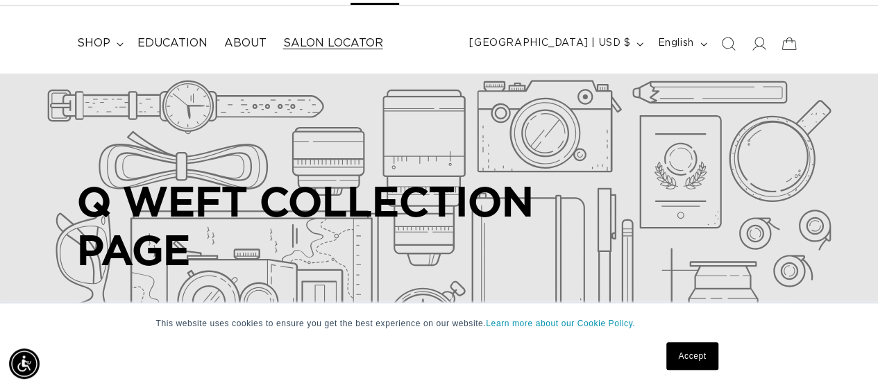
scroll to position [0, 778]
click at [755, 42] on icon at bounding box center [758, 43] width 15 height 15
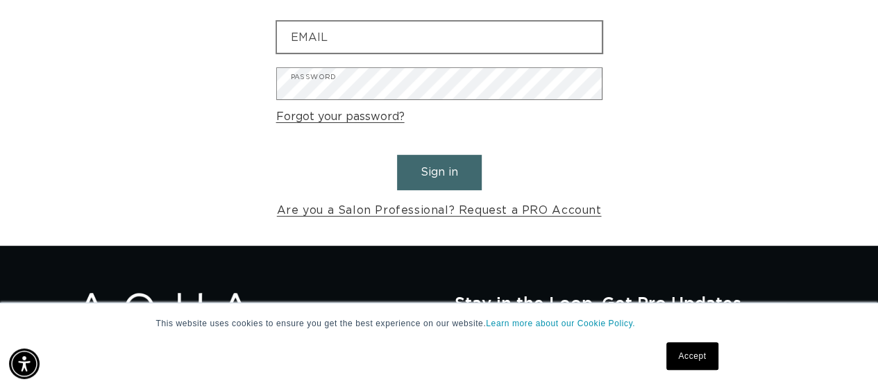
scroll to position [0, 1557]
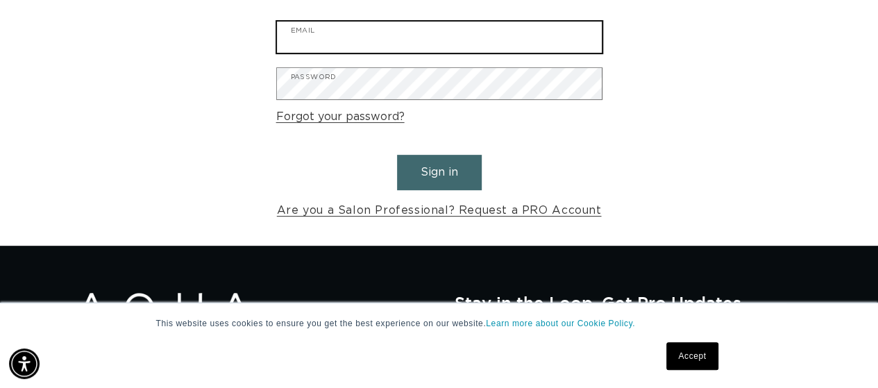
click at [359, 41] on input "Email" at bounding box center [439, 37] width 325 height 31
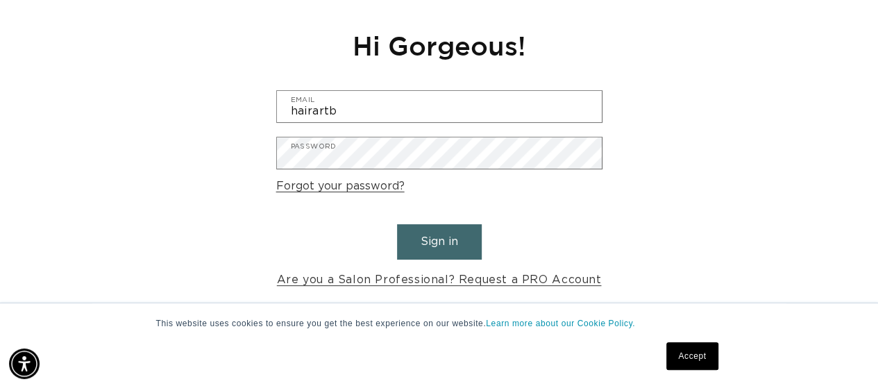
scroll to position [0, 778]
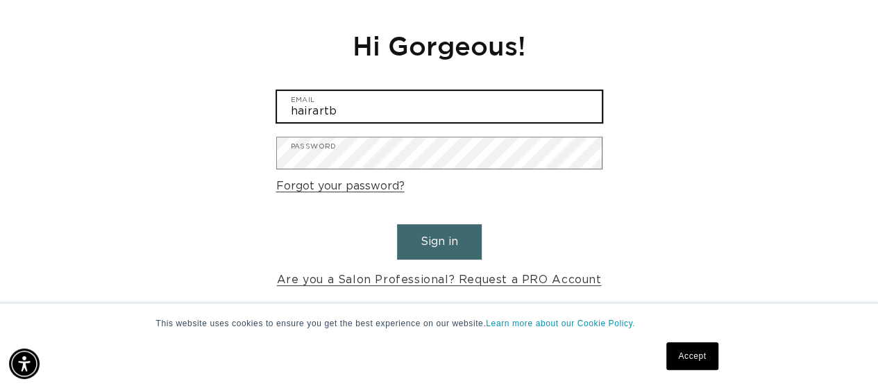
click at [366, 117] on input "hairartb" at bounding box center [439, 106] width 325 height 31
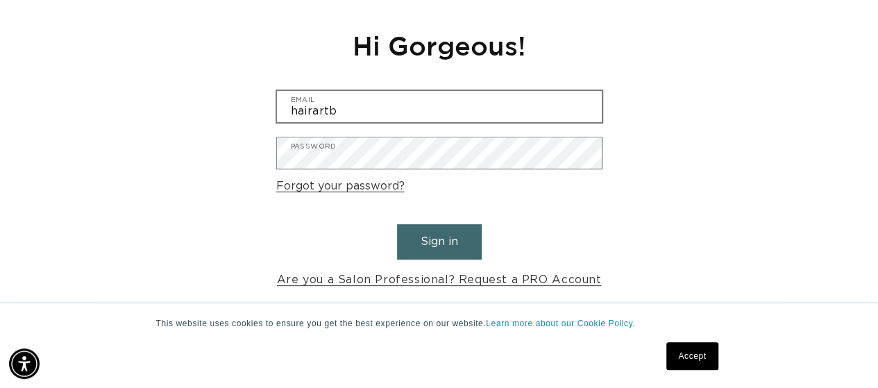
scroll to position [0, 0]
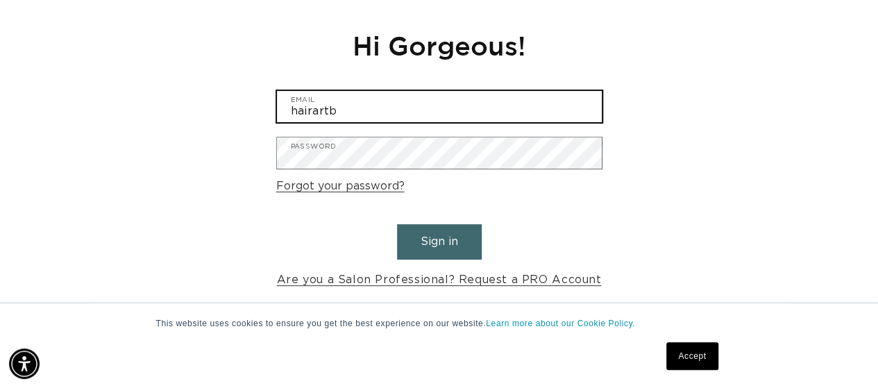
click at [366, 119] on input "hairartb" at bounding box center [439, 106] width 325 height 31
type input "h"
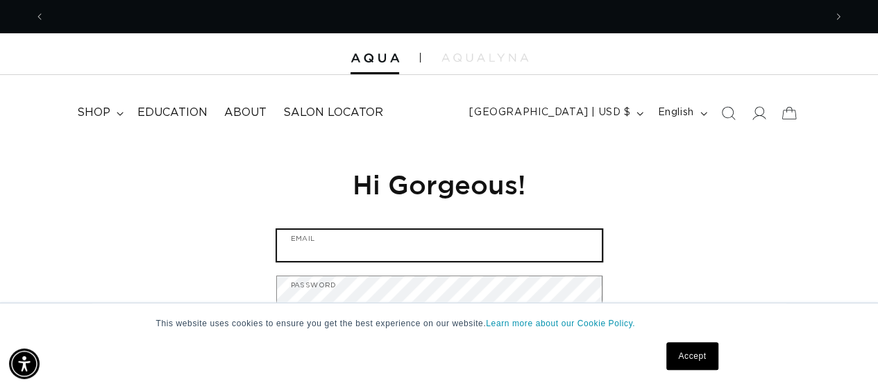
scroll to position [0, 1557]
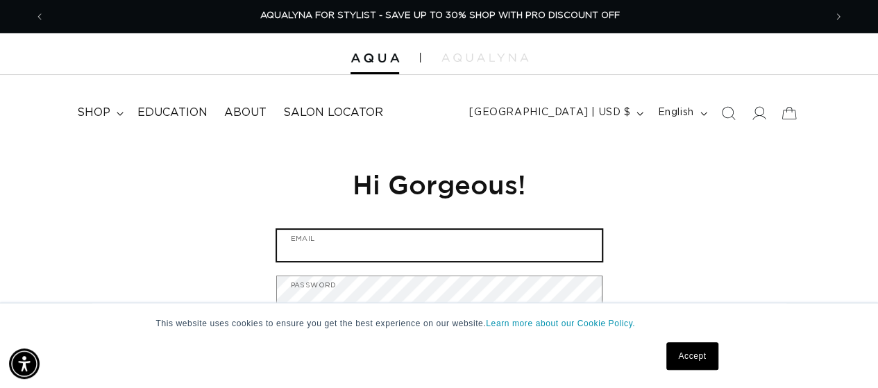
click at [538, 247] on input "Email" at bounding box center [439, 245] width 325 height 31
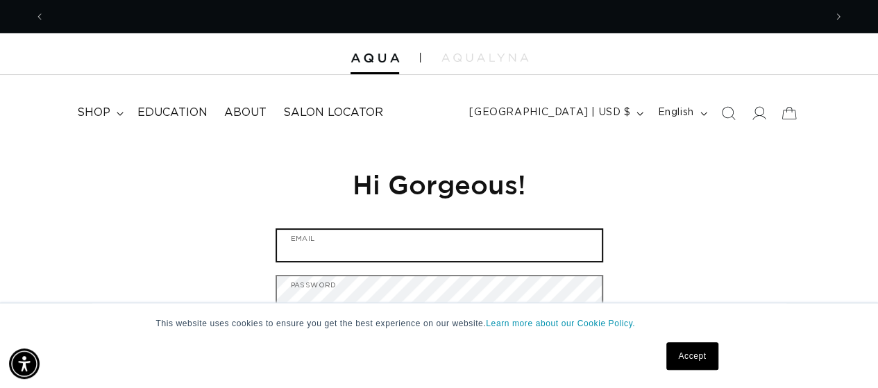
scroll to position [0, 778]
click at [499, 249] on input "Email" at bounding box center [439, 245] width 325 height 31
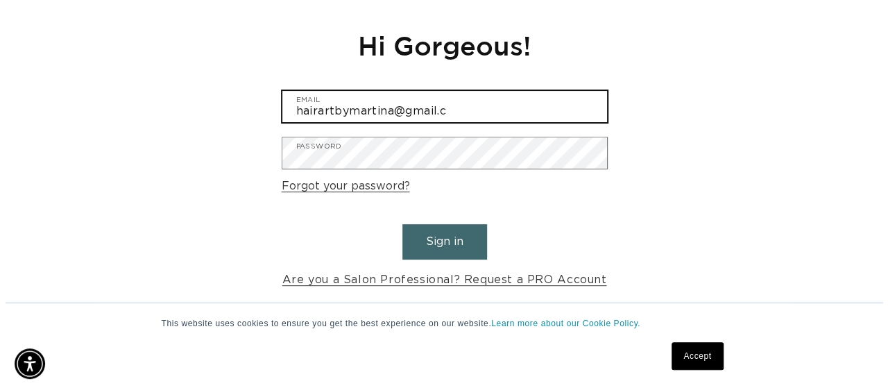
scroll to position [0, 0]
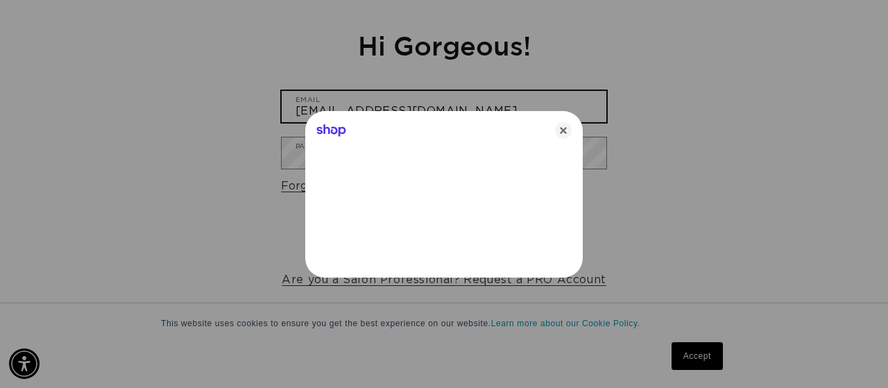
type input "hairartbymartina@gmail.com"
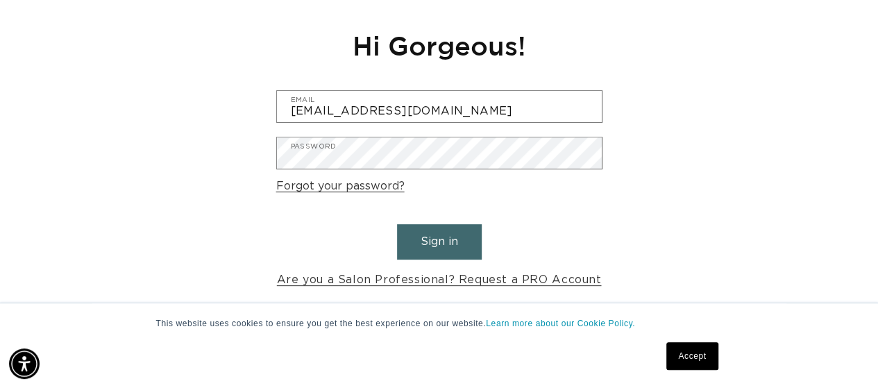
scroll to position [0, 1557]
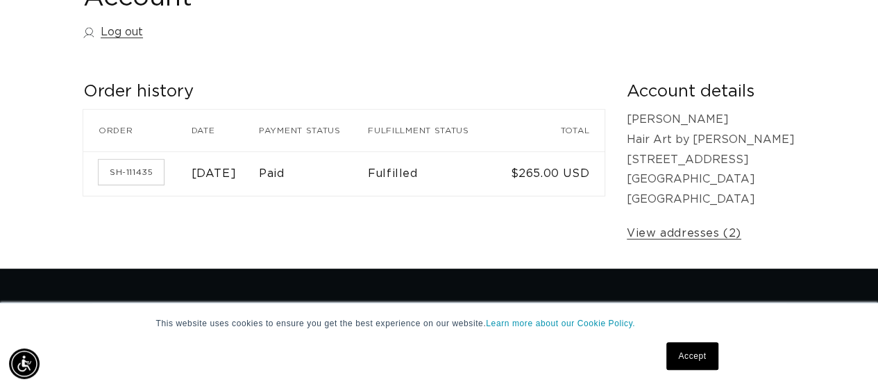
scroll to position [277, 0]
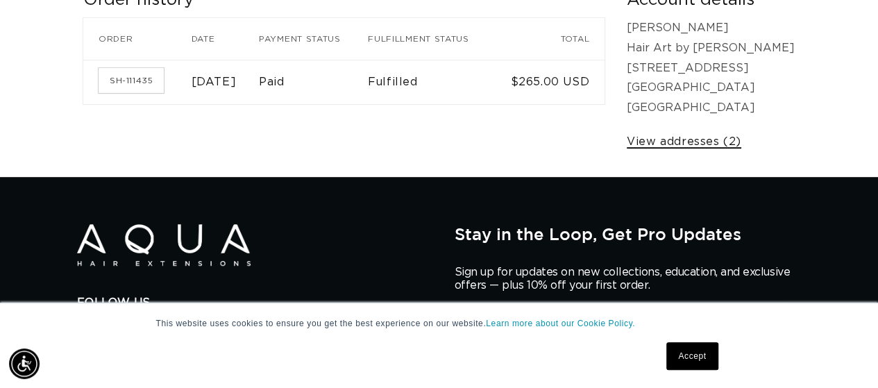
click at [741, 142] on link "View addresses (2)" at bounding box center [683, 142] width 114 height 20
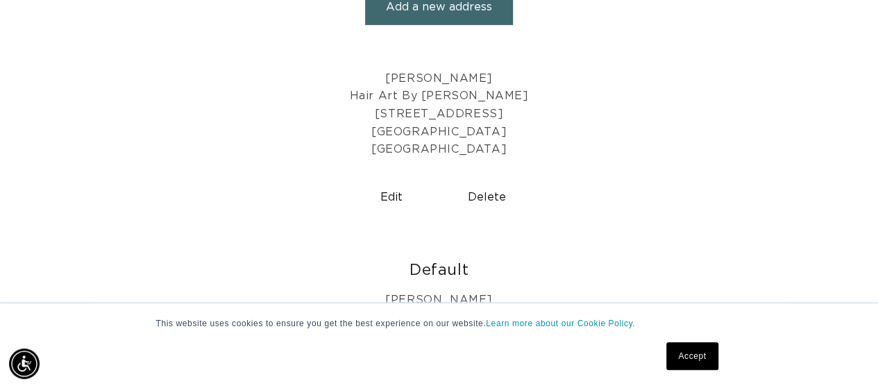
scroll to position [0, 1557]
click at [384, 194] on button "Edit" at bounding box center [391, 197] width 85 height 35
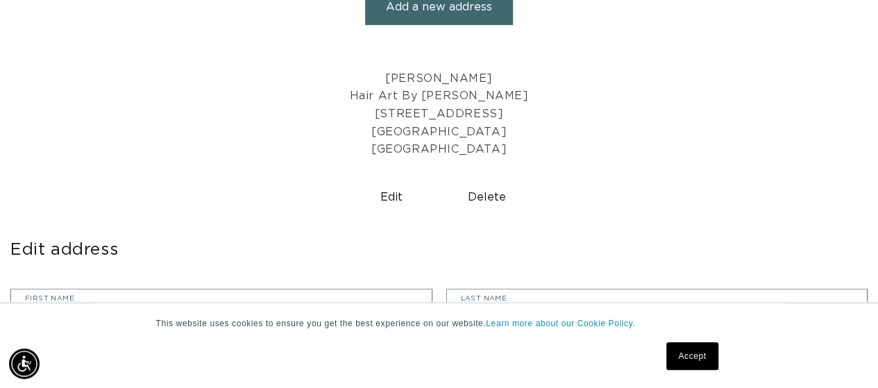
click at [486, 199] on button "Delete" at bounding box center [486, 197] width 85 height 35
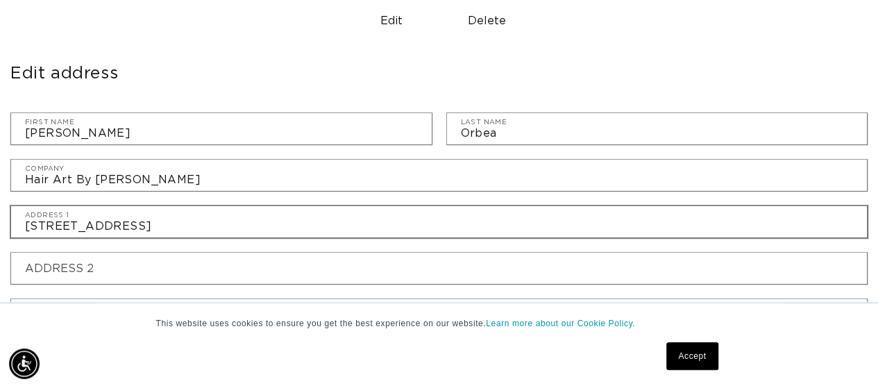
scroll to position [486, 0]
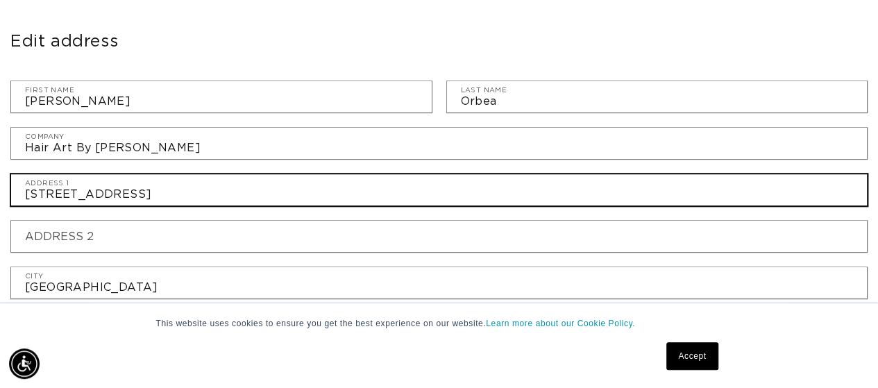
click at [169, 183] on input "8688 Little Fox St" at bounding box center [438, 189] width 855 height 31
type input "8"
type input "9563 Roupert Court"
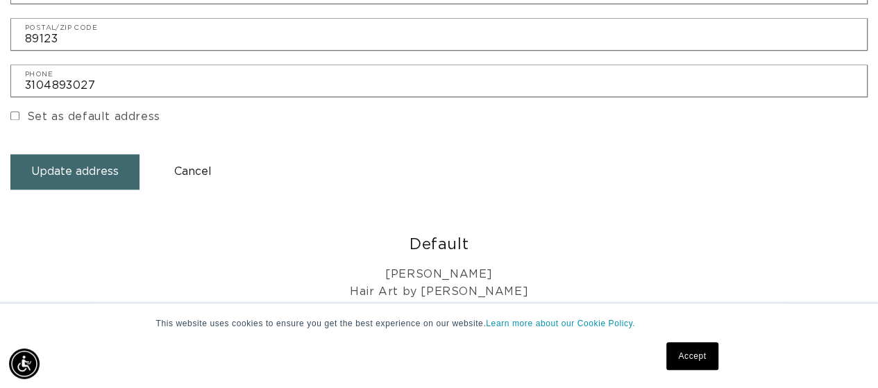
scroll to position [0, 0]
click at [79, 167] on button "Update address" at bounding box center [74, 171] width 129 height 35
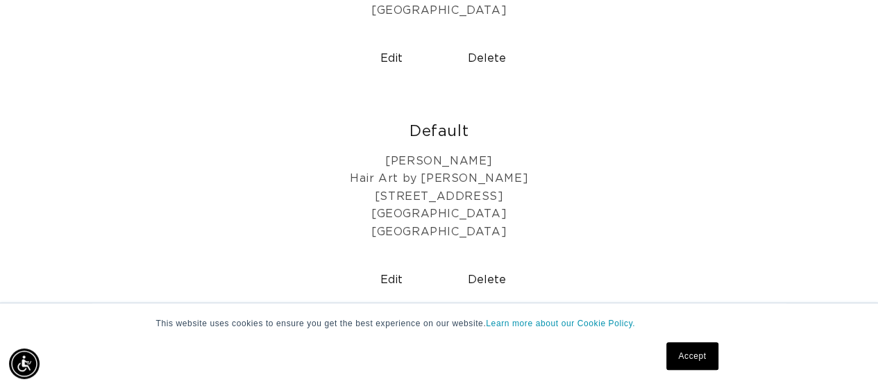
click at [485, 273] on button "Delete" at bounding box center [486, 279] width 85 height 35
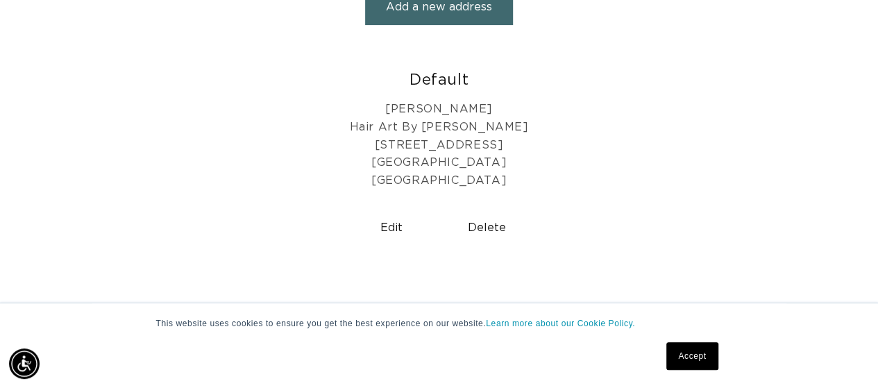
scroll to position [0, 778]
click at [378, 223] on button "Edit" at bounding box center [391, 227] width 85 height 35
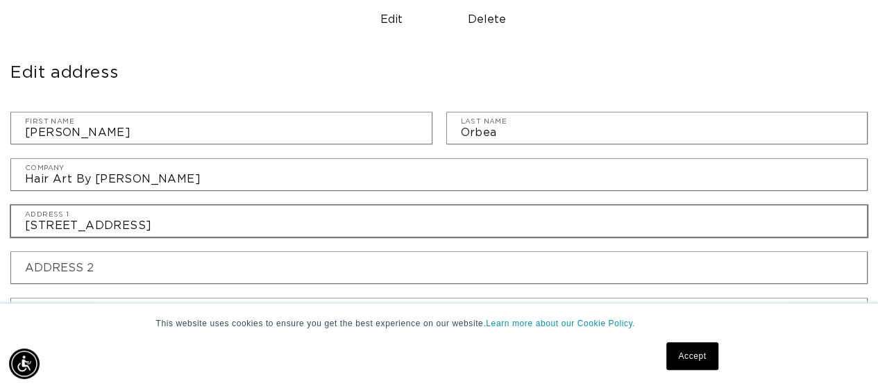
scroll to position [0, 1557]
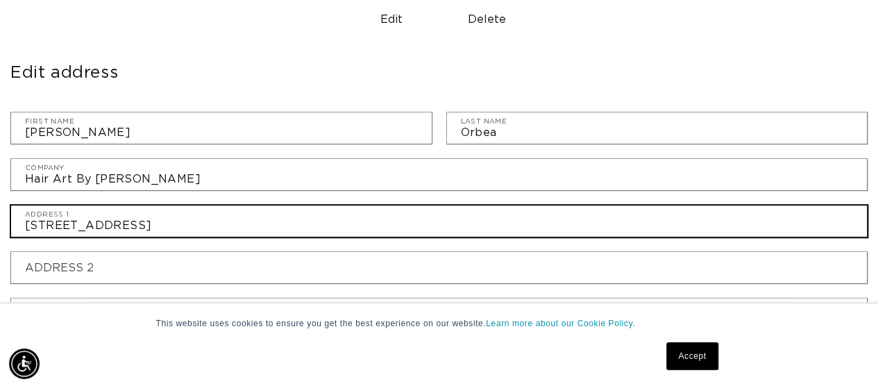
click at [108, 224] on input "9563 Roupert Court" at bounding box center [438, 220] width 855 height 31
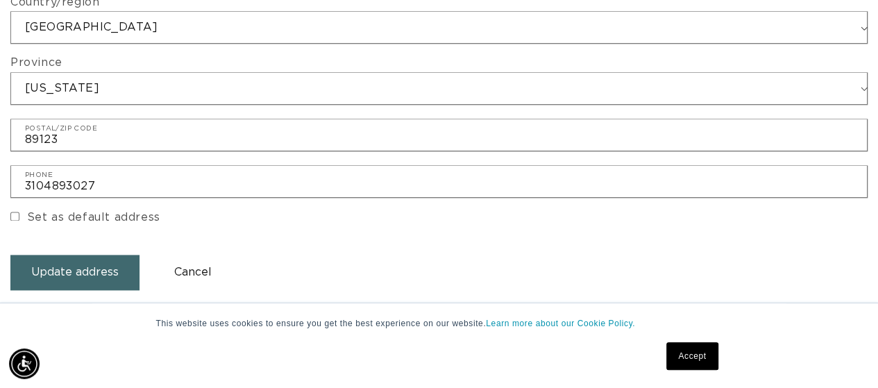
scroll to position [0, 778]
type input "[STREET_ADDRESS]"
click at [88, 261] on button "Update address" at bounding box center [74, 272] width 129 height 35
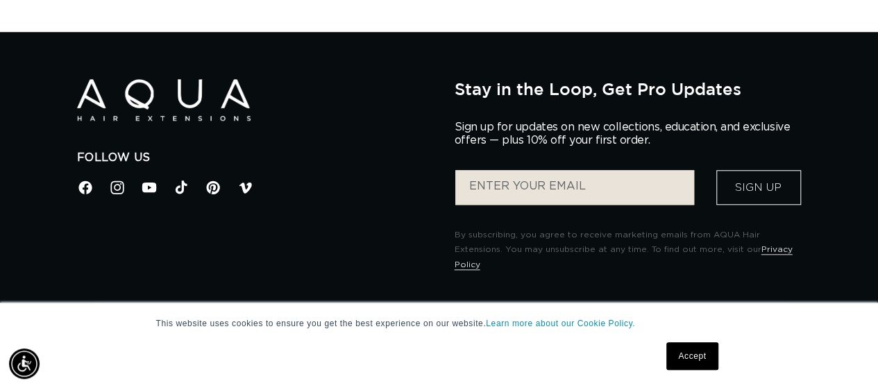
scroll to position [0, 1557]
click at [706, 361] on link "Accept" at bounding box center [691, 356] width 51 height 28
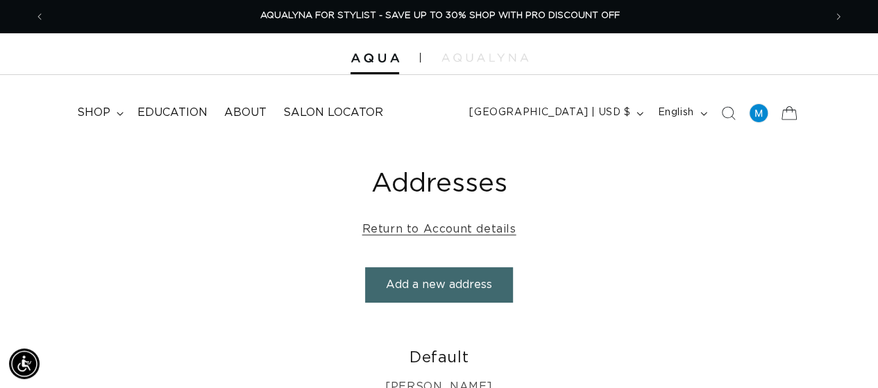
click at [781, 112] on icon at bounding box center [788, 112] width 33 height 33
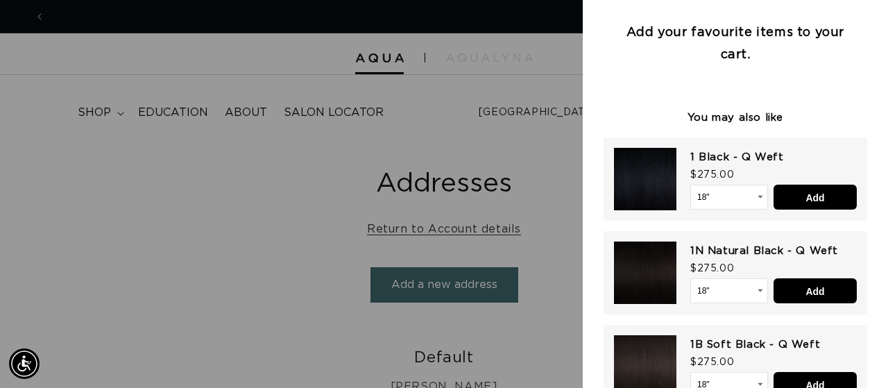
scroll to position [0, 0]
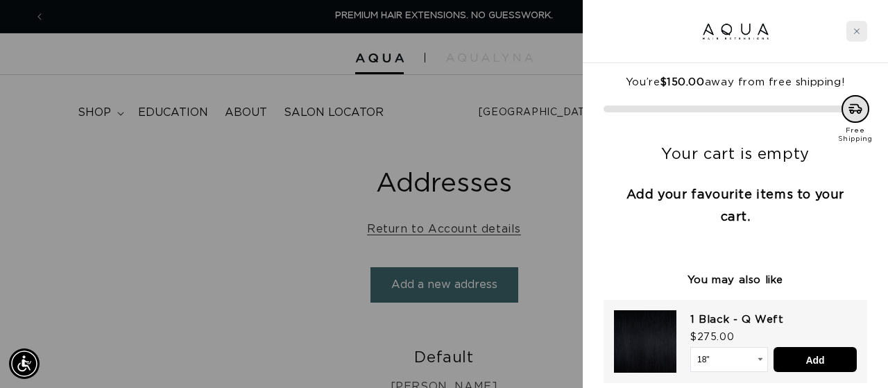
click at [860, 38] on div "Close cart" at bounding box center [856, 31] width 21 height 21
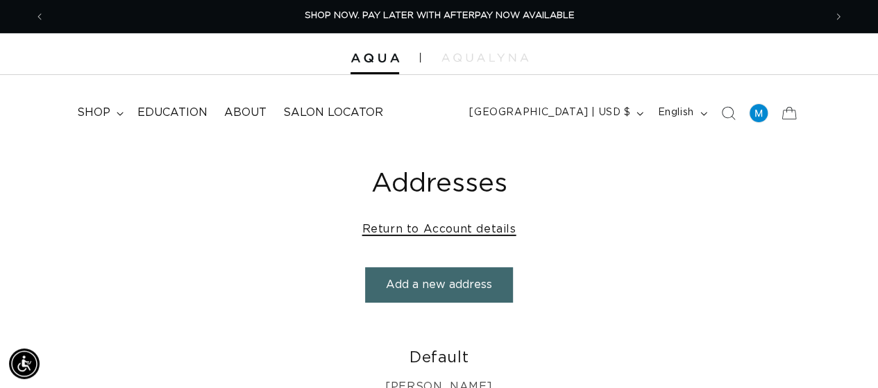
click at [422, 228] on link "Return to Account details" at bounding box center [439, 229] width 154 height 20
click at [116, 110] on summary "shop" at bounding box center [99, 112] width 60 height 31
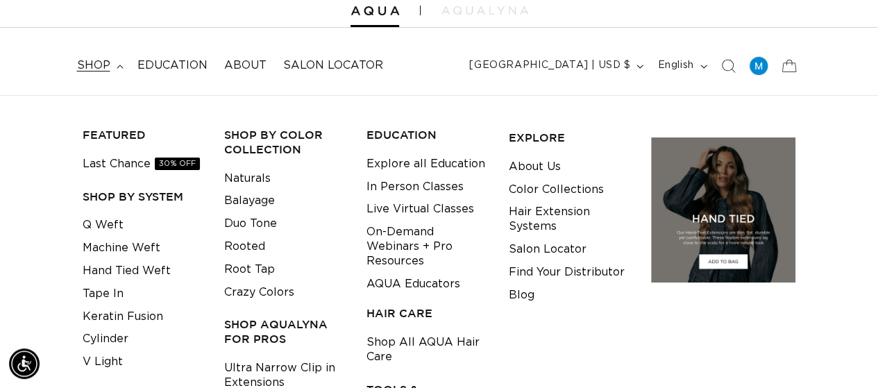
scroll to position [139, 0]
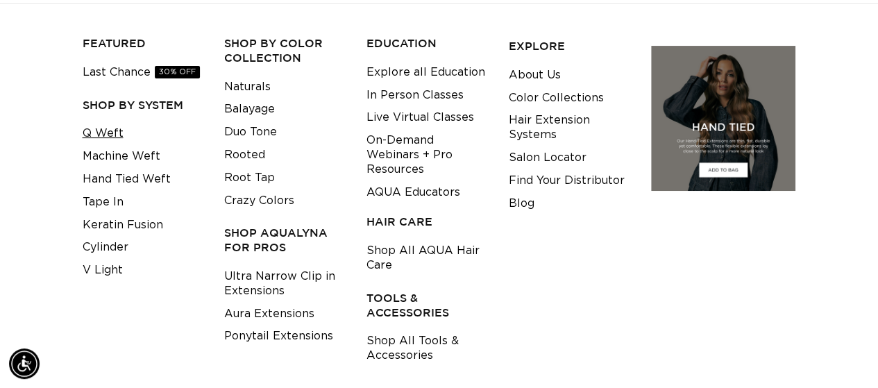
click at [111, 135] on link "Q Weft" at bounding box center [103, 133] width 41 height 23
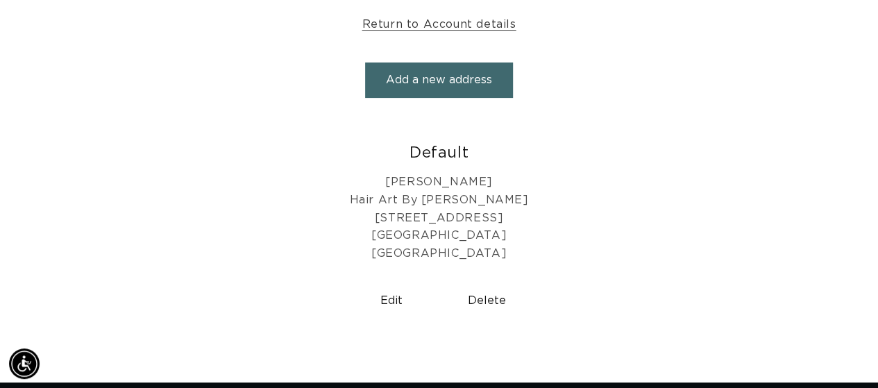
scroll to position [0, 0]
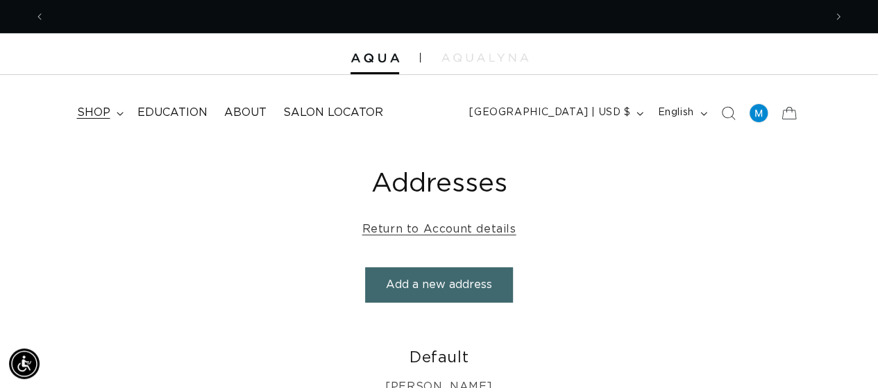
click at [108, 117] on span "shop" at bounding box center [93, 112] width 33 height 15
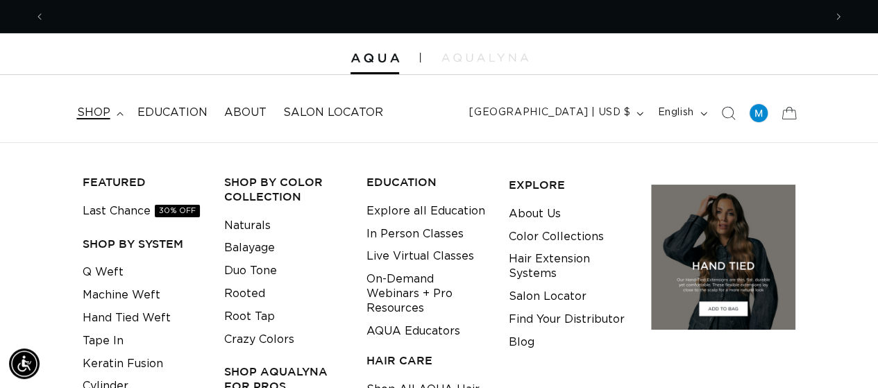
scroll to position [0, 778]
click at [108, 274] on link "Q Weft" at bounding box center [103, 272] width 41 height 23
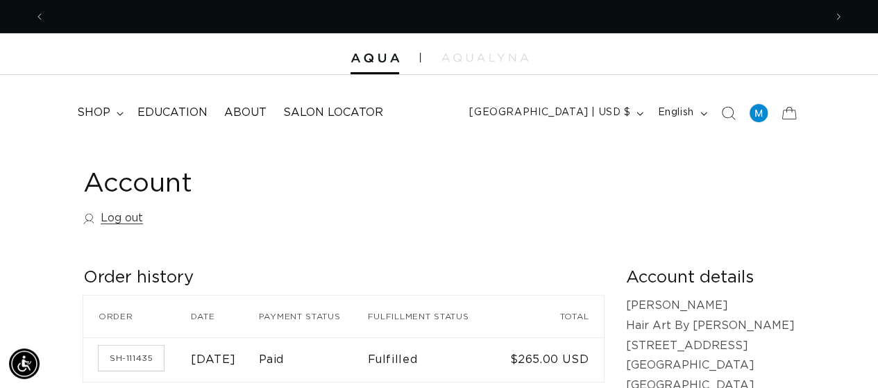
scroll to position [0, 1557]
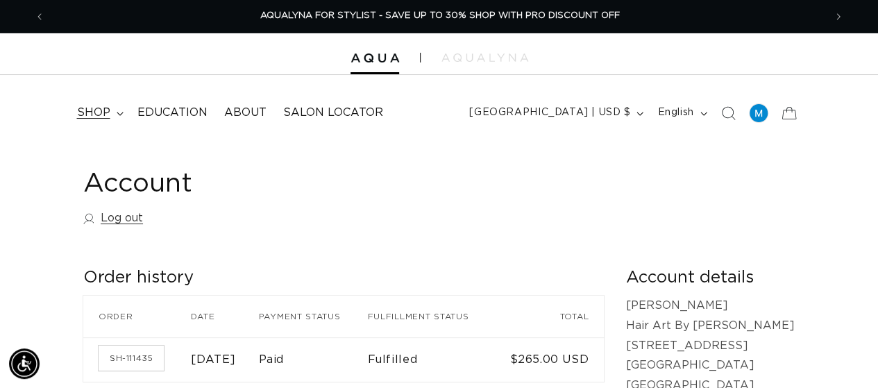
click at [126, 110] on summary "shop" at bounding box center [99, 112] width 60 height 31
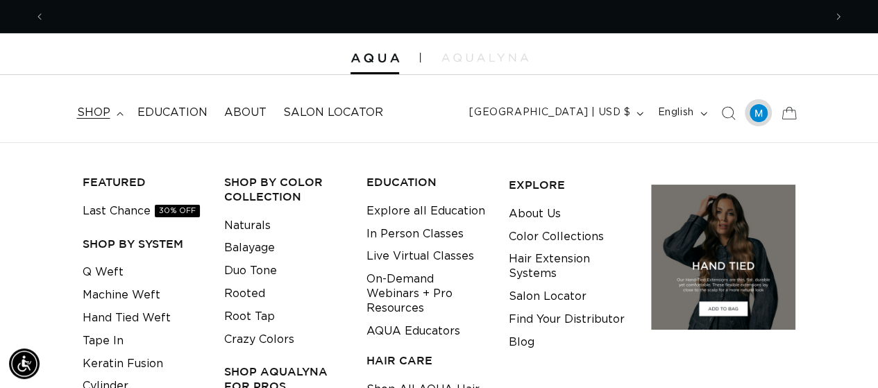
click at [756, 112] on div at bounding box center [758, 112] width 19 height 19
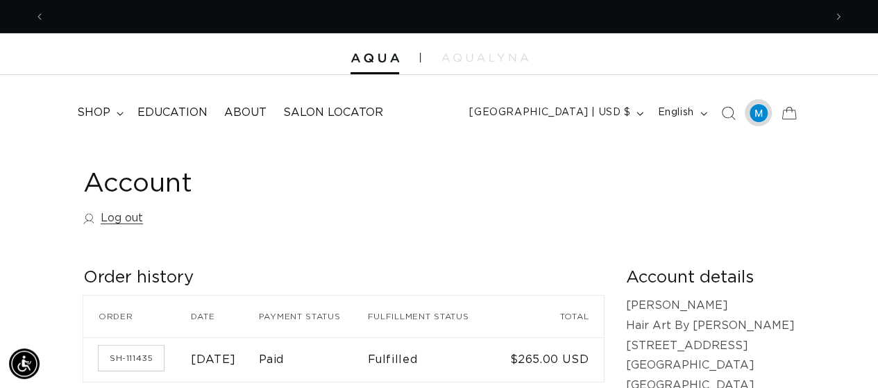
scroll to position [0, 0]
click at [724, 111] on icon "Search" at bounding box center [727, 112] width 15 height 15
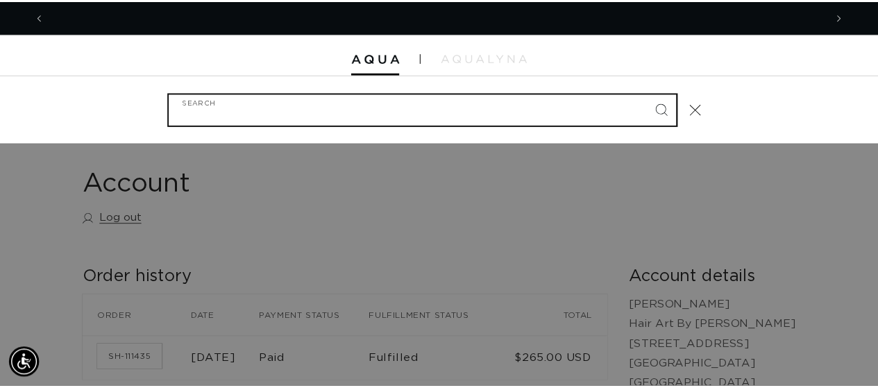
scroll to position [0, 1579]
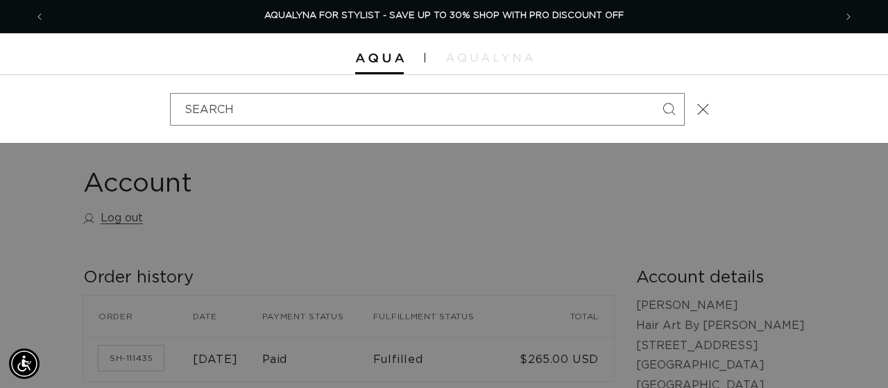
click at [724, 111] on div "Search" at bounding box center [444, 109] width 888 height 68
click at [706, 116] on span "Close" at bounding box center [703, 109] width 14 height 14
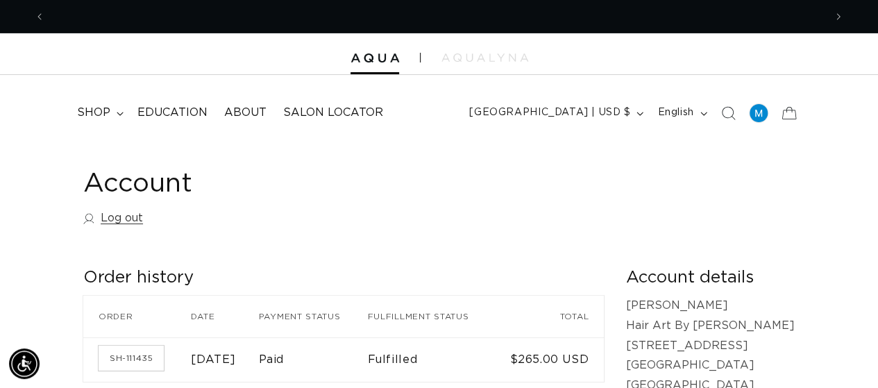
scroll to position [0, 0]
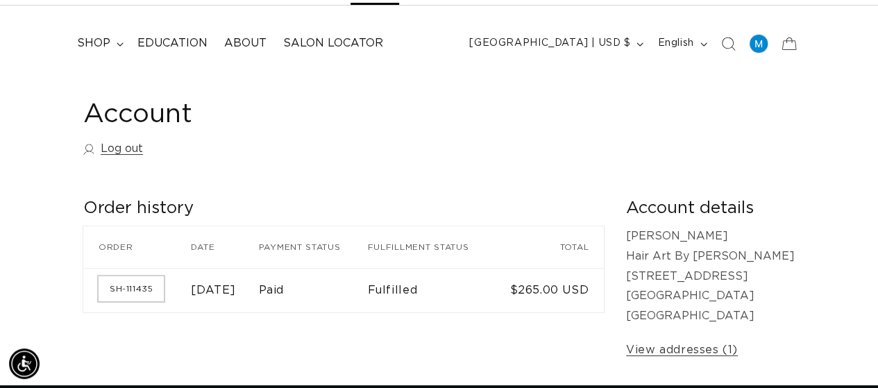
click at [124, 281] on link "SH-111435" at bounding box center [131, 288] width 65 height 25
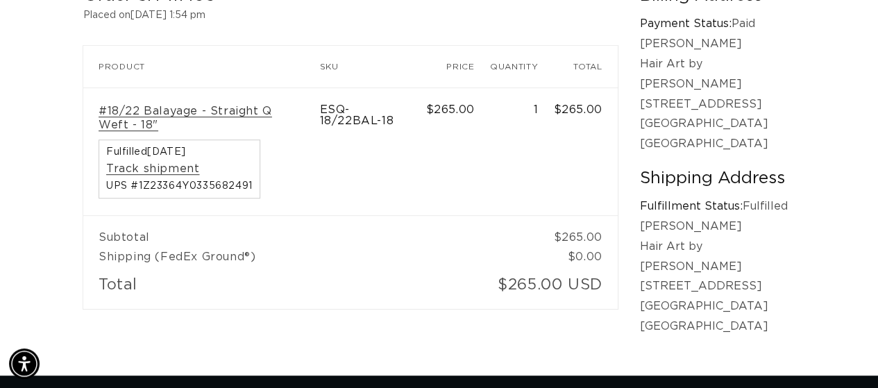
scroll to position [0, 1557]
click at [420, 106] on td "ESQ-18/22BAL-18" at bounding box center [372, 151] width 106 height 128
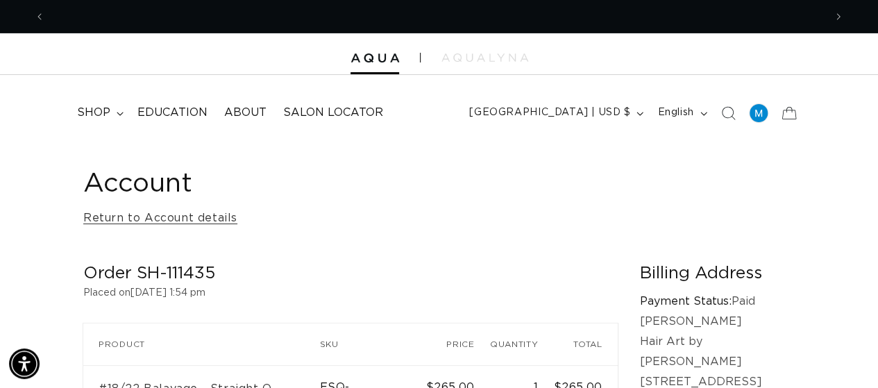
scroll to position [0, 0]
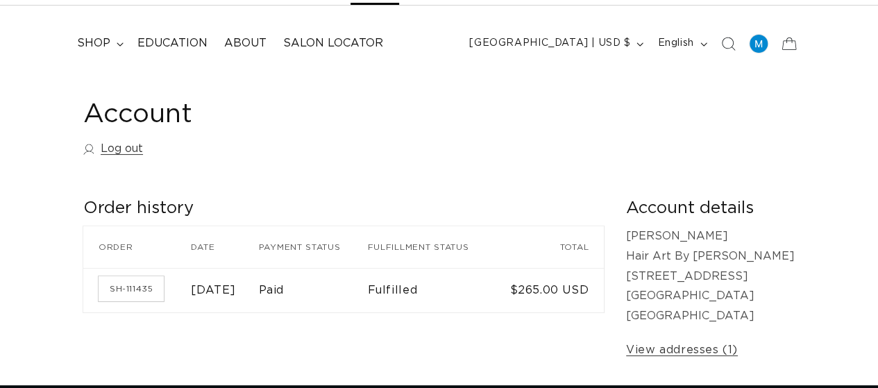
scroll to position [69, 0]
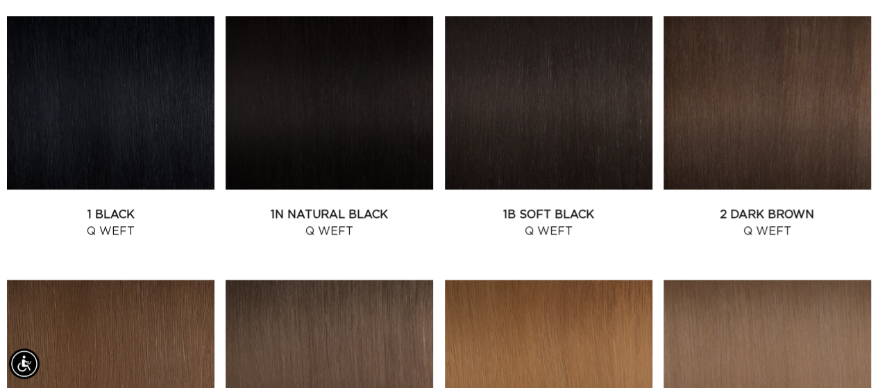
scroll to position [0, 778]
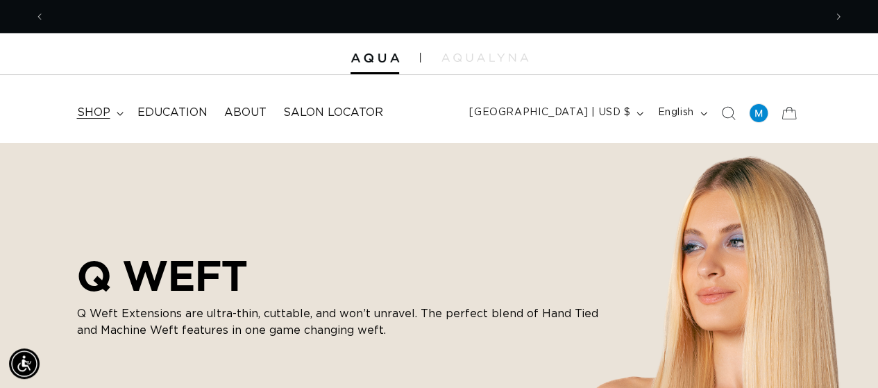
scroll to position [0, 778]
click at [117, 112] on summary "shop" at bounding box center [99, 112] width 60 height 31
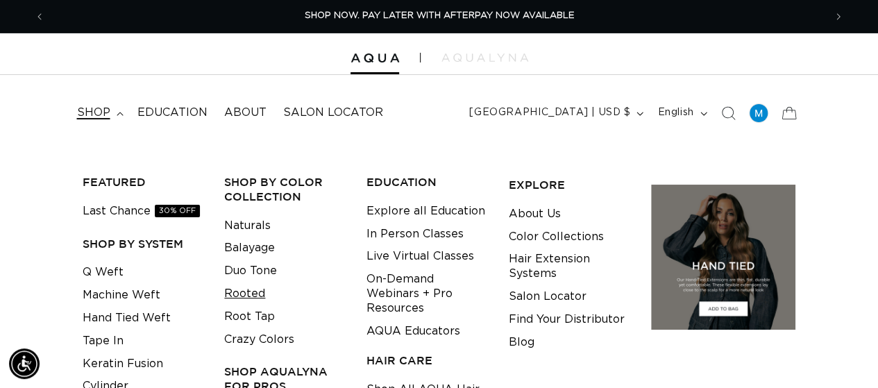
click at [239, 289] on link "Rooted" at bounding box center [244, 293] width 41 height 23
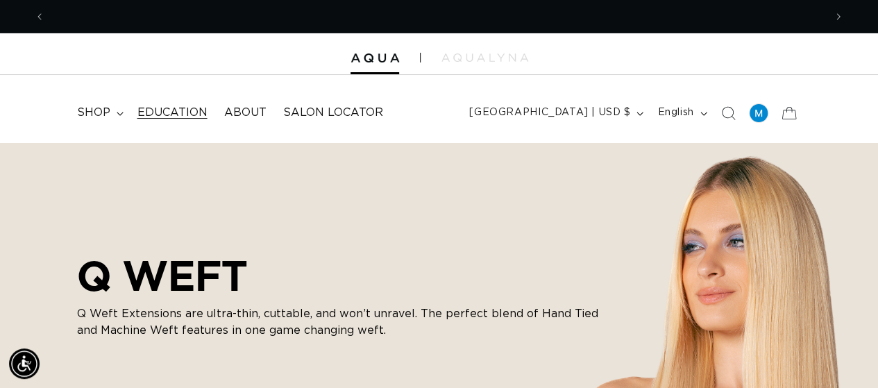
scroll to position [0, 0]
click at [110, 107] on span "shop" at bounding box center [93, 112] width 33 height 15
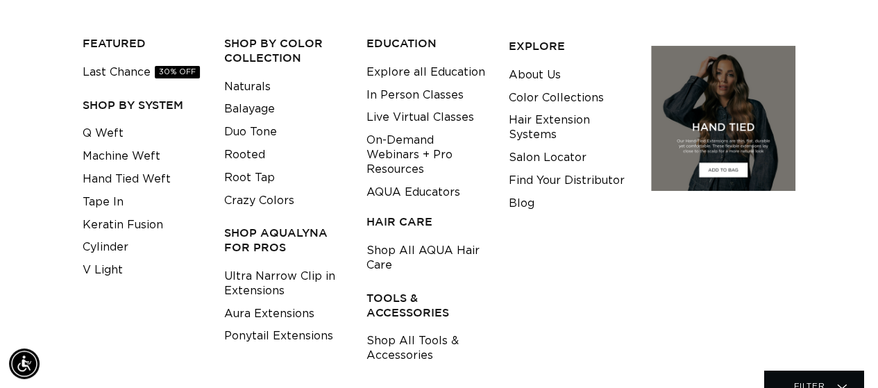
scroll to position [0, 778]
click at [271, 311] on link "Aura Extensions" at bounding box center [269, 313] width 90 height 23
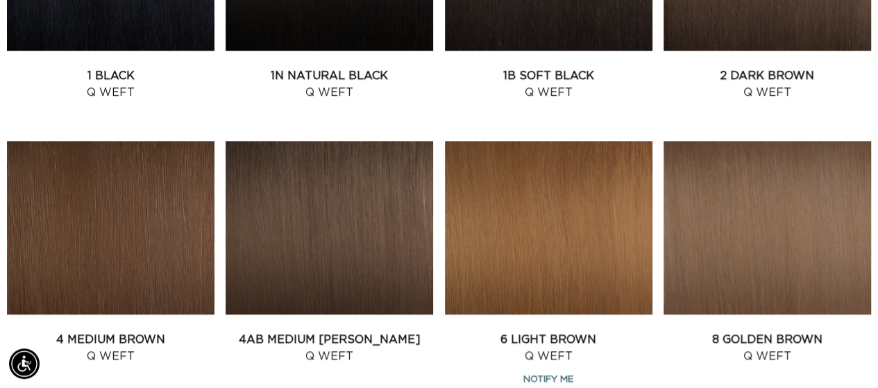
scroll to position [0, 0]
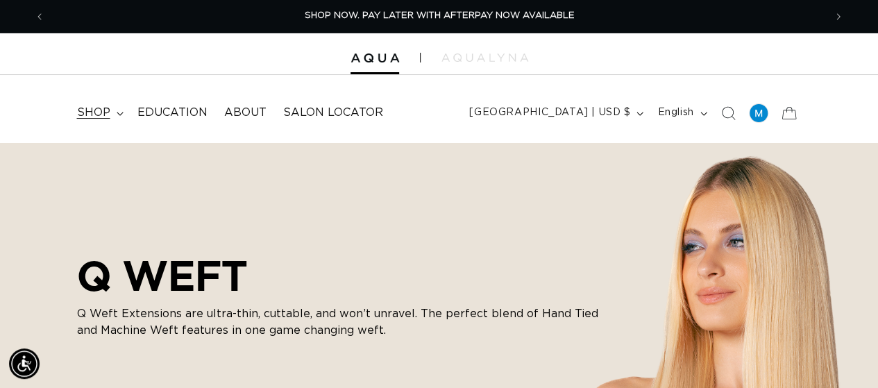
click at [118, 112] on icon at bounding box center [120, 114] width 7 height 4
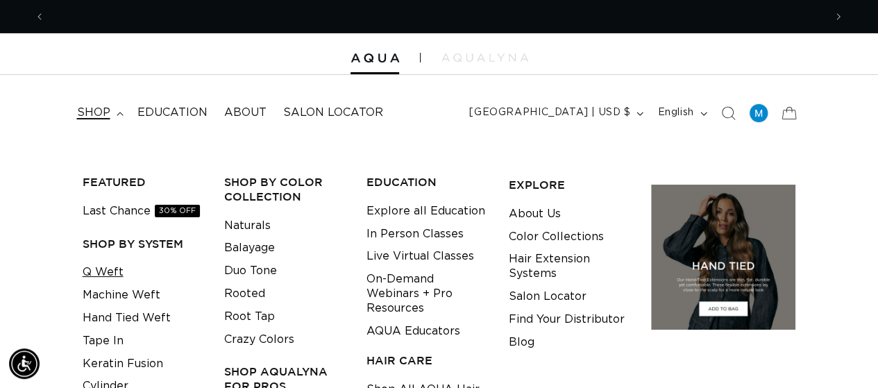
click at [122, 271] on link "Q Weft" at bounding box center [103, 272] width 41 height 23
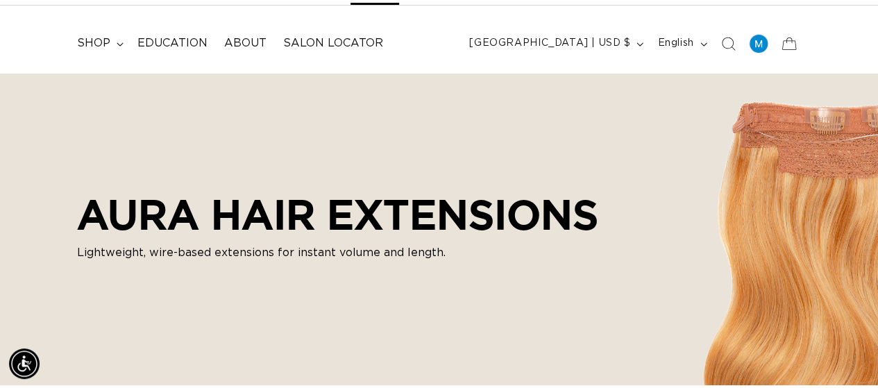
scroll to position [0, 778]
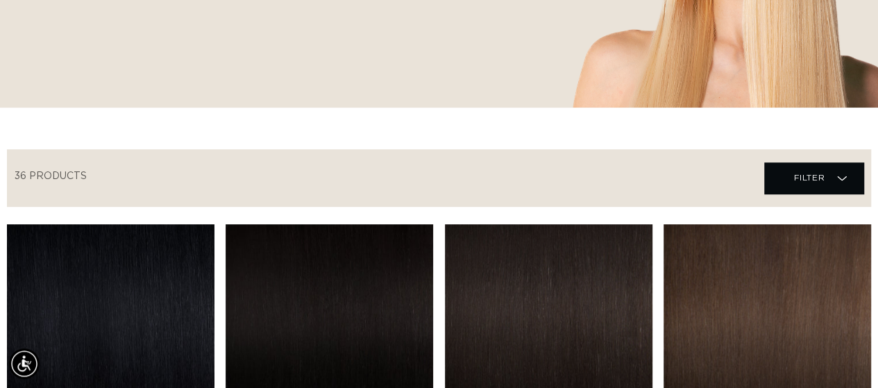
scroll to position [0, 1557]
click at [835, 173] on span "Filter Filter" at bounding box center [813, 177] width 99 height 31
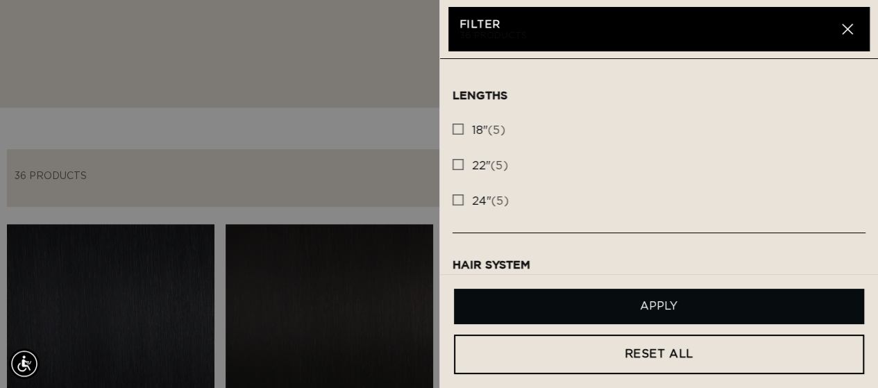
scroll to position [0, 778]
click at [454, 126] on rect at bounding box center [458, 129] width 10 height 10
click at [454, 126] on input "18" (5) 18" (5 products)" at bounding box center [457, 125] width 11 height 11
checkbox input "true"
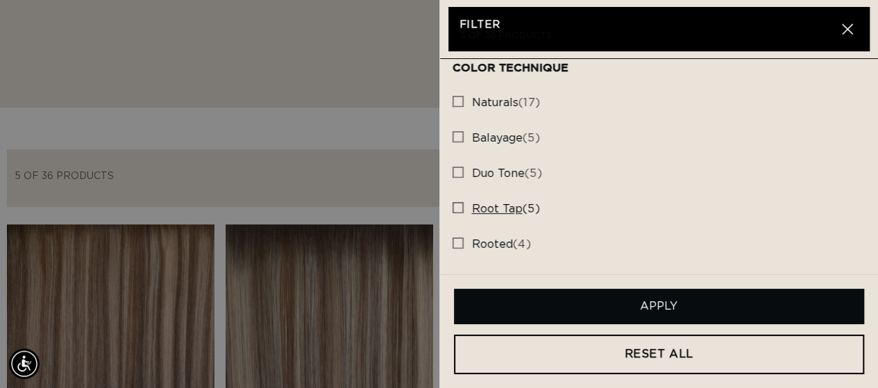
scroll to position [0, 778]
click at [459, 238] on rect at bounding box center [458, 243] width 10 height 10
click at [459, 238] on input "rooted (4) rooted (4 products)" at bounding box center [457, 239] width 11 height 11
checkbox input "true"
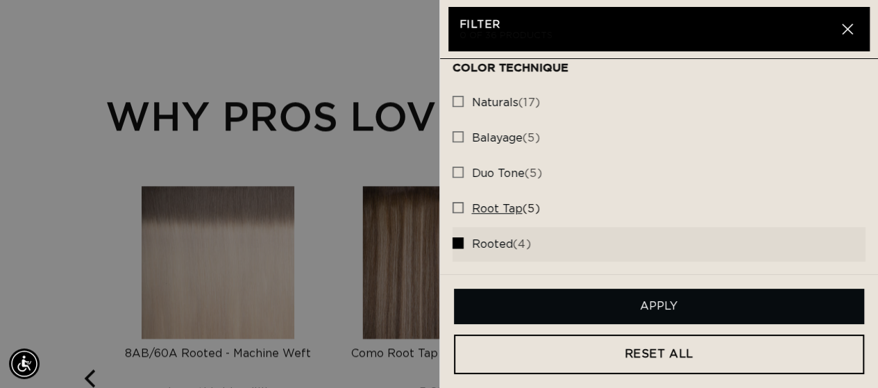
scroll to position [902, 0]
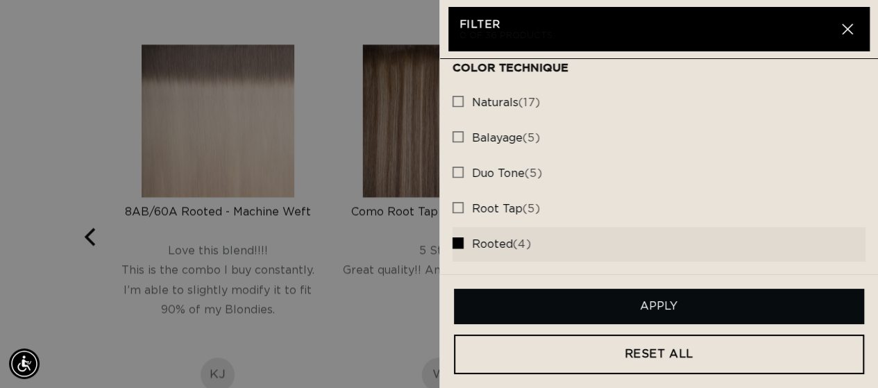
click at [706, 312] on button "Apply" at bounding box center [659, 306] width 411 height 35
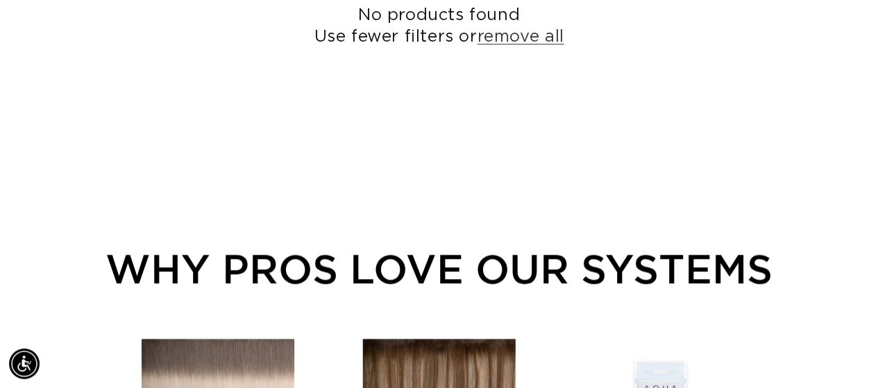
scroll to position [0, 0]
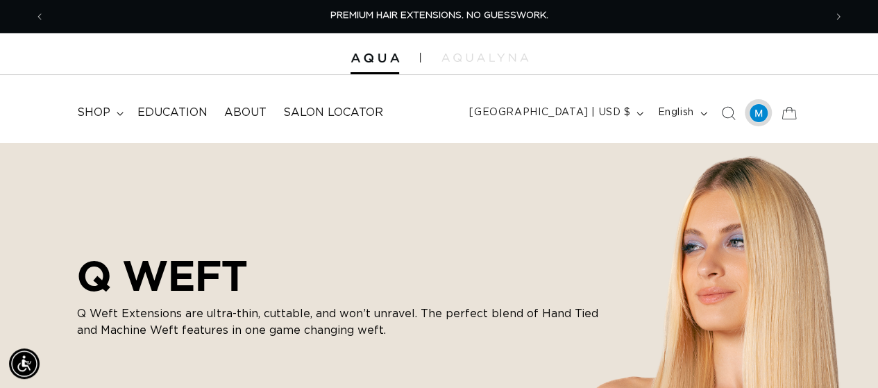
click at [762, 117] on div at bounding box center [758, 112] width 19 height 19
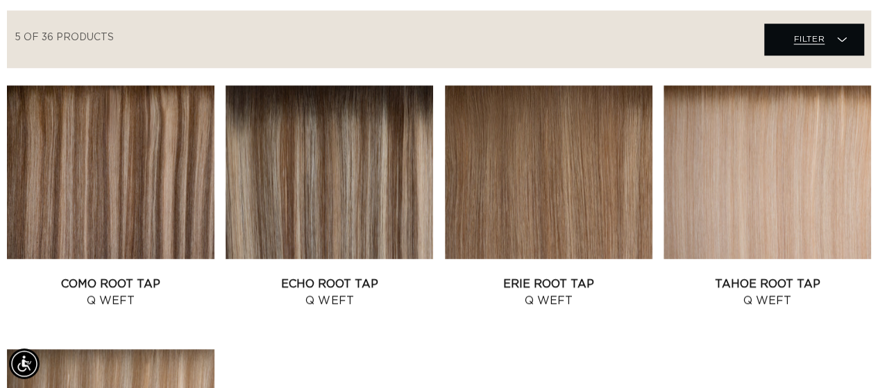
scroll to position [0, 1557]
click at [844, 41] on icon at bounding box center [842, 40] width 10 height 14
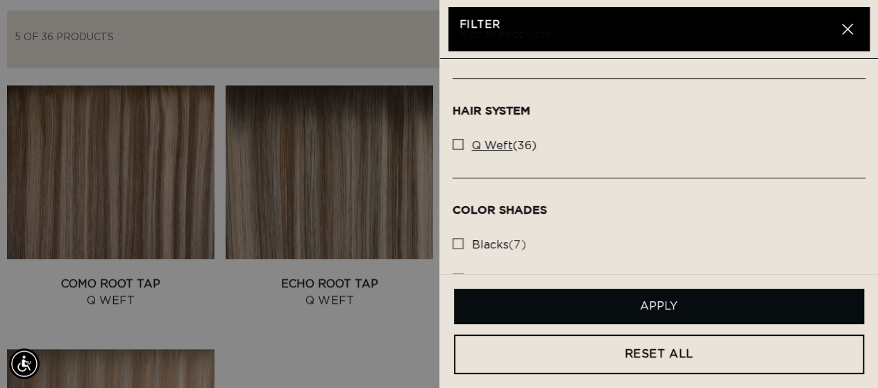
scroll to position [0, 0]
click at [455, 147] on rect at bounding box center [458, 144] width 10 height 10
click at [455, 146] on input "q weft (36) q weft (36 products)" at bounding box center [457, 140] width 11 height 11
checkbox input "true"
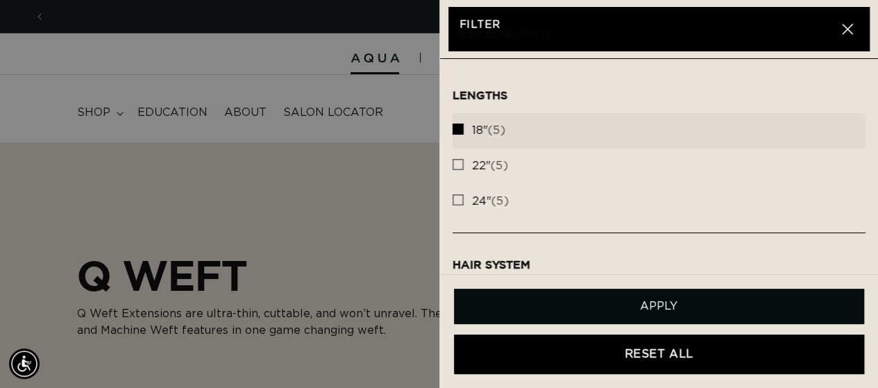
click at [713, 343] on link "RESET ALL" at bounding box center [659, 354] width 411 height 40
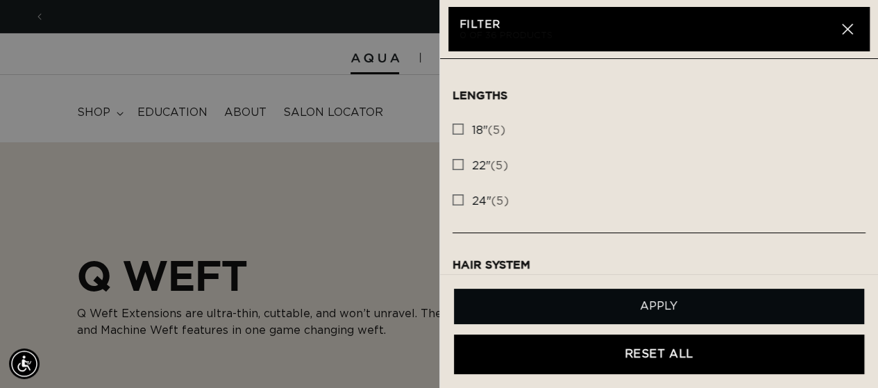
checkbox input "false"
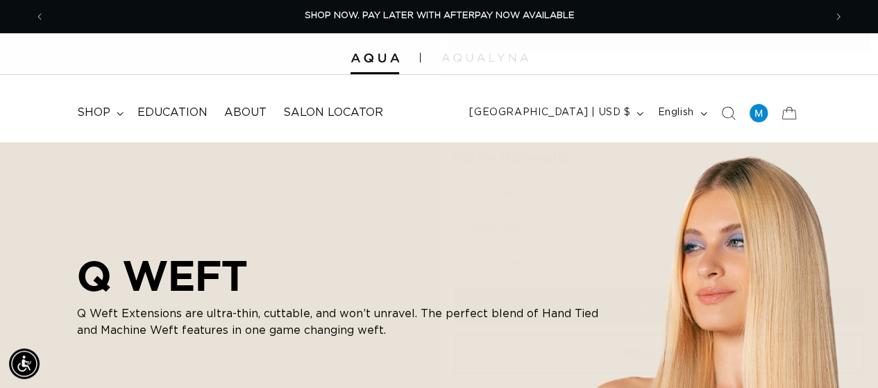
scroll to position [416, 0]
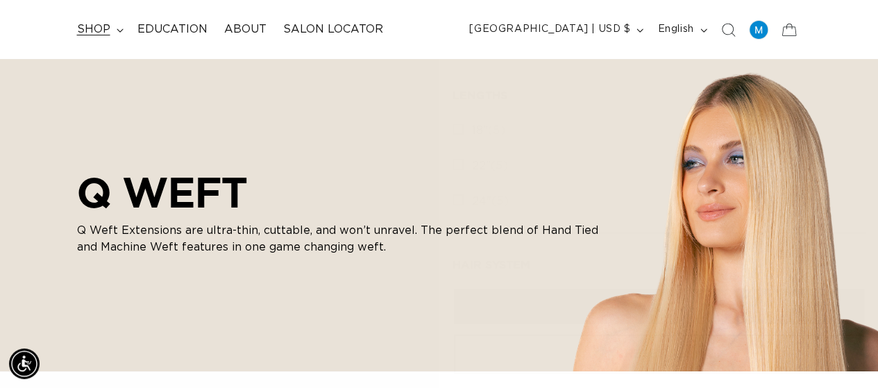
click at [94, 29] on span "shop" at bounding box center [93, 29] width 33 height 15
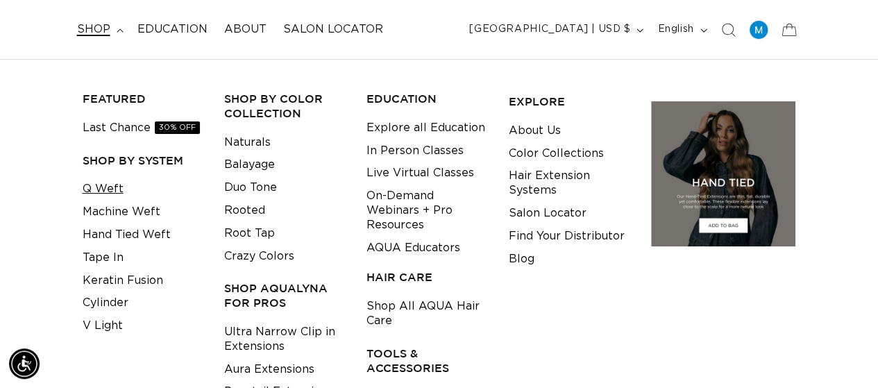
click at [99, 185] on link "Q Weft" at bounding box center [103, 189] width 41 height 23
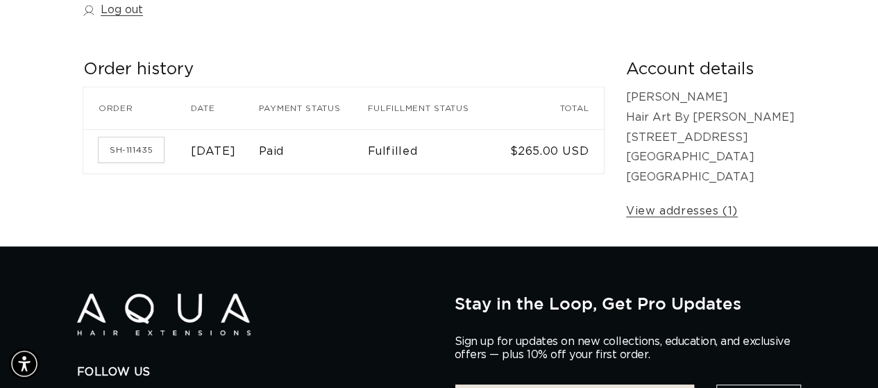
scroll to position [0, 778]
click at [104, 144] on link "SH-111435" at bounding box center [131, 149] width 65 height 25
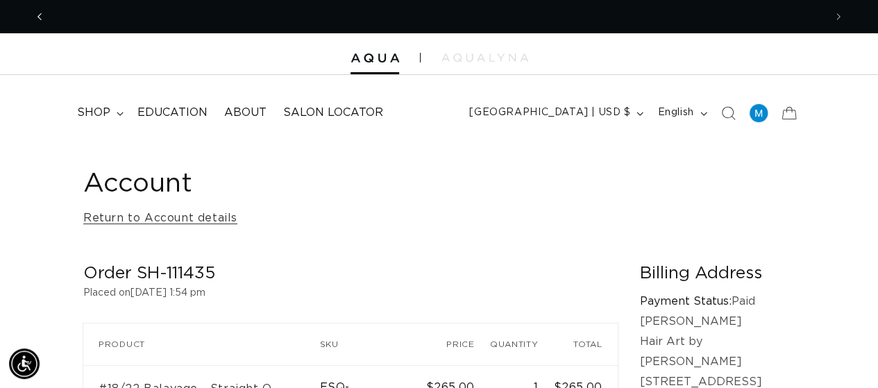
scroll to position [0, 1557]
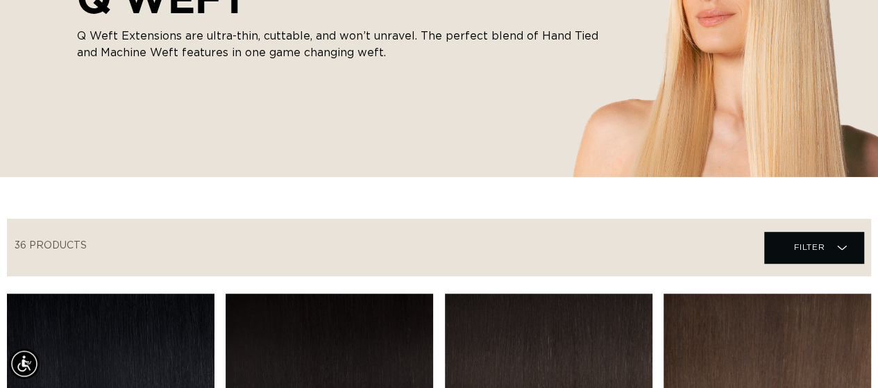
scroll to position [0, 778]
click at [787, 242] on span "Filter Filter" at bounding box center [813, 247] width 99 height 31
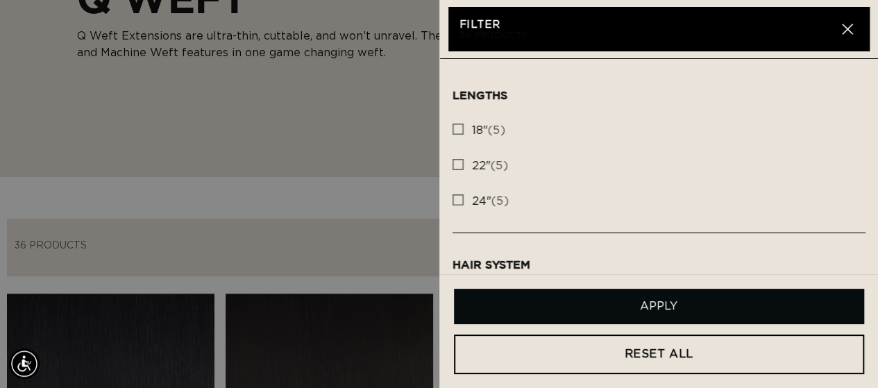
scroll to position [0, 1557]
click at [452, 129] on icon at bounding box center [457, 128] width 11 height 11
click at [452, 129] on input "18" (5) 18" (5 products)" at bounding box center [457, 125] width 11 height 11
checkbox input "true"
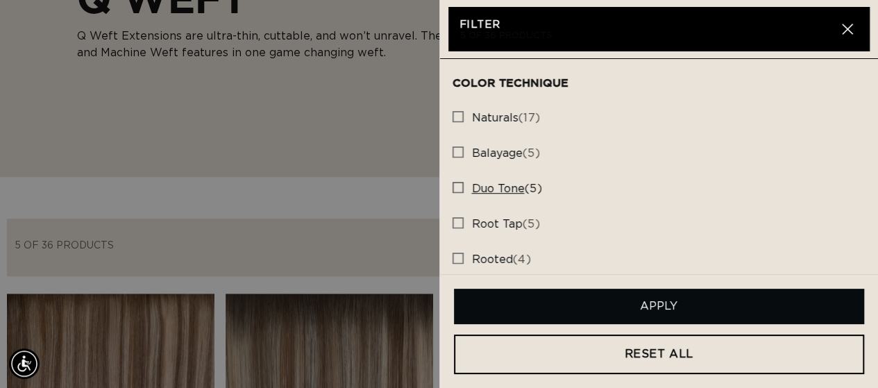
scroll to position [0, 1557]
click at [456, 260] on rect at bounding box center [458, 258] width 10 height 10
click at [456, 260] on input "rooted (4) rooted (4 products)" at bounding box center [457, 254] width 11 height 11
checkbox input "true"
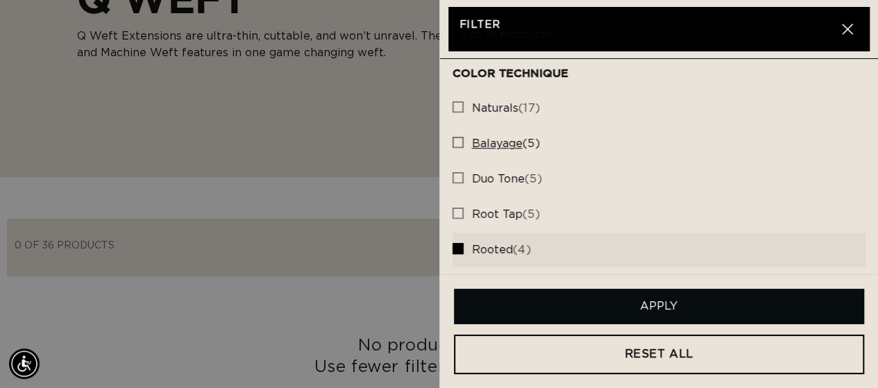
scroll to position [501, 0]
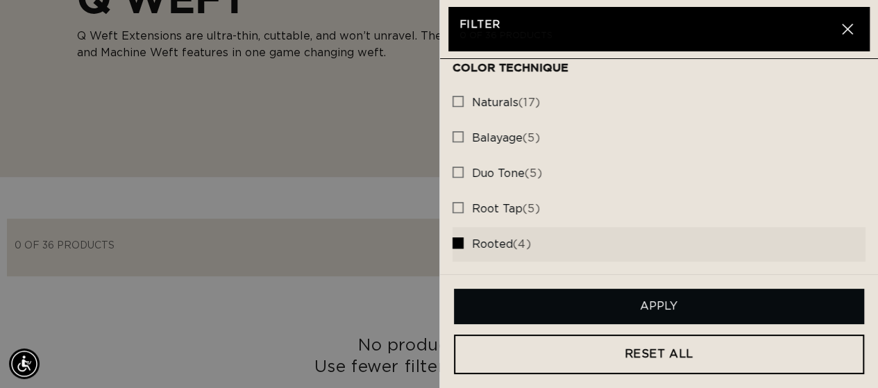
click at [628, 293] on button "Apply" at bounding box center [659, 306] width 411 height 35
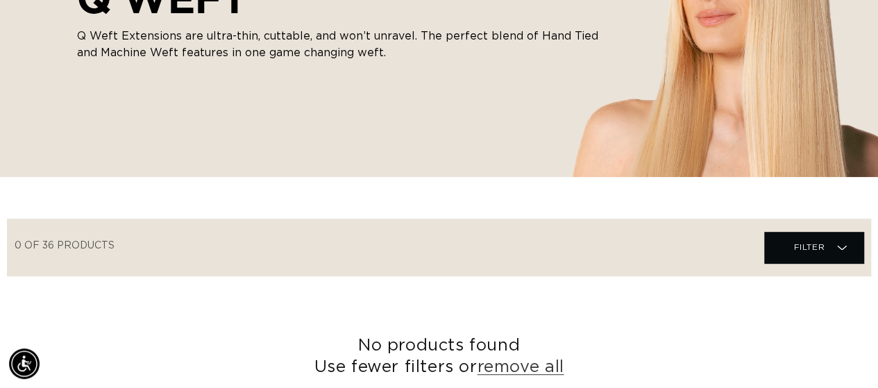
scroll to position [0, 1557]
click at [539, 360] on link "remove all" at bounding box center [520, 368] width 87 height 22
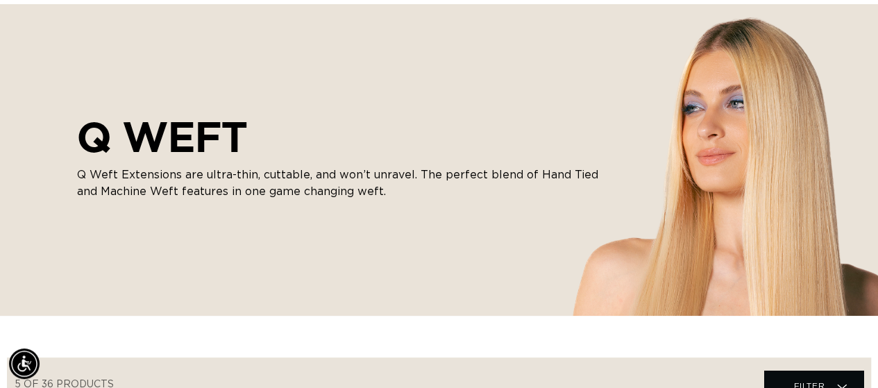
scroll to position [0, 1557]
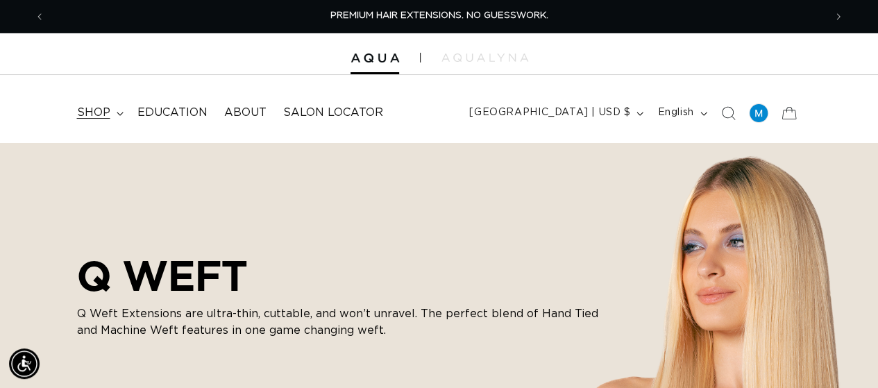
click at [118, 117] on summary "shop" at bounding box center [99, 112] width 60 height 31
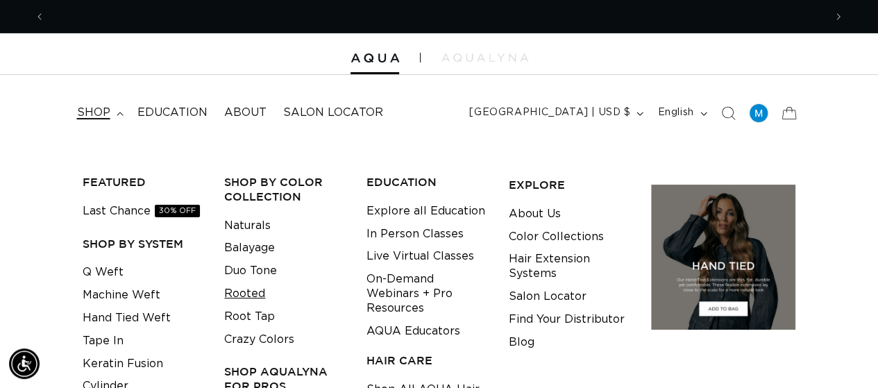
scroll to position [0, 778]
click at [254, 294] on link "Rooted" at bounding box center [244, 293] width 41 height 23
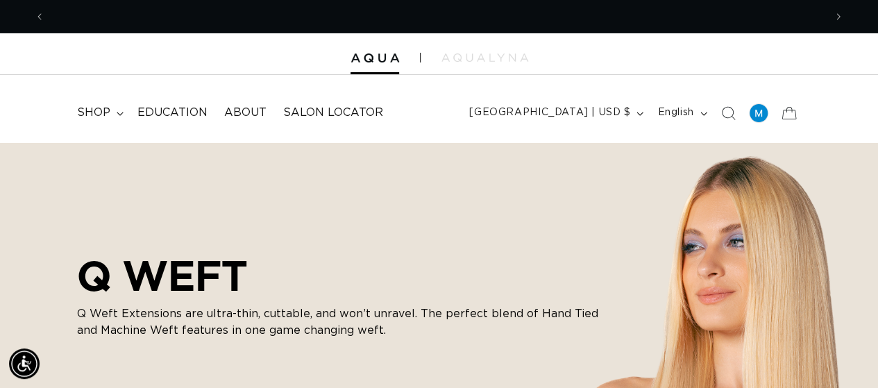
scroll to position [0, 0]
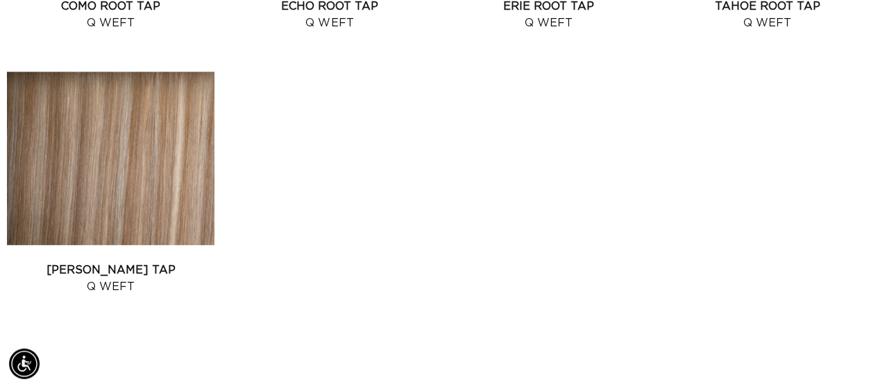
scroll to position [0, 778]
click at [143, 262] on link "Victoria Root Tap Q Weft" at bounding box center [110, 278] width 207 height 33
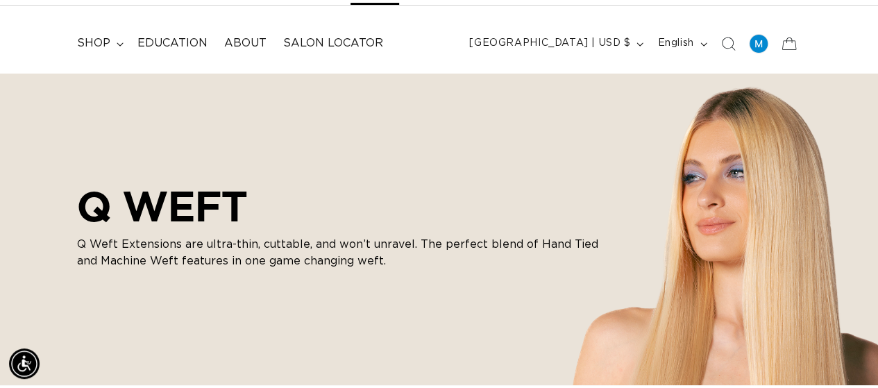
scroll to position [0, 1557]
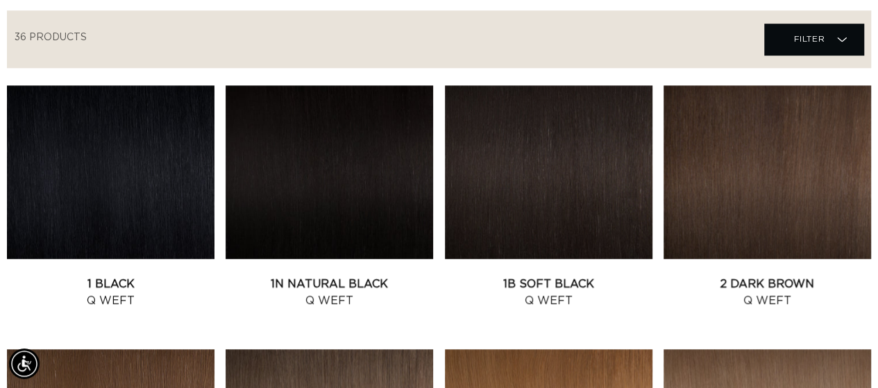
scroll to position [0, 778]
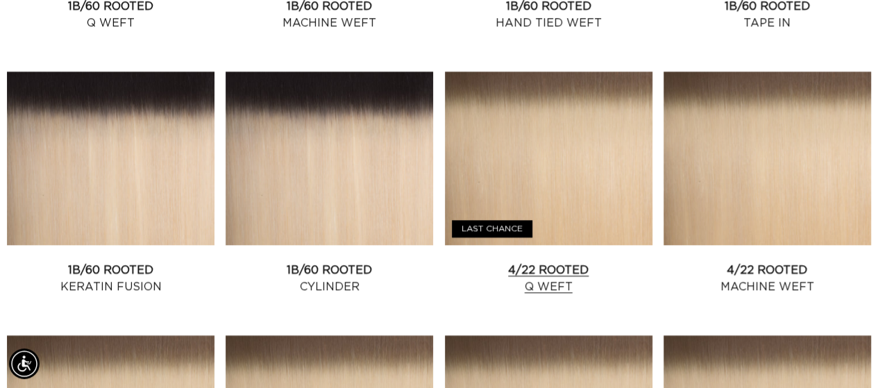
click at [530, 267] on link "4/22 Rooted Q Weft" at bounding box center [548, 278] width 207 height 33
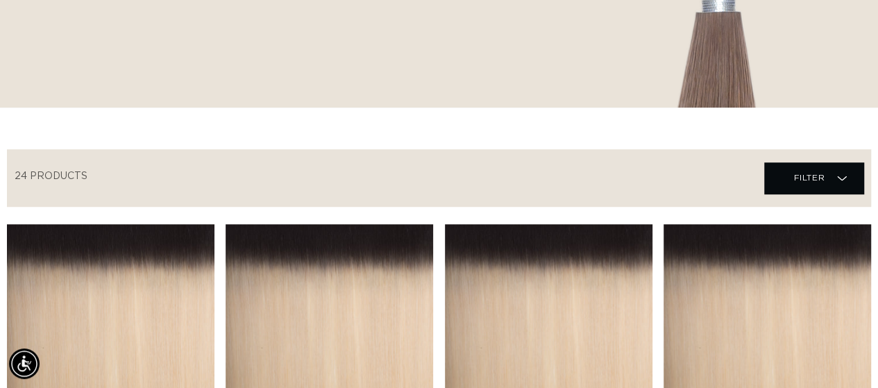
scroll to position [0, 778]
click at [845, 173] on icon at bounding box center [842, 178] width 10 height 14
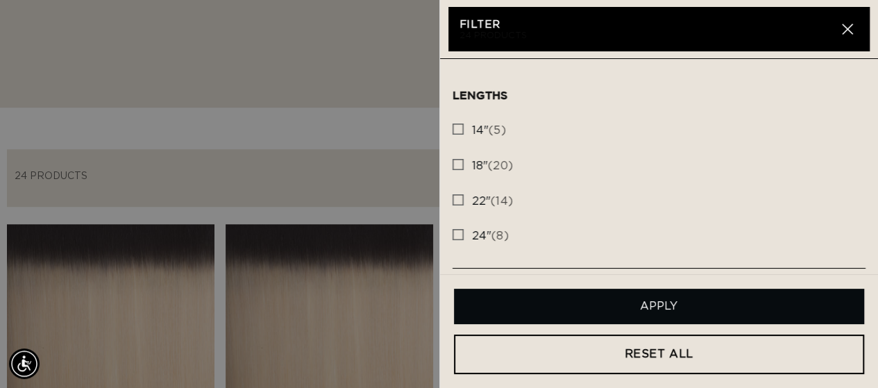
scroll to position [0, 1557]
click at [465, 162] on label "18" (20) 18" (20 products)" at bounding box center [658, 165] width 413 height 35
click at [463, 162] on input "18" (20) 18" (20 products)" at bounding box center [457, 160] width 11 height 11
checkbox input "true"
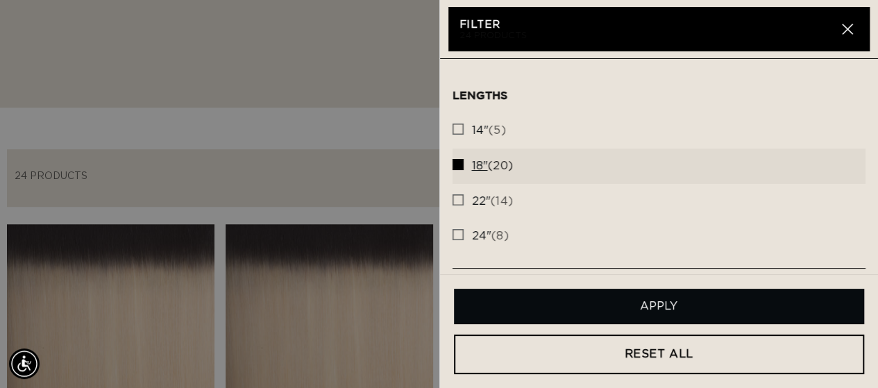
scroll to position [0, 0]
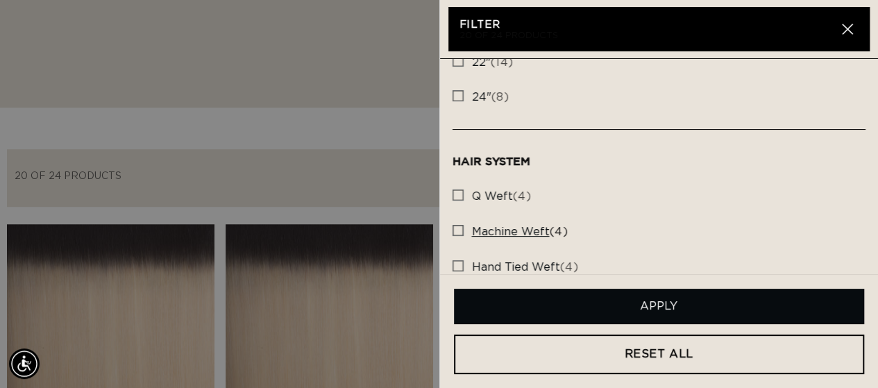
scroll to position [0, 778]
click at [462, 198] on icon at bounding box center [457, 194] width 11 height 11
click at [462, 197] on input "q weft (4) q weft (4 products)" at bounding box center [457, 191] width 11 height 11
checkbox input "true"
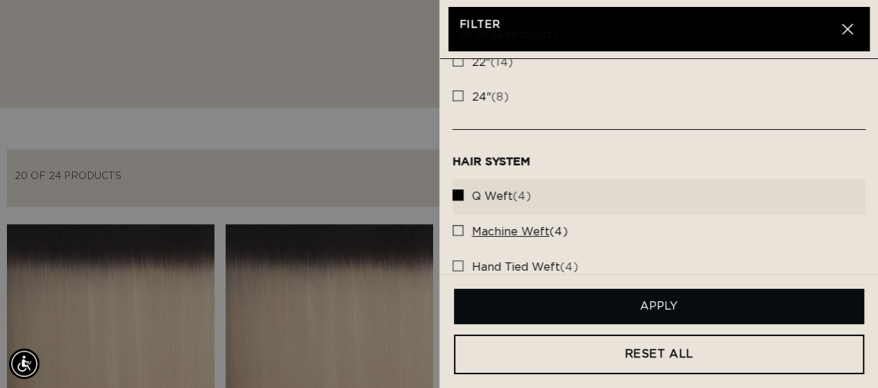
scroll to position [0, 0]
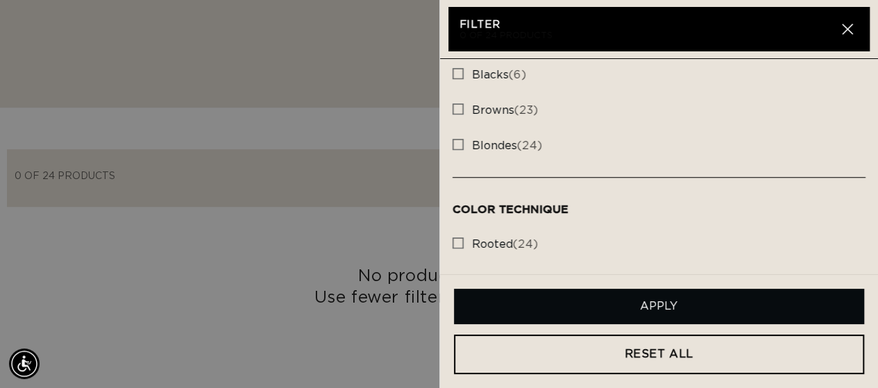
scroll to position [0, 1557]
click at [459, 240] on rect at bounding box center [458, 243] width 10 height 10
click at [459, 240] on input "rooted (24) rooted (24 products)" at bounding box center [457, 239] width 11 height 11
checkbox input "true"
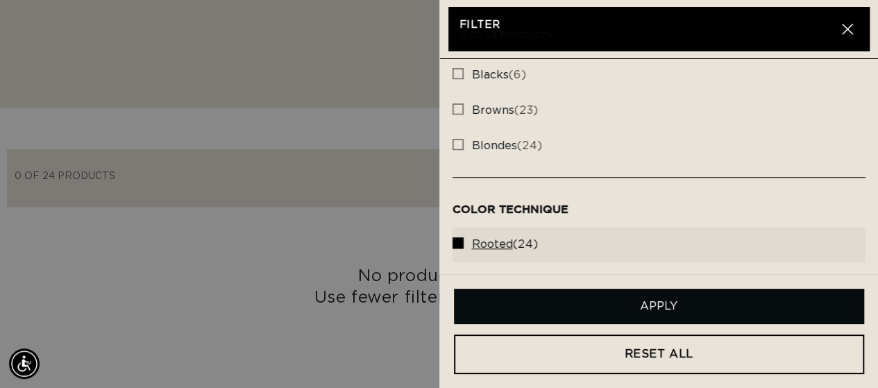
scroll to position [0, 0]
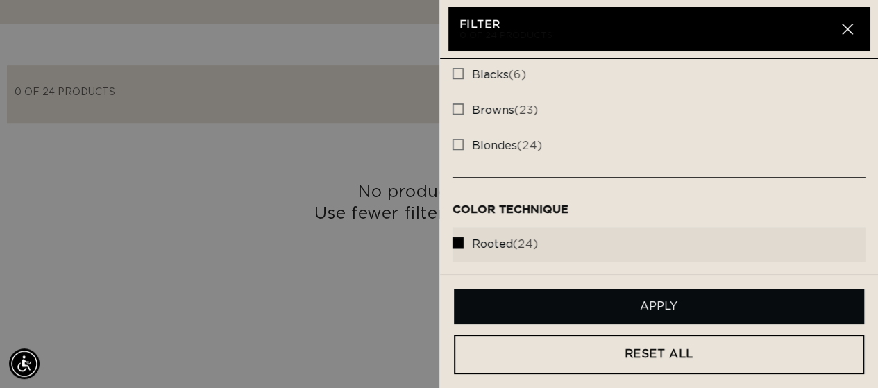
scroll to position [555, 0]
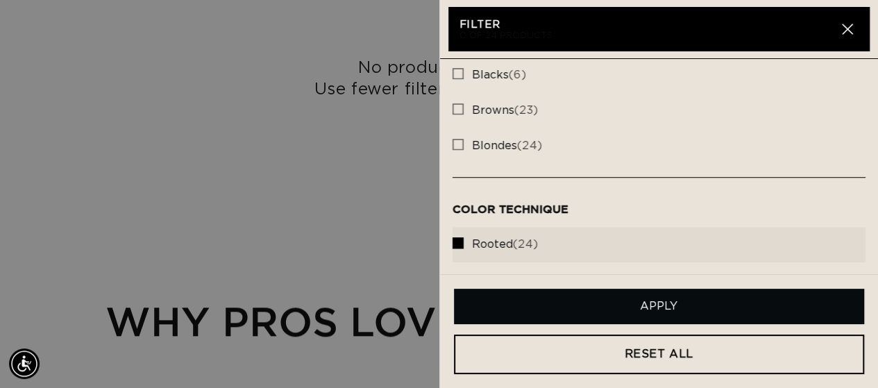
click at [759, 300] on button "Apply" at bounding box center [659, 306] width 411 height 35
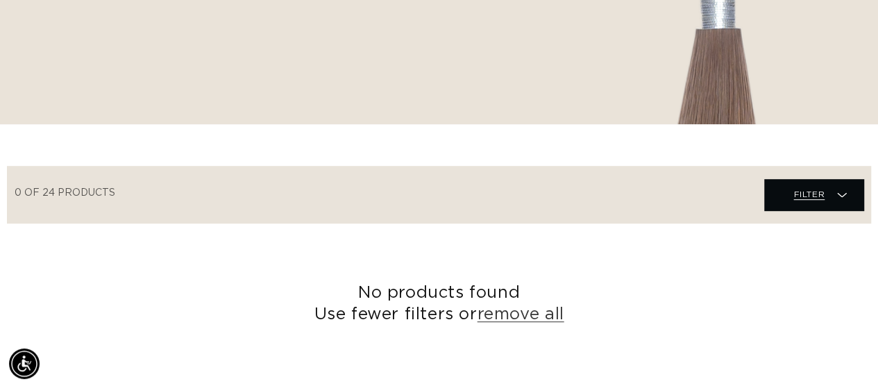
scroll to position [0, 0]
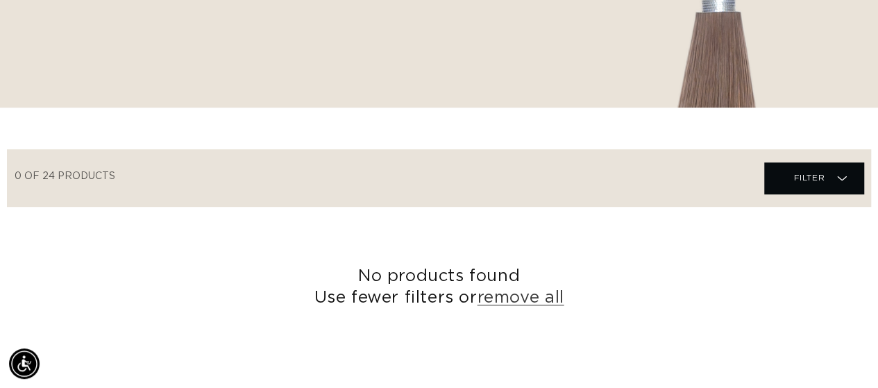
scroll to position [0, 778]
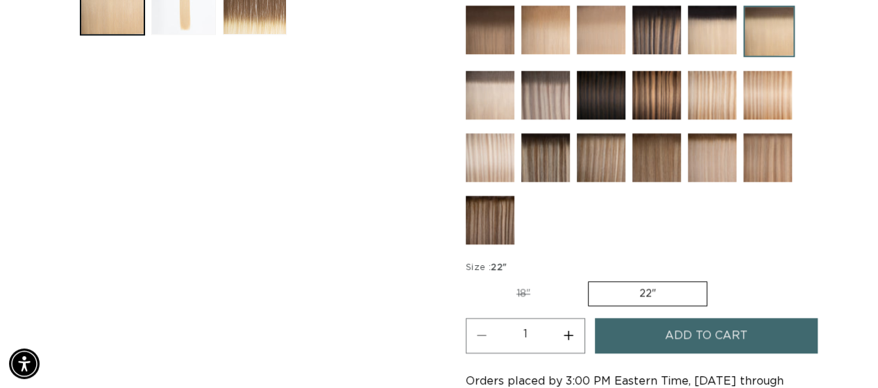
scroll to position [694, 0]
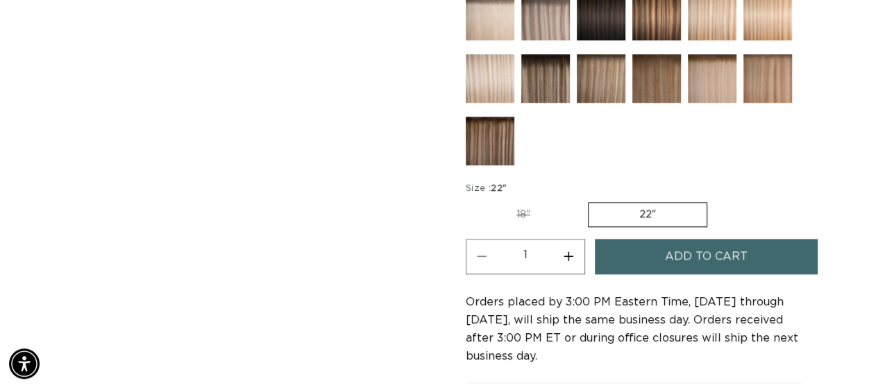
click at [660, 202] on label "22" Variant sold out or unavailable" at bounding box center [647, 214] width 119 height 25
click at [588, 200] on input "22" Variant sold out or unavailable" at bounding box center [588, 199] width 1 height 1
click at [642, 211] on label "22" Variant sold out or unavailable" at bounding box center [647, 214] width 119 height 25
click at [588, 200] on input "22" Variant sold out or unavailable" at bounding box center [588, 199] width 1 height 1
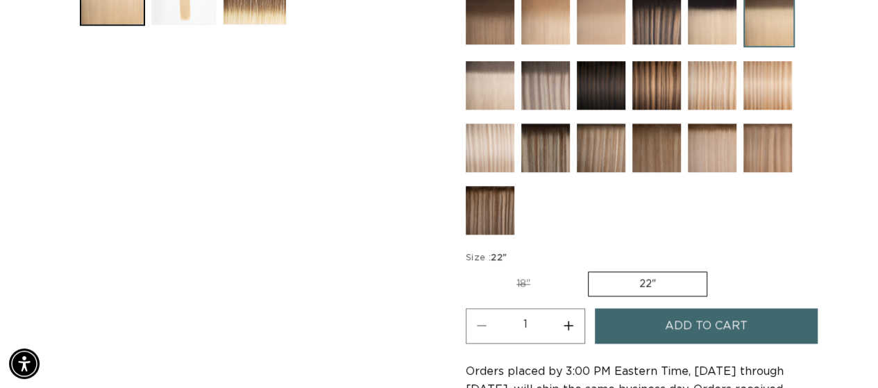
click at [484, 255] on legend "Size : 22"" at bounding box center [486, 258] width 43 height 14
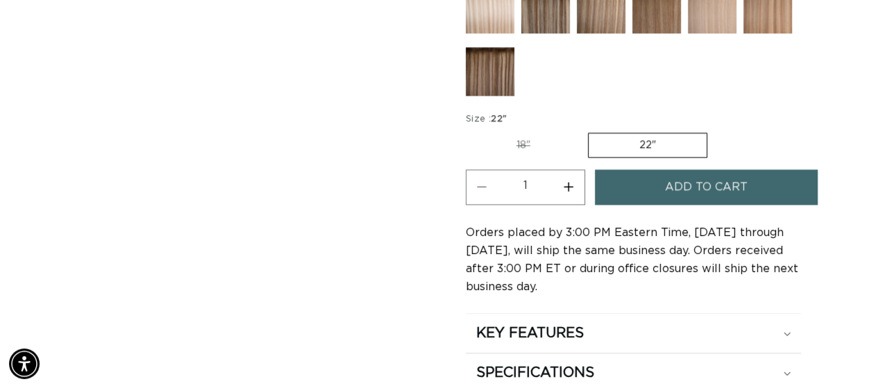
scroll to position [0, 1557]
click at [645, 132] on label "22" Variant sold out or unavailable" at bounding box center [647, 144] width 119 height 25
click at [588, 130] on input "22" Variant sold out or unavailable" at bounding box center [588, 130] width 1 height 1
click at [671, 133] on label "22" Variant sold out or unavailable" at bounding box center [647, 144] width 119 height 25
click at [588, 130] on input "22" Variant sold out or unavailable" at bounding box center [588, 130] width 1 height 1
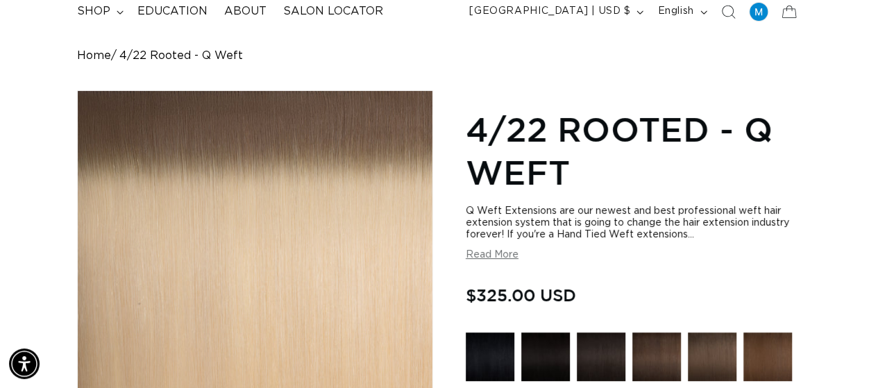
scroll to position [0, 0]
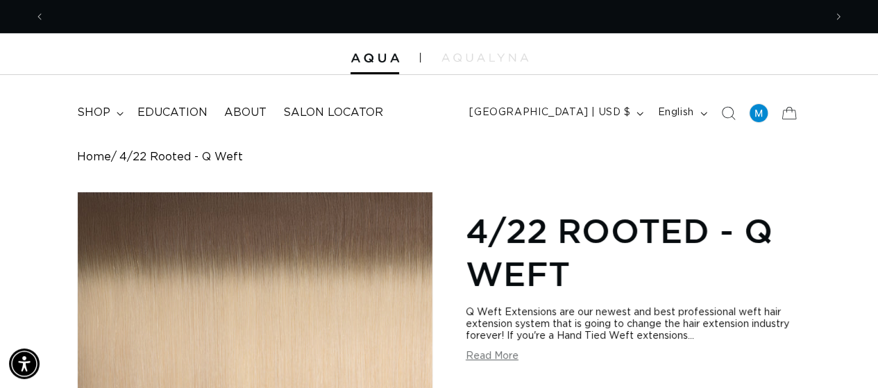
click at [118, 153] on div "Home" at bounding box center [98, 157] width 43 height 13
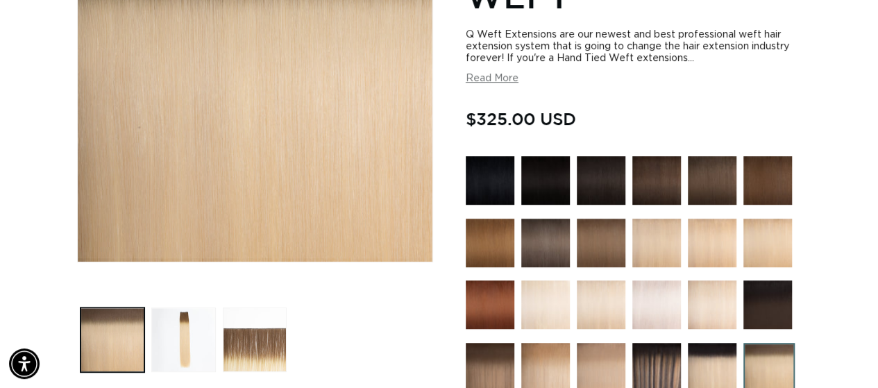
click at [505, 71] on div "Q Weft Extensions are our newest and best professional weft hair extension syst…" at bounding box center [633, 56] width 336 height 55
click at [498, 78] on button "Read More" at bounding box center [491, 79] width 53 height 12
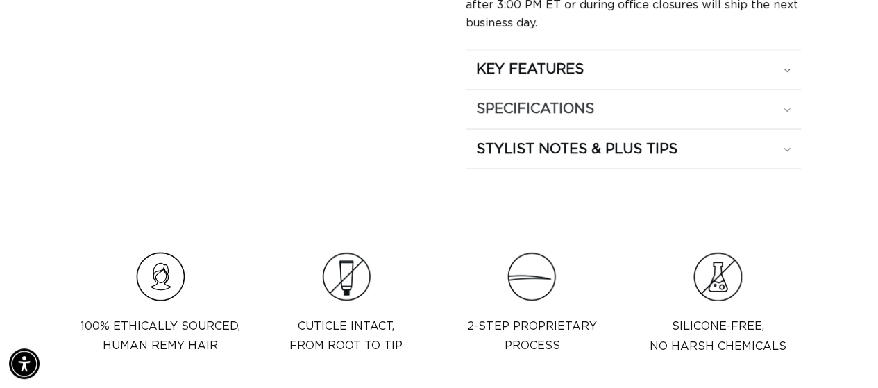
click at [785, 108] on icon at bounding box center [786, 110] width 7 height 4
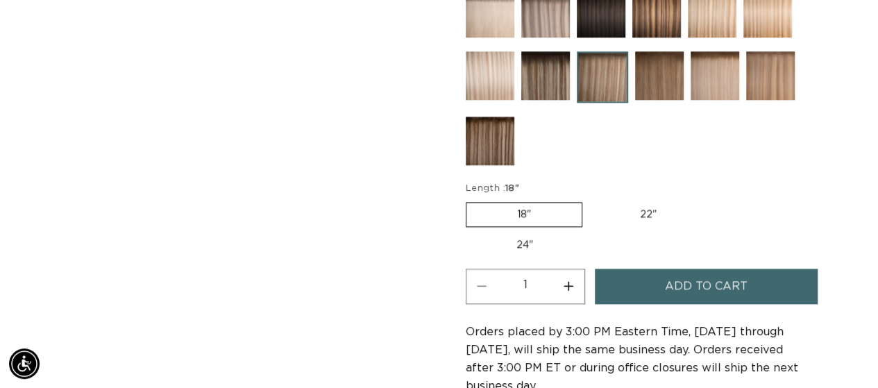
click at [538, 204] on label "18" Variant sold out or unavailable" at bounding box center [523, 214] width 117 height 25
click at [470, 200] on input "18" Variant sold out or unavailable" at bounding box center [469, 199] width 1 height 1
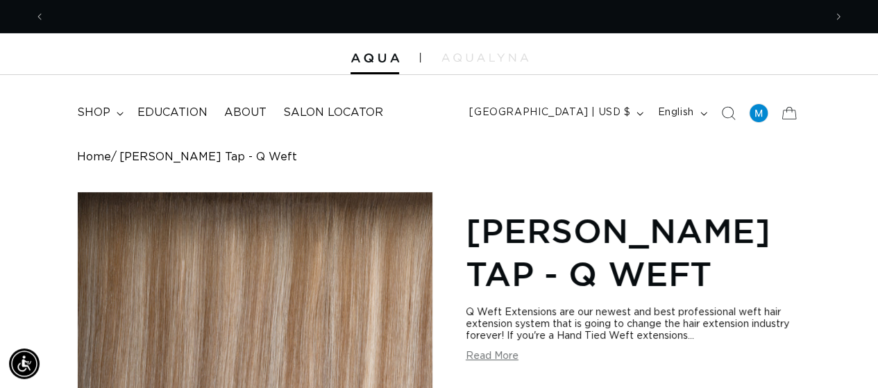
scroll to position [0, 1557]
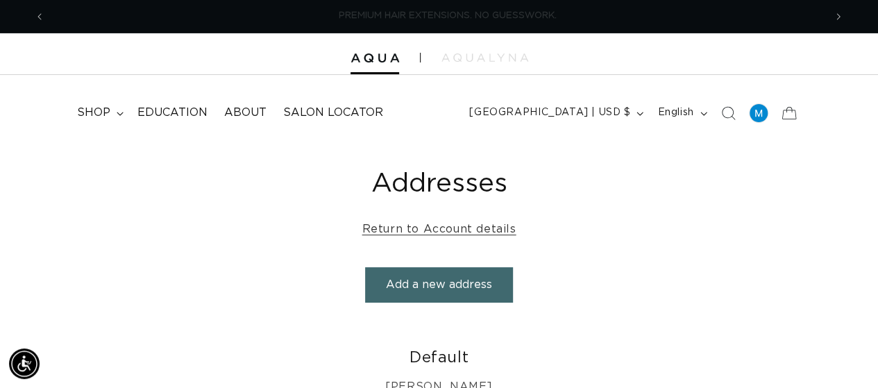
scroll to position [0, 778]
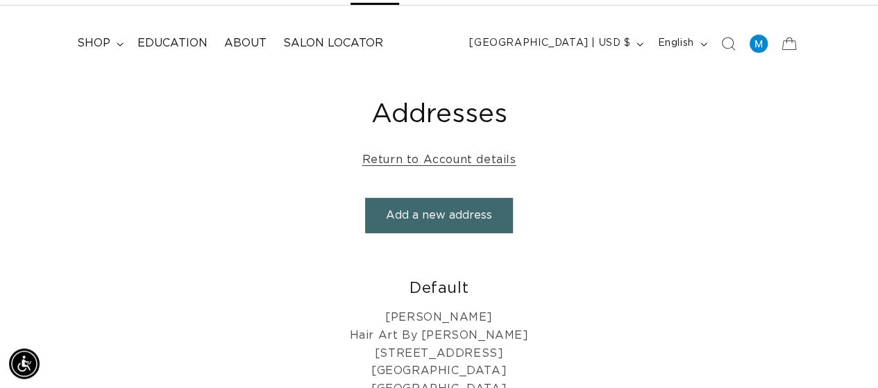
scroll to position [0, 1557]
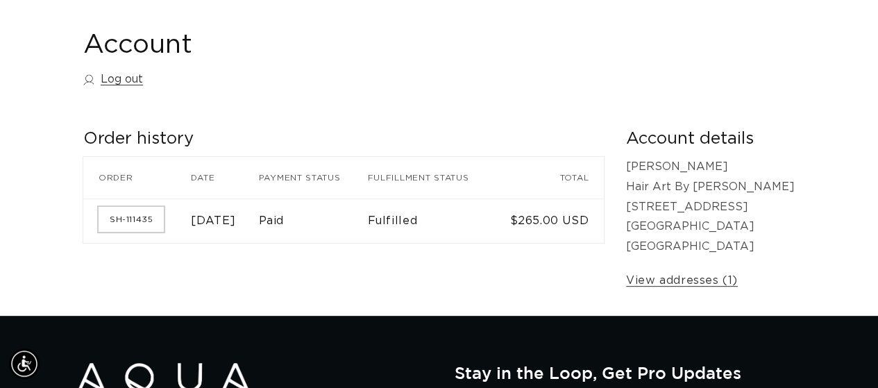
scroll to position [0, 1557]
click at [135, 219] on link "SH-111435" at bounding box center [131, 219] width 65 height 25
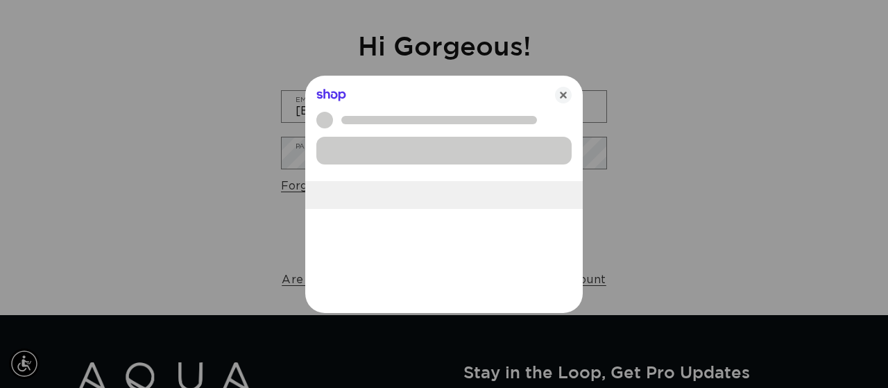
scroll to position [0, 789]
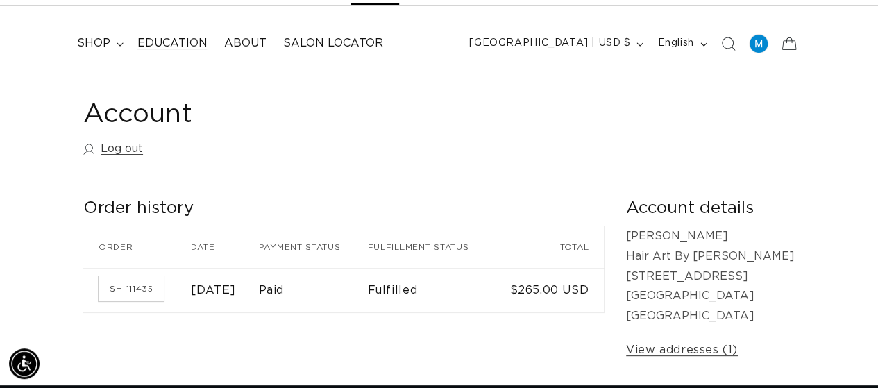
scroll to position [0, 1557]
click at [99, 44] on span "shop" at bounding box center [93, 43] width 33 height 15
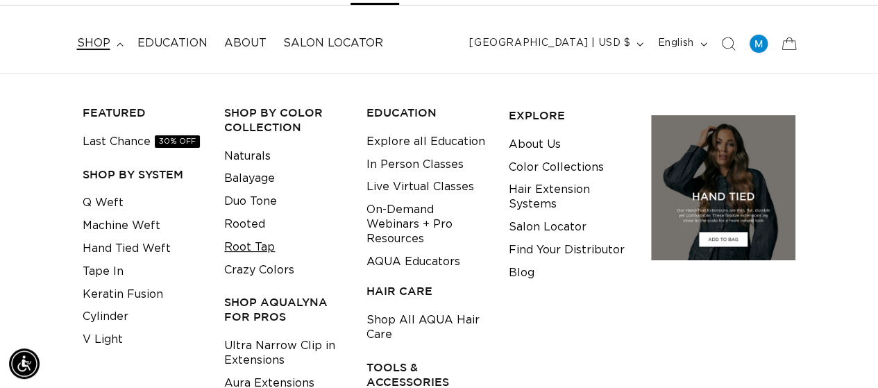
scroll to position [0, 778]
click at [232, 228] on link "Rooted" at bounding box center [244, 224] width 41 height 23
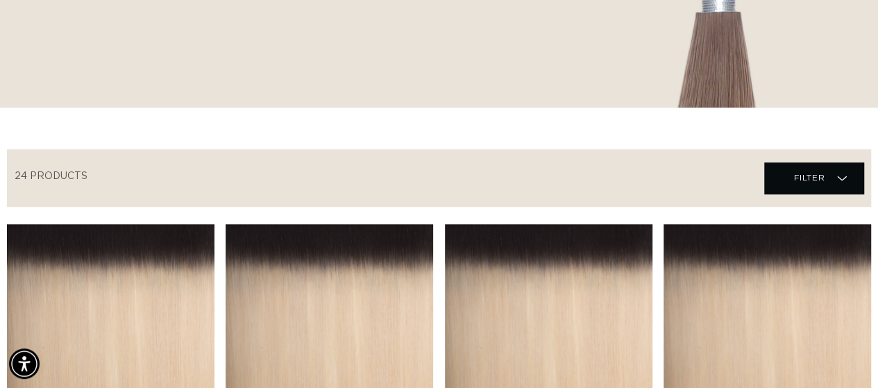
scroll to position [0, 778]
click at [838, 180] on icon at bounding box center [842, 178] width 10 height 14
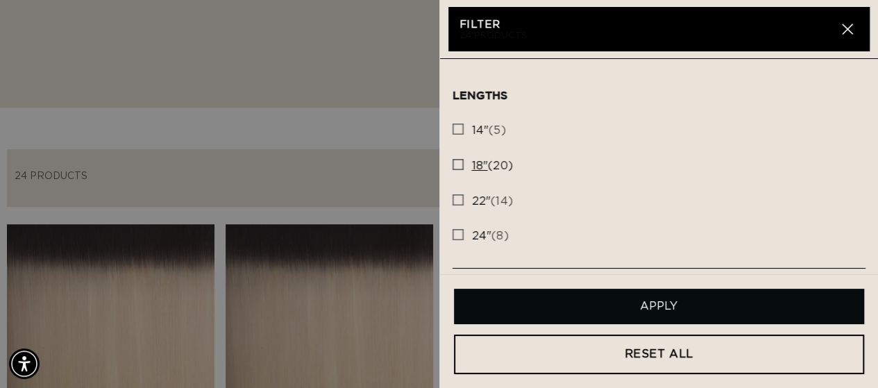
scroll to position [0, 1557]
click at [462, 163] on rect at bounding box center [458, 165] width 10 height 10
click at [462, 163] on input "18" (20) 18" (20 products)" at bounding box center [457, 160] width 11 height 11
checkbox input "true"
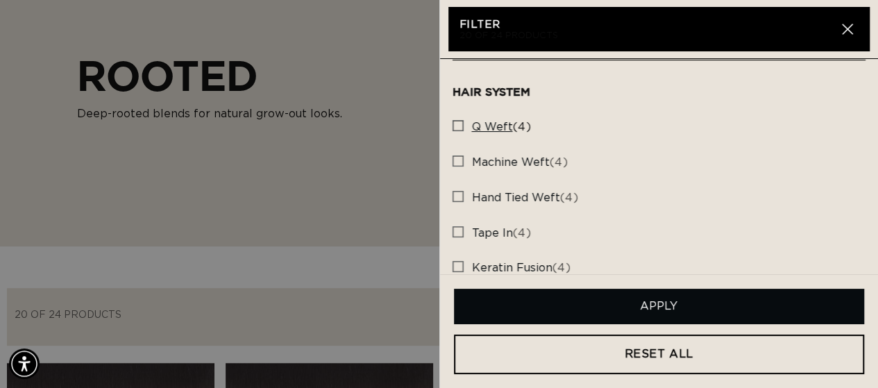
scroll to position [0, 1557]
click at [457, 127] on rect at bounding box center [458, 126] width 10 height 10
click at [457, 127] on input "q weft (4) q weft (4 products)" at bounding box center [457, 122] width 11 height 11
checkbox input "true"
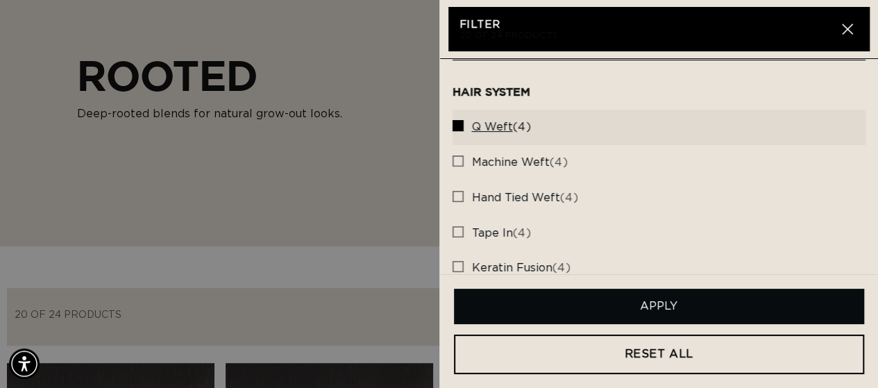
scroll to position [0, 0]
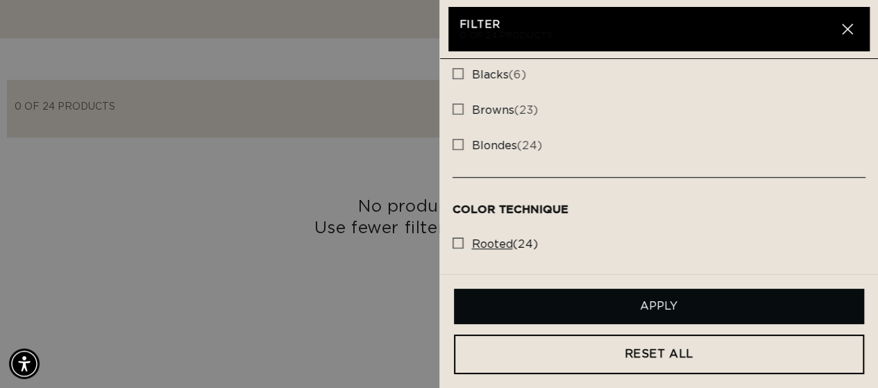
click at [454, 245] on rect at bounding box center [458, 243] width 10 height 10
click at [454, 245] on input "rooted (24) rooted (24 products)" at bounding box center [457, 239] width 11 height 11
checkbox input "true"
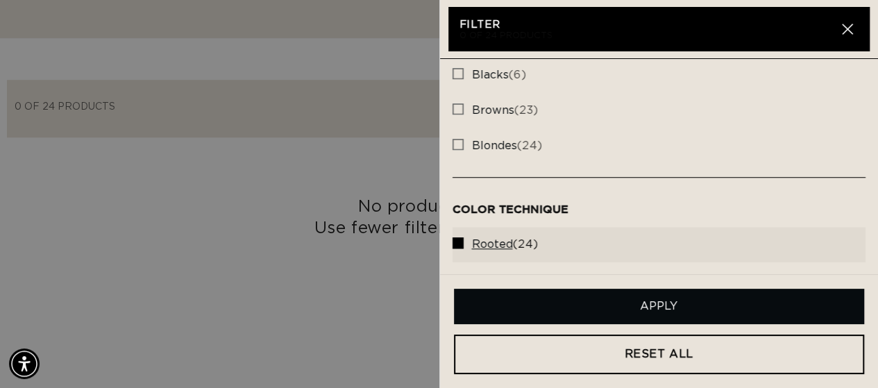
scroll to position [0, 778]
click at [688, 296] on button "Apply" at bounding box center [659, 306] width 411 height 35
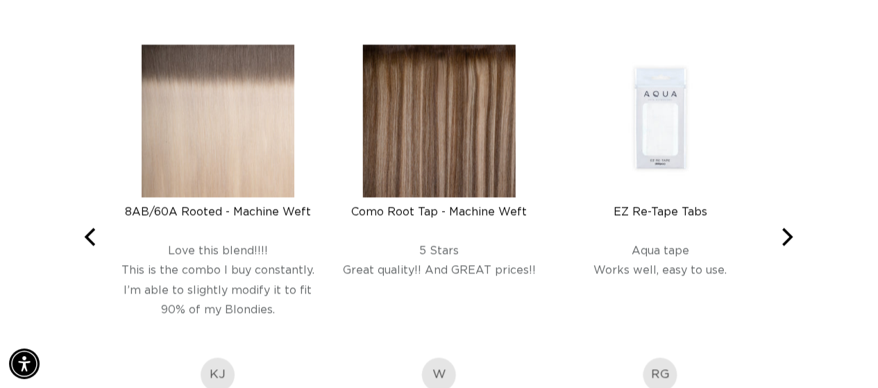
click at [189, 119] on img at bounding box center [218, 120] width 153 height 153
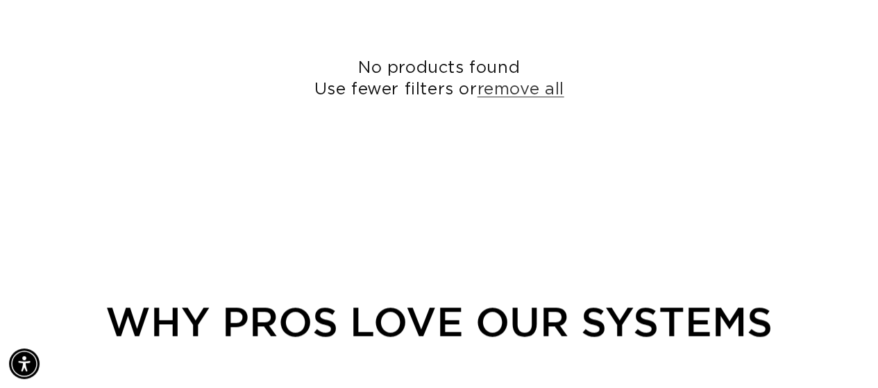
scroll to position [0, 778]
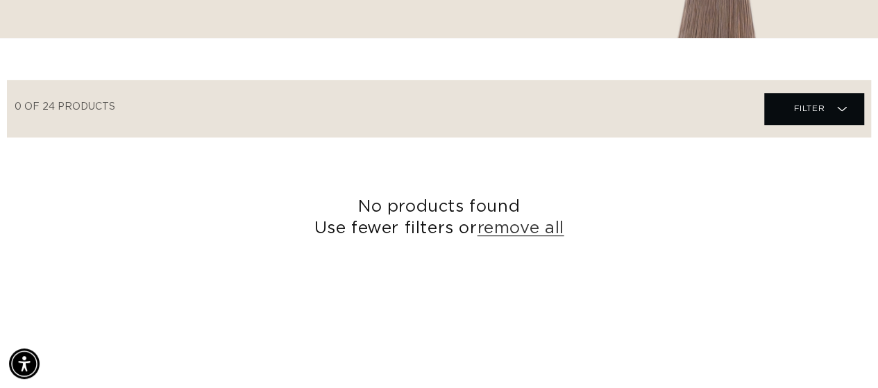
scroll to position [0, 1557]
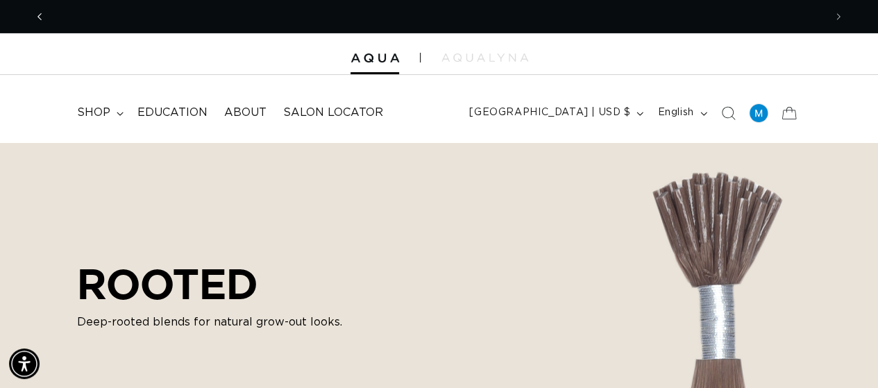
scroll to position [0, 778]
click at [35, 10] on span "Previous announcement" at bounding box center [40, 17] width 14 height 14
click at [39, 17] on icon "Previous announcement" at bounding box center [39, 16] width 4 height 7
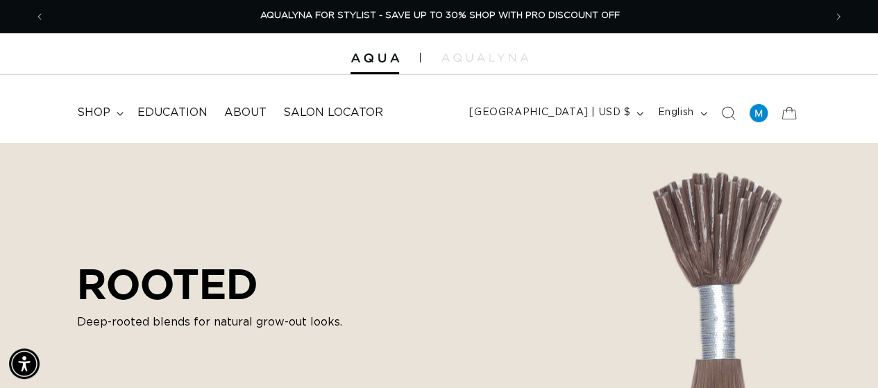
scroll to position [337, 0]
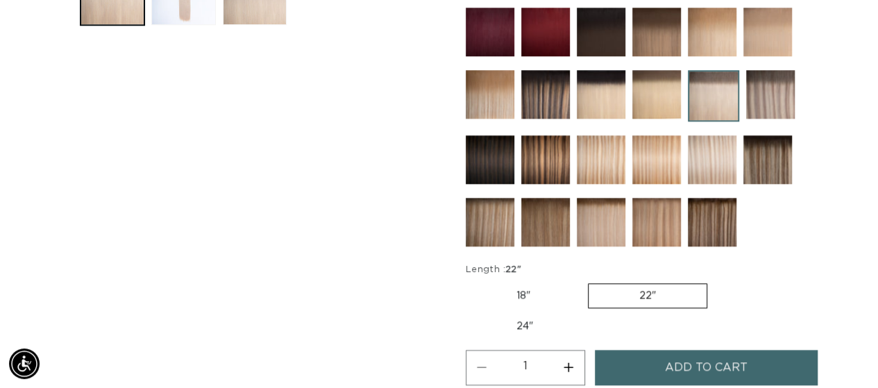
click at [524, 289] on label "18" Variant sold out or unavailable" at bounding box center [522, 296] width 115 height 24
click at [470, 281] on input "18" Variant sold out or unavailable" at bounding box center [469, 280] width 1 height 1
radio input "true"
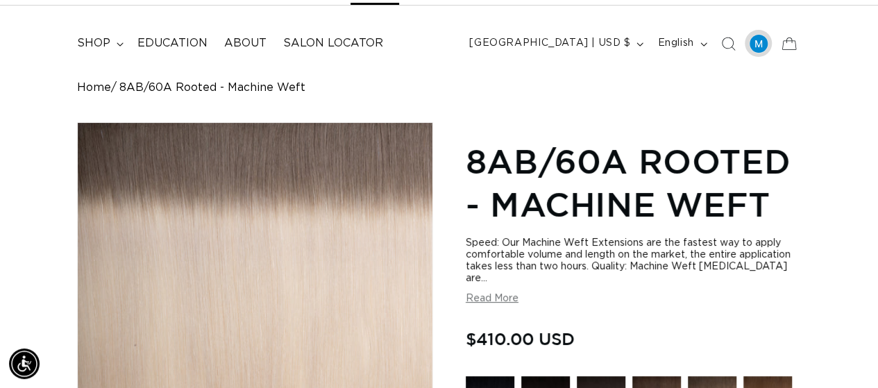
click at [754, 48] on div at bounding box center [758, 43] width 19 height 19
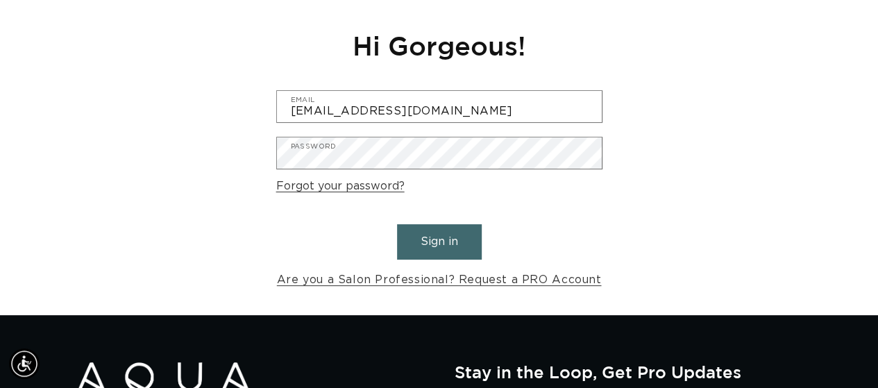
scroll to position [0, 1557]
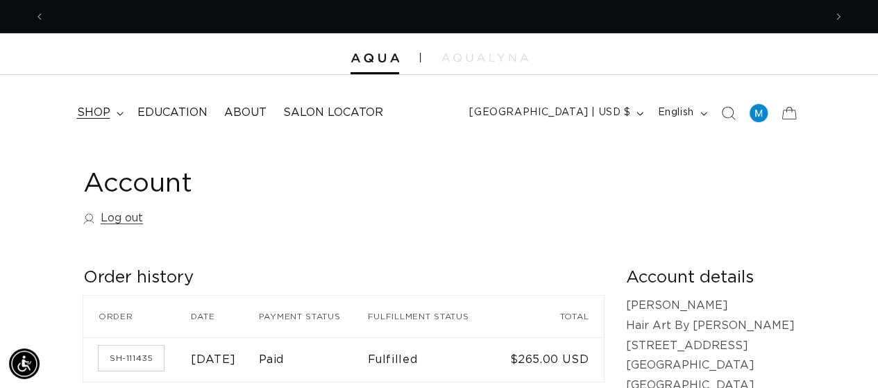
scroll to position [0, 1557]
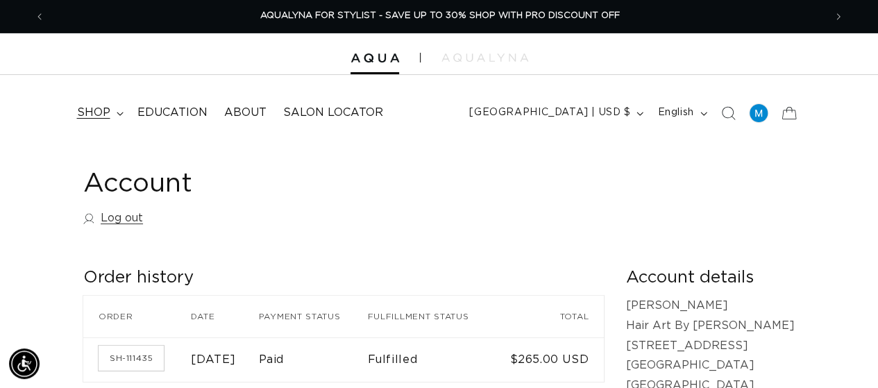
click at [107, 112] on span "shop" at bounding box center [93, 112] width 33 height 15
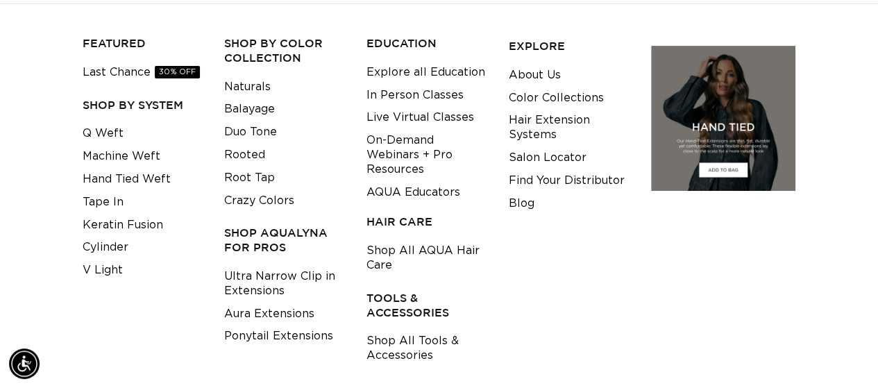
scroll to position [0, 0]
click at [102, 132] on link "Q Weft" at bounding box center [103, 133] width 41 height 23
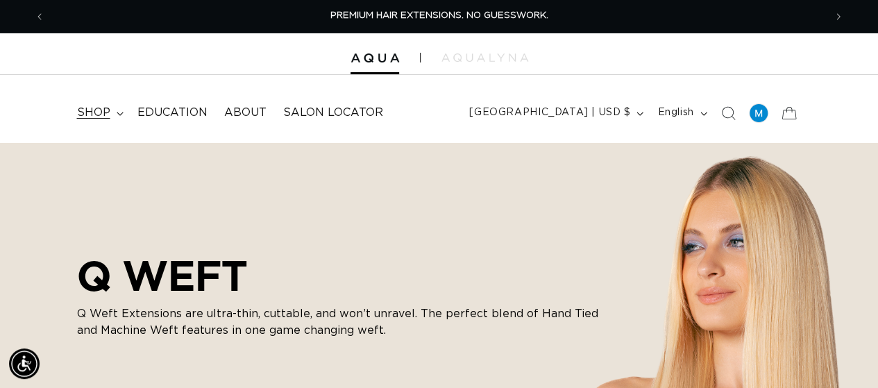
click at [101, 112] on span "shop" at bounding box center [93, 112] width 33 height 15
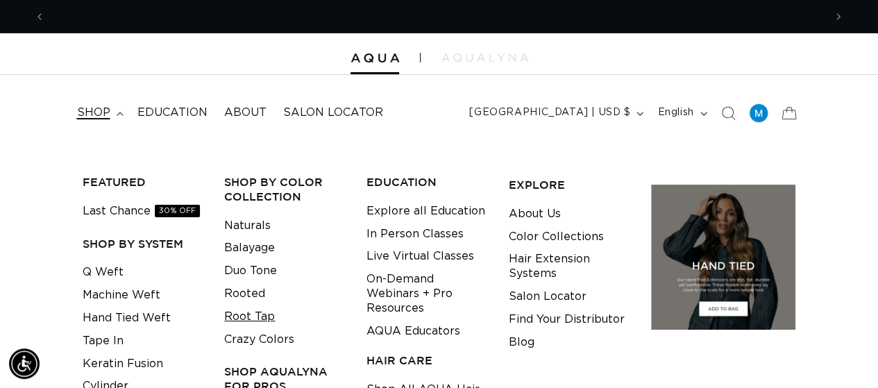
scroll to position [0, 1557]
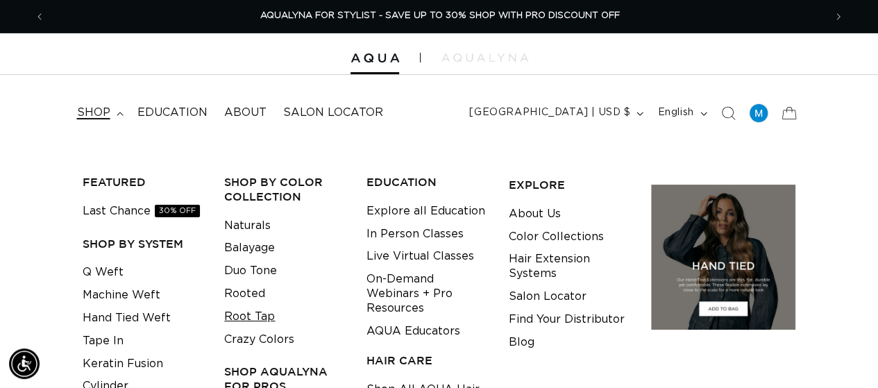
click at [259, 316] on link "Root Tap" at bounding box center [249, 316] width 51 height 23
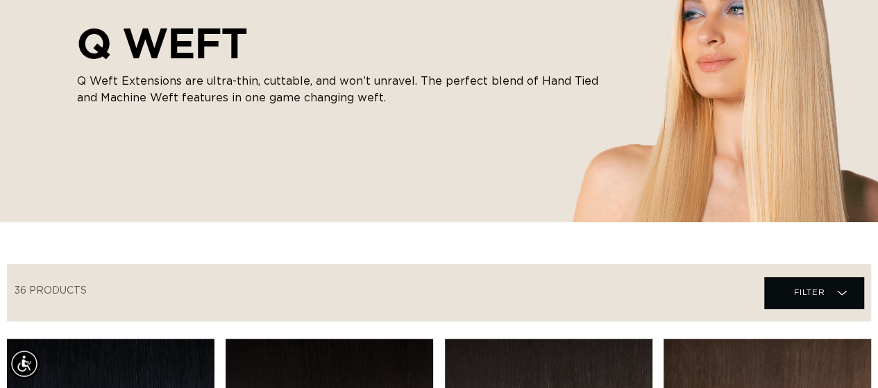
scroll to position [69, 0]
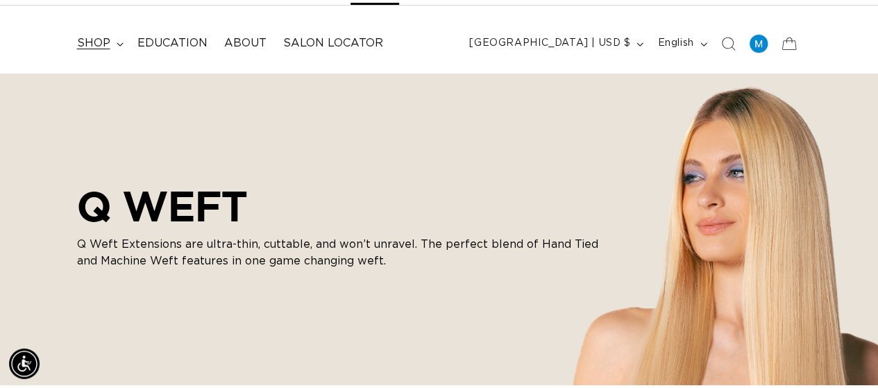
click at [99, 44] on span "shop" at bounding box center [93, 43] width 33 height 15
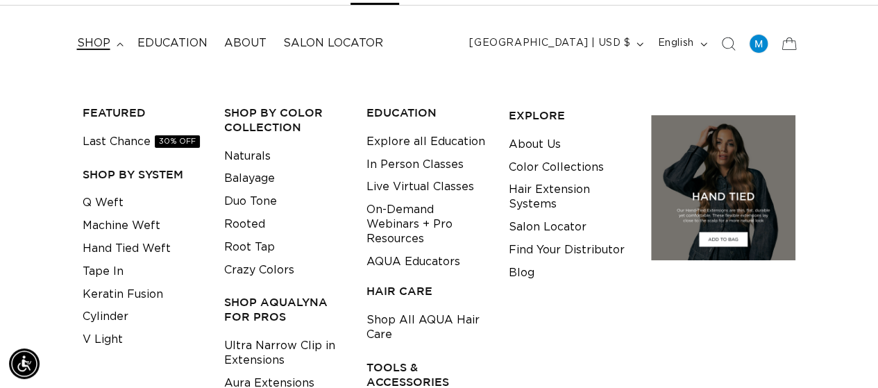
scroll to position [0, 1557]
click at [250, 219] on link "Rooted" at bounding box center [244, 224] width 41 height 23
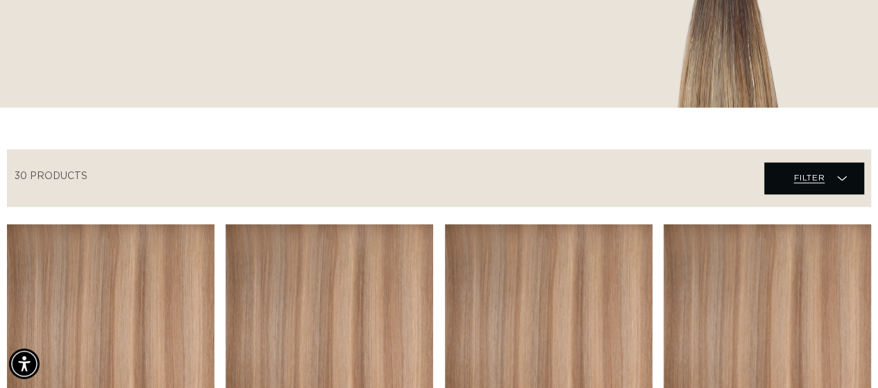
scroll to position [0, 1557]
click at [796, 167] on span "Filter" at bounding box center [808, 177] width 31 height 26
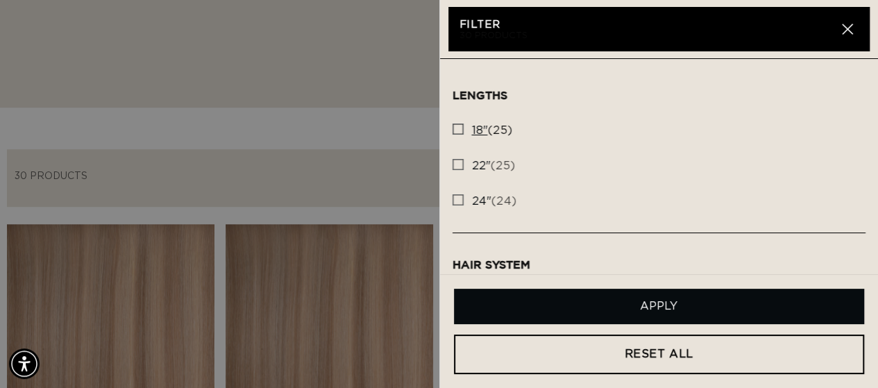
scroll to position [0, 0]
click at [461, 129] on rect at bounding box center [458, 129] width 10 height 10
click at [461, 129] on input "18" (25) 18" (25 products)" at bounding box center [457, 125] width 11 height 11
checkbox input "true"
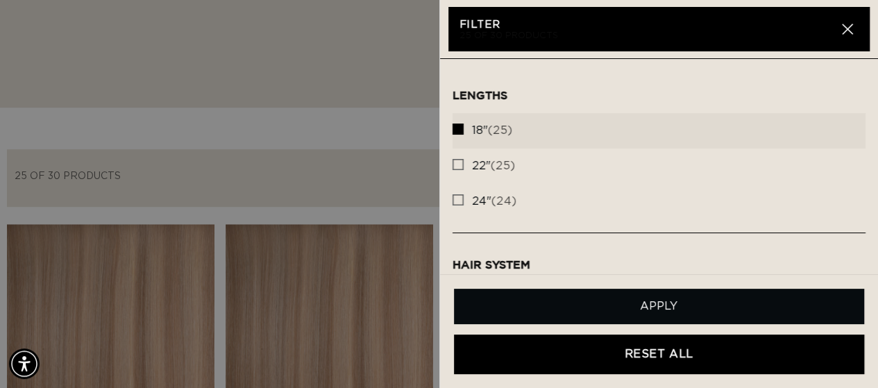
scroll to position [0, 778]
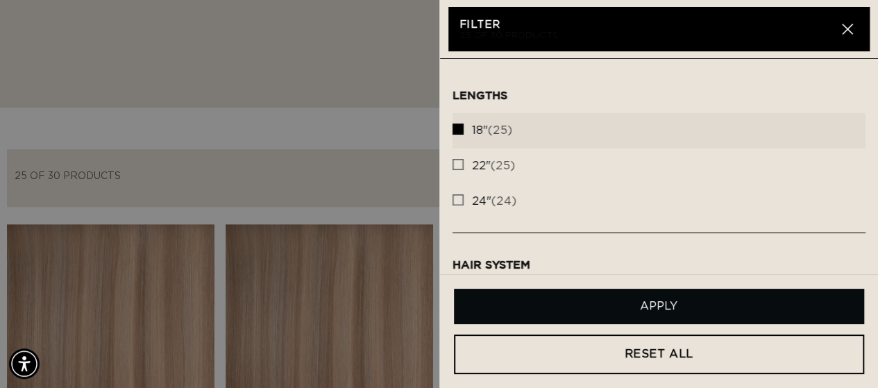
click at [711, 306] on button "Apply" at bounding box center [659, 306] width 411 height 35
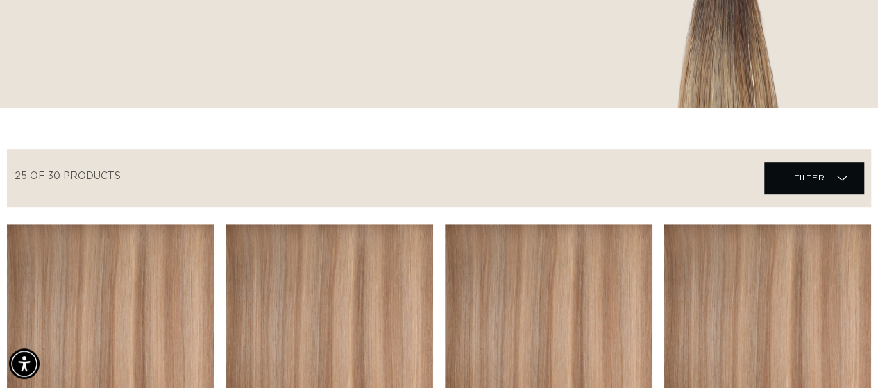
scroll to position [0, 0]
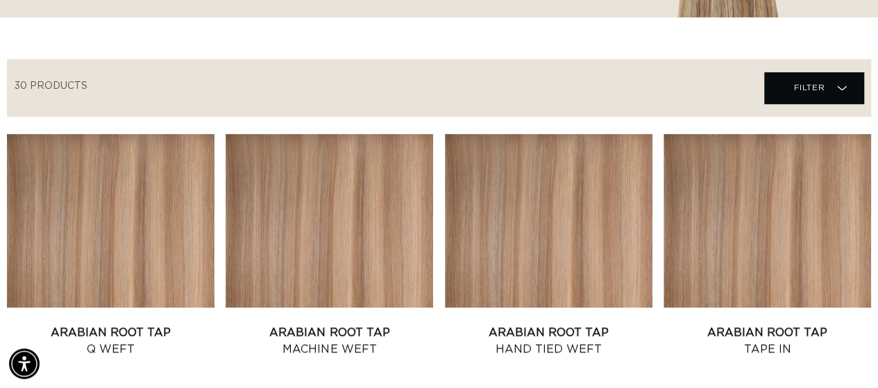
scroll to position [277, 0]
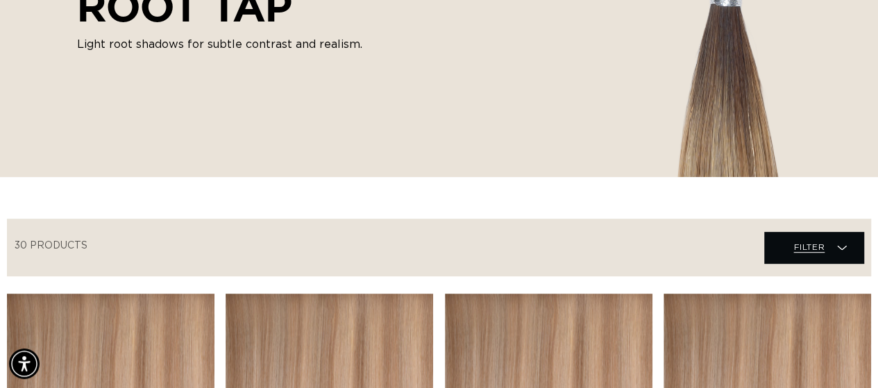
click at [844, 245] on icon at bounding box center [842, 248] width 10 height 14
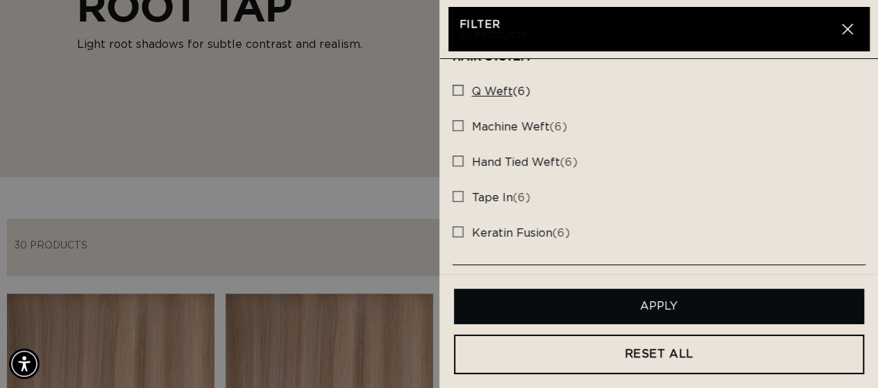
scroll to position [0, 0]
click at [459, 94] on rect at bounding box center [458, 90] width 10 height 10
click at [459, 92] on input "q weft (6) q weft (6 products)" at bounding box center [457, 86] width 11 height 11
checkbox input "true"
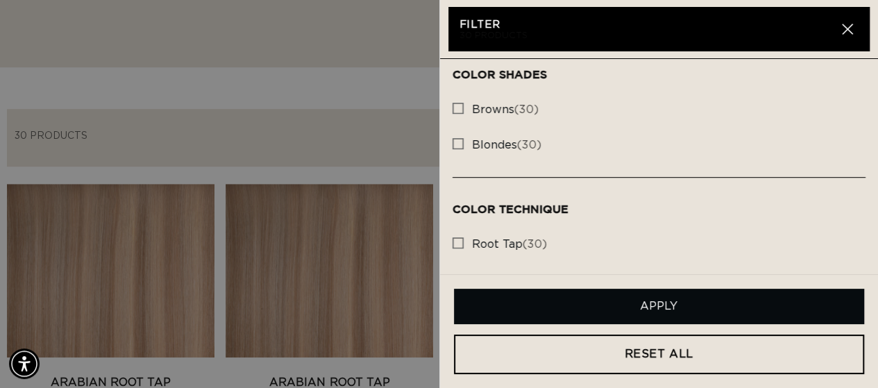
drag, startPoint x: 455, startPoint y: 142, endPoint x: 450, endPoint y: 162, distance: 20.2
click at [450, 162] on div "Lengths 18" (25) 18" (25 products) 22" (25) 22" (25 products) 24" Hair System" at bounding box center [659, 166] width 438 height 215
click at [461, 139] on rect at bounding box center [458, 144] width 10 height 10
click at [461, 137] on input "blondes (30) blondes (30 products)" at bounding box center [457, 140] width 11 height 11
checkbox input "true"
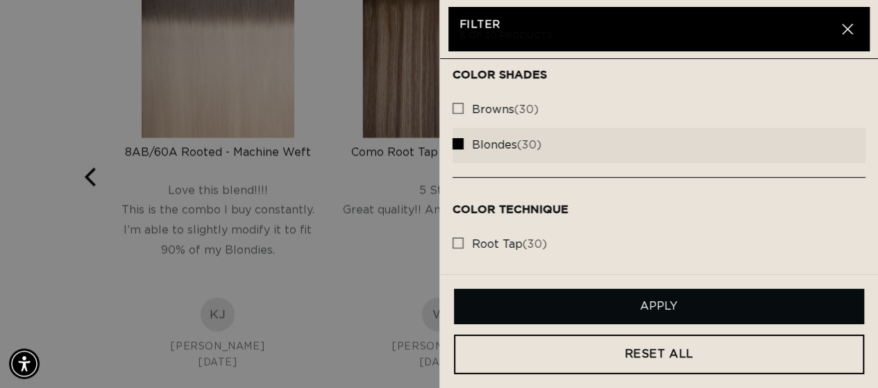
drag, startPoint x: 844, startPoint y: 22, endPoint x: 794, endPoint y: 60, distance: 63.3
click at [844, 22] on button "Close" at bounding box center [847, 29] width 22 height 22
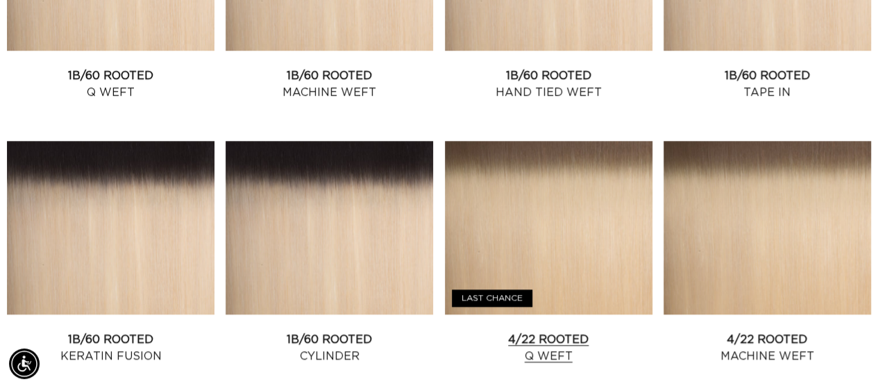
click at [569, 331] on link "4/22 Rooted Q Weft" at bounding box center [548, 347] width 207 height 33
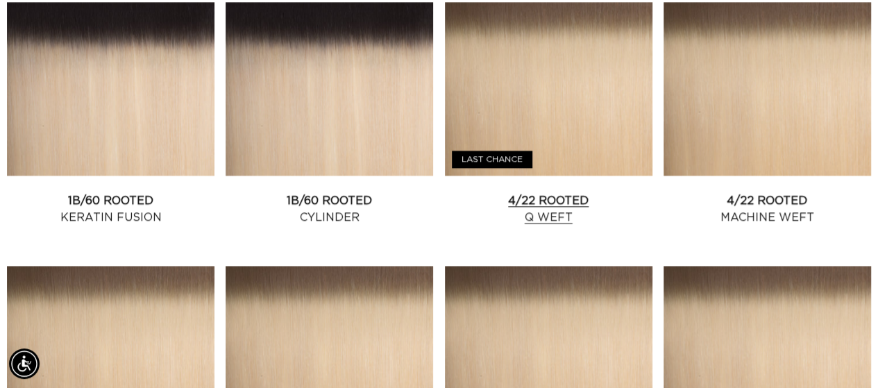
scroll to position [0, 778]
click at [549, 192] on link "4/22 Rooted Q Weft" at bounding box center [548, 208] width 207 height 33
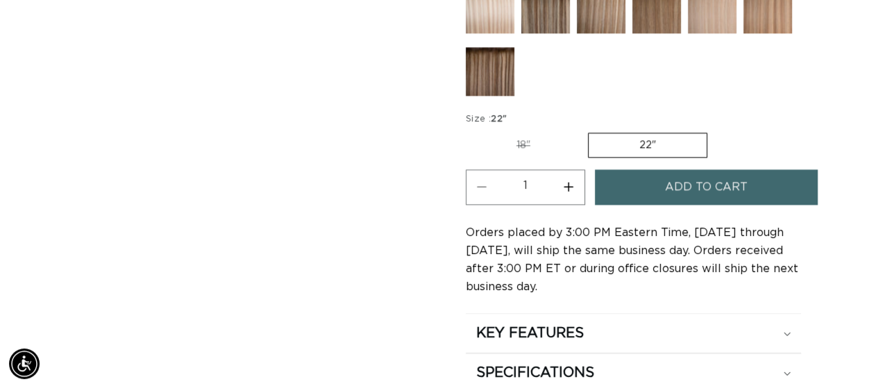
scroll to position [0, 1557]
click at [522, 137] on label "18" Variant sold out or unavailable" at bounding box center [522, 145] width 115 height 24
click at [470, 130] on input "18" Variant sold out or unavailable" at bounding box center [469, 130] width 1 height 1
radio input "true"
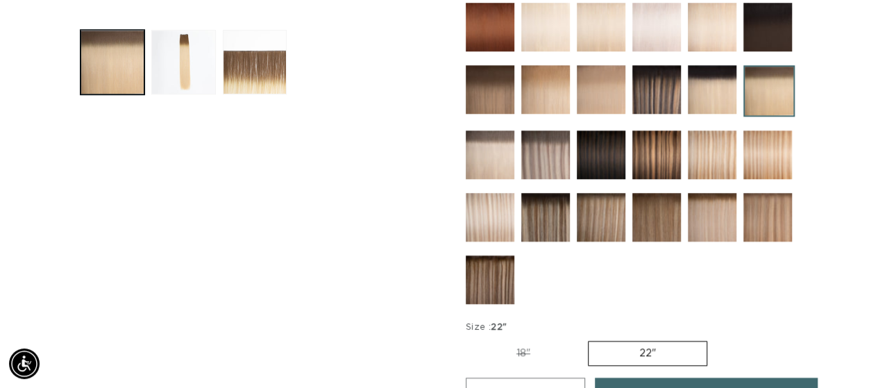
scroll to position [0, 1557]
click at [525, 347] on label "18" Variant sold out or unavailable" at bounding box center [522, 353] width 115 height 24
click at [470, 339] on input "18" Variant sold out or unavailable" at bounding box center [469, 338] width 1 height 1
radio input "true"
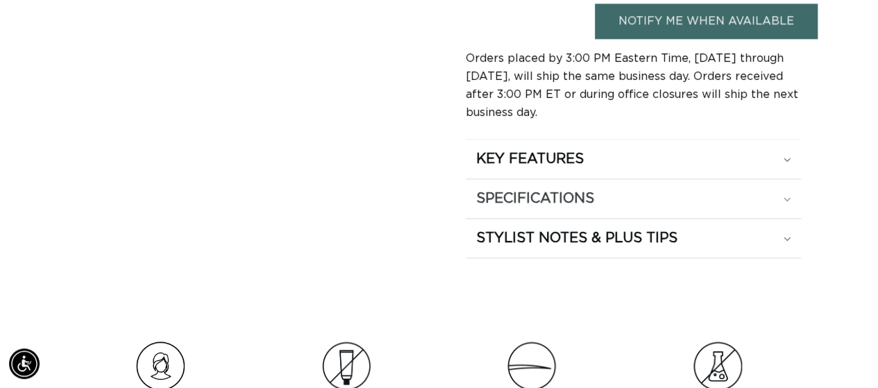
click at [784, 198] on icon at bounding box center [787, 199] width 6 height 3
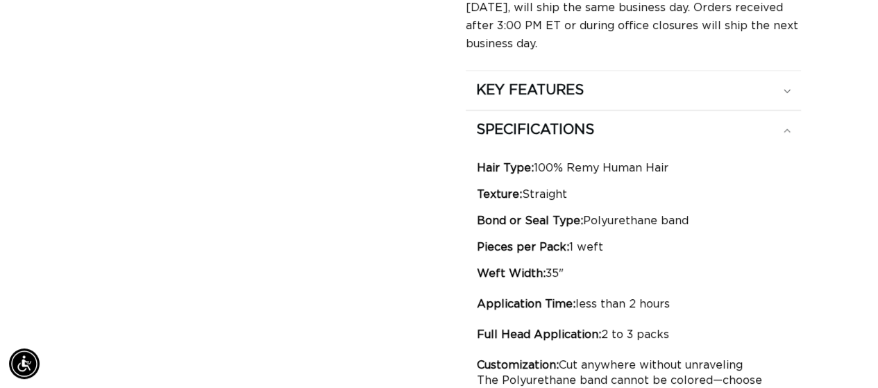
scroll to position [1093, 0]
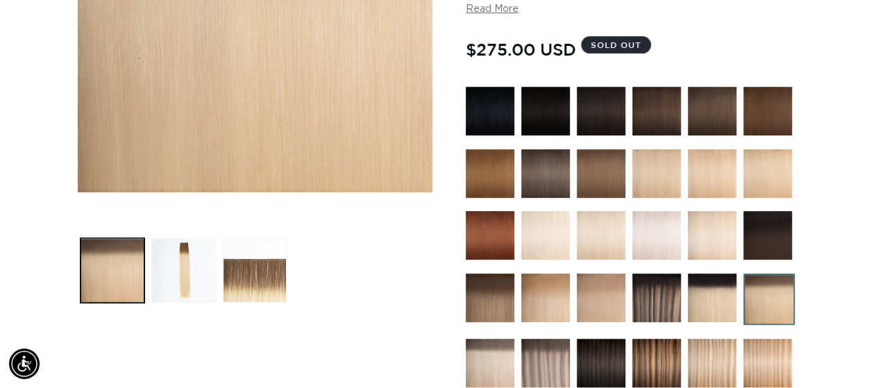
click at [726, 187] on img at bounding box center [711, 173] width 49 height 49
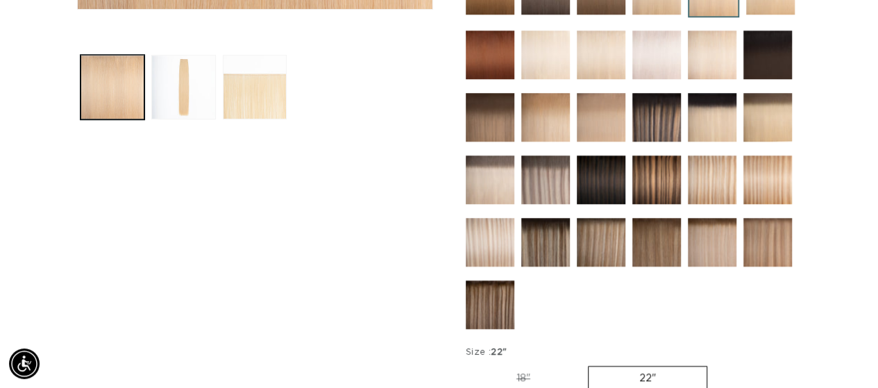
scroll to position [555, 0]
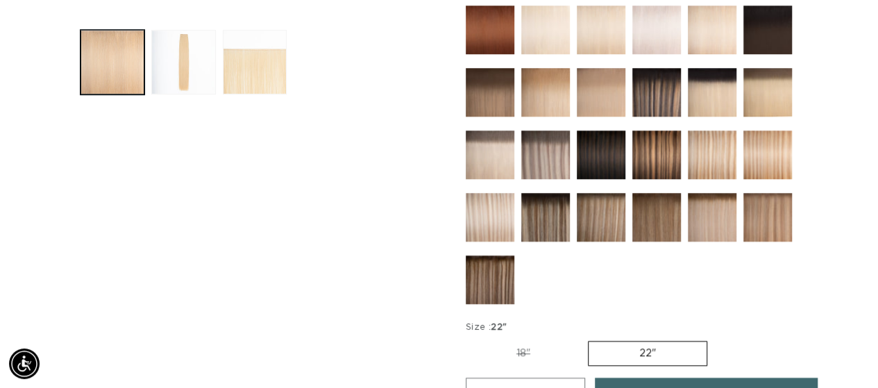
click at [520, 348] on label "18" Variant sold out or unavailable" at bounding box center [522, 353] width 115 height 24
click at [470, 339] on input "18" Variant sold out or unavailable" at bounding box center [469, 338] width 1 height 1
radio input "true"
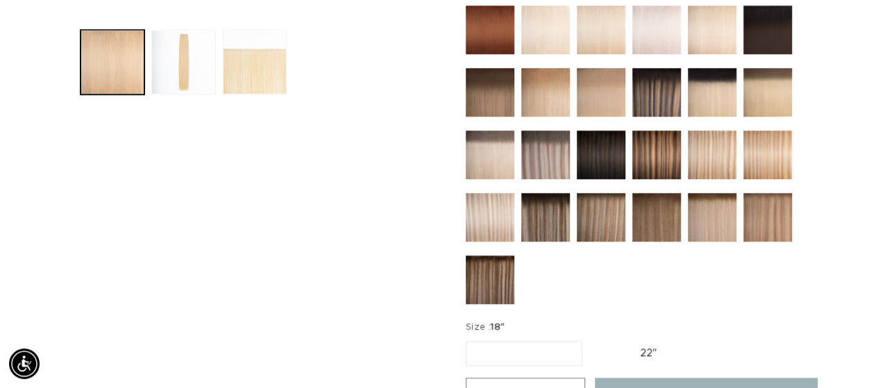
scroll to position [0, 778]
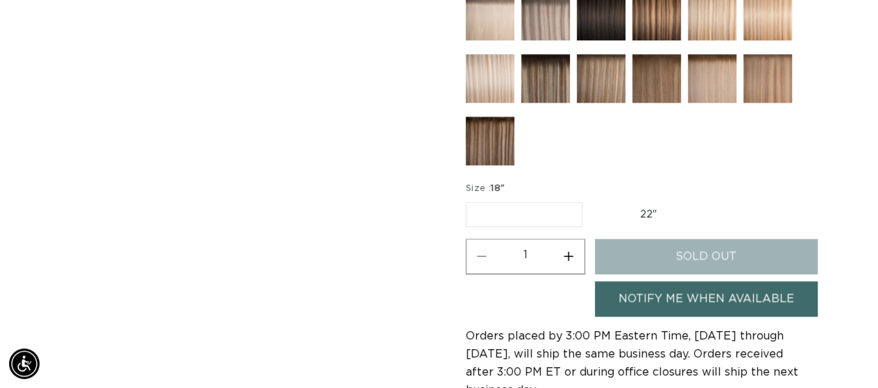
scroll to position [0, 1557]
click at [484, 182] on legend "Size : 18"" at bounding box center [485, 189] width 41 height 14
click at [502, 184] on span "18"" at bounding box center [497, 188] width 14 height 9
click at [645, 207] on label "22" Variant sold out or unavailable" at bounding box center [648, 215] width 118 height 24
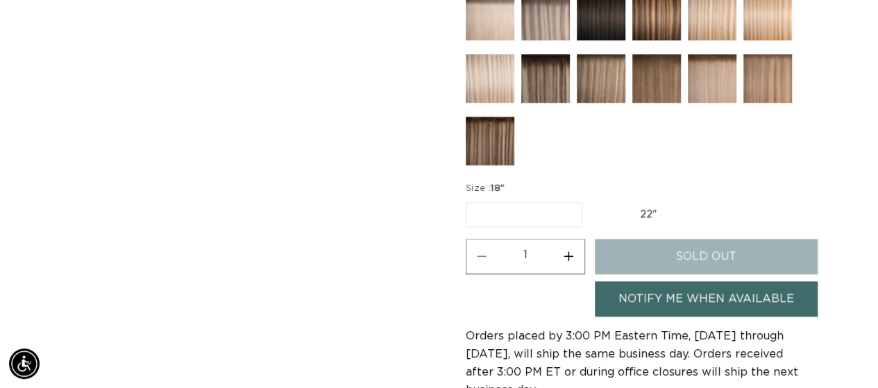
click at [590, 200] on input "22" Variant sold out or unavailable" at bounding box center [589, 199] width 1 height 1
radio input "true"
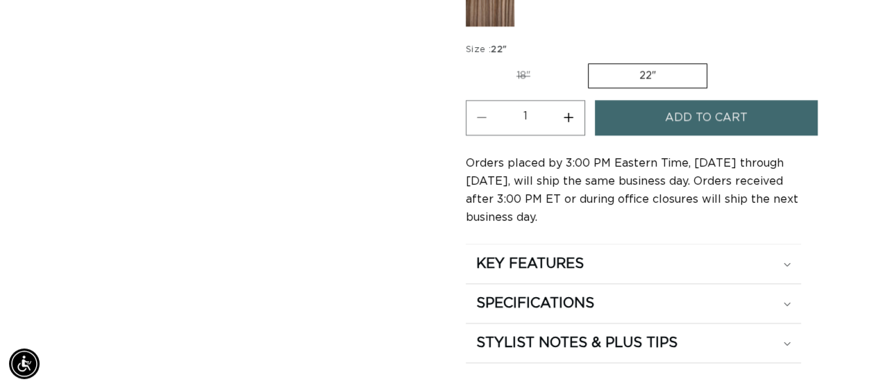
click at [527, 69] on label "18" Variant sold out or unavailable" at bounding box center [522, 76] width 115 height 24
click at [470, 61] on input "18" Variant sold out or unavailable" at bounding box center [469, 60] width 1 height 1
radio input "true"
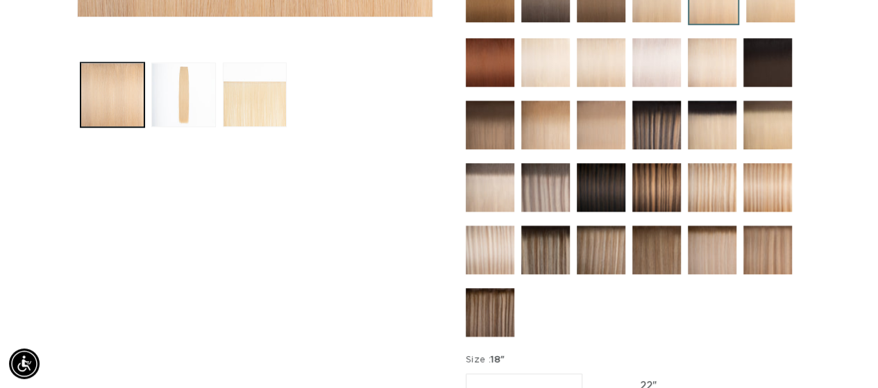
scroll to position [763, 0]
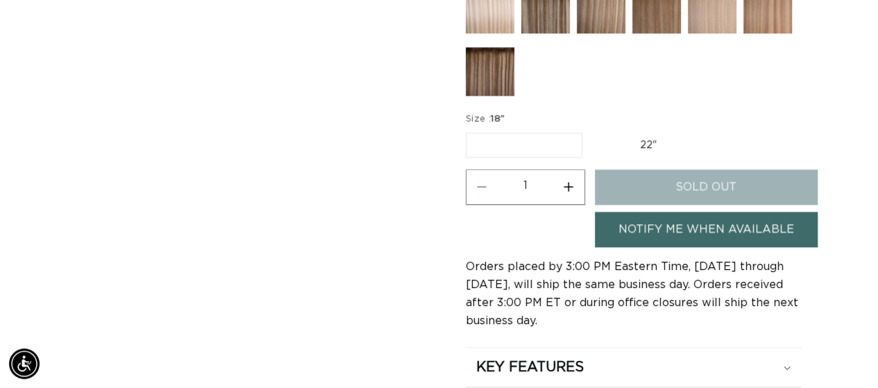
click at [641, 142] on label "22" Variant sold out or unavailable" at bounding box center [648, 145] width 118 height 24
click at [590, 130] on input "22" Variant sold out or unavailable" at bounding box center [589, 130] width 1 height 1
radio input "true"
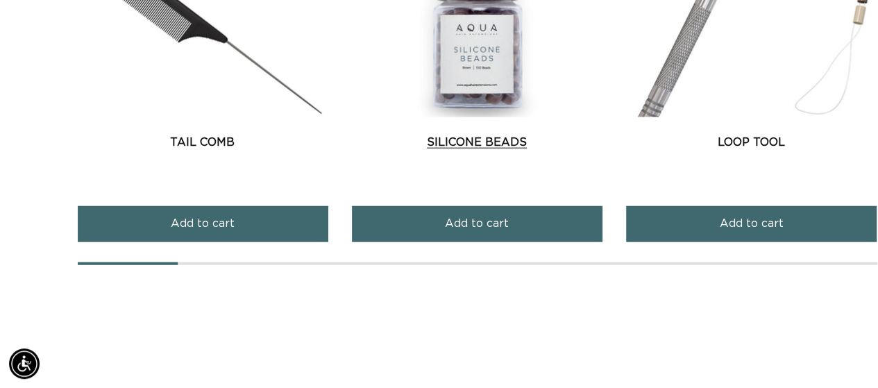
click at [490, 139] on link "Silicone Beads" at bounding box center [477, 142] width 250 height 17
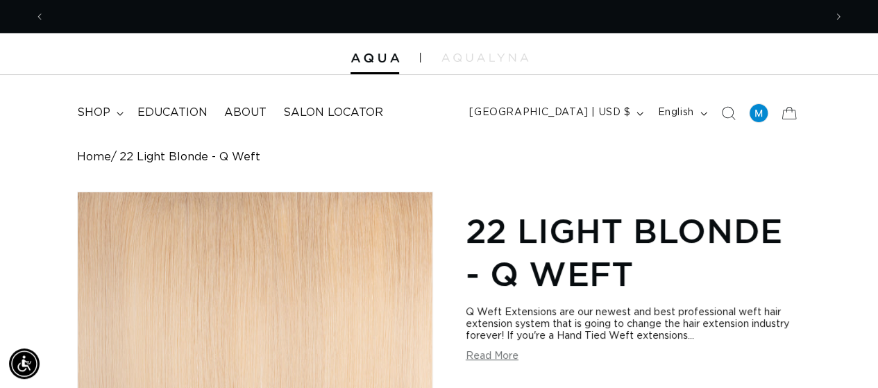
scroll to position [0, 1557]
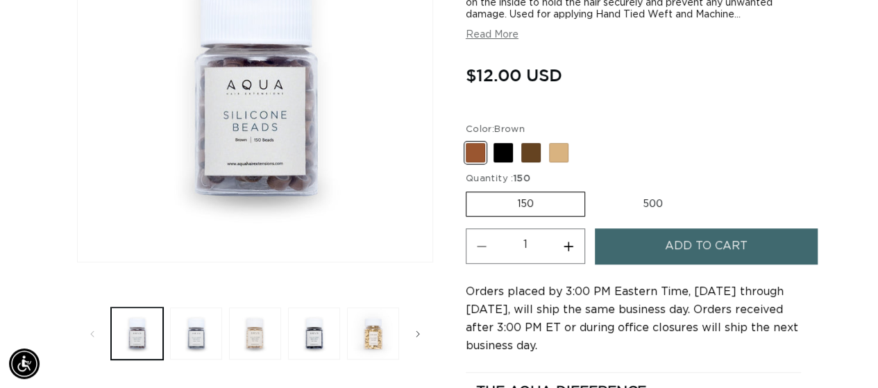
scroll to position [0, 1557]
click at [560, 157] on span at bounding box center [558, 152] width 19 height 19
click at [470, 141] on input "Blonde Variant sold out or unavailable" at bounding box center [469, 140] width 1 height 1
radio input "true"
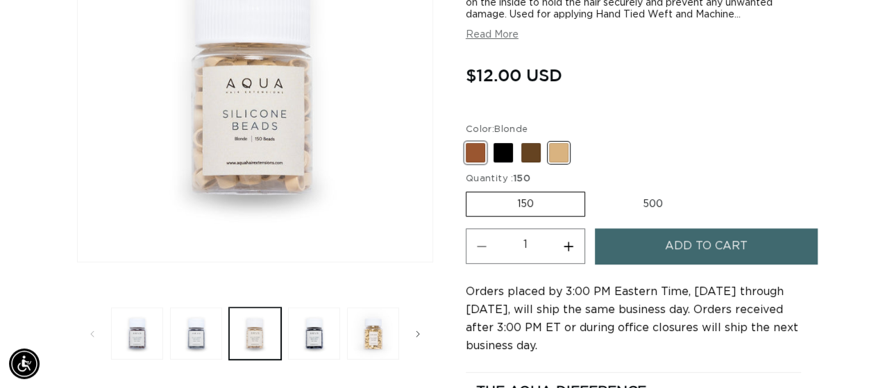
scroll to position [0, 778]
click at [473, 155] on span at bounding box center [474, 152] width 19 height 19
click at [470, 141] on input "Brown Variant sold out or unavailable" at bounding box center [469, 140] width 1 height 1
radio input "true"
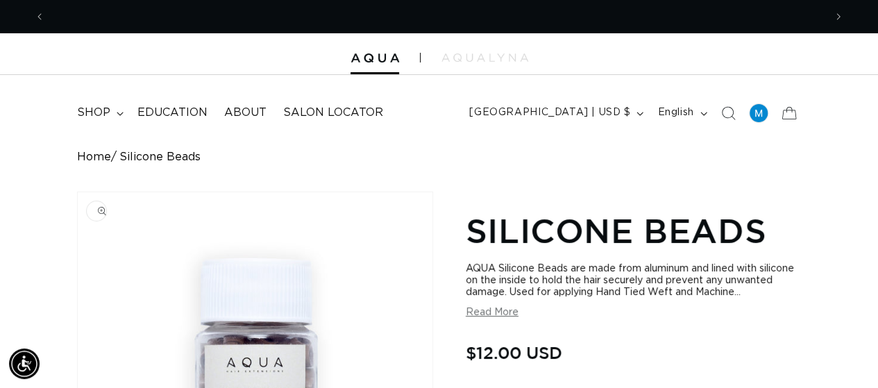
scroll to position [0, 778]
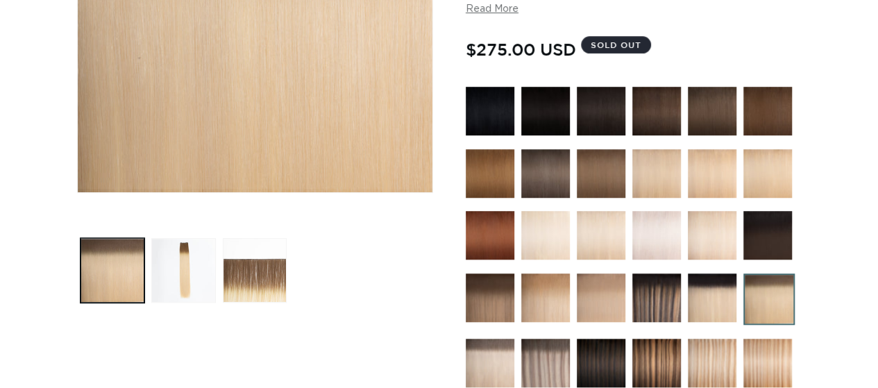
scroll to position [347, 0]
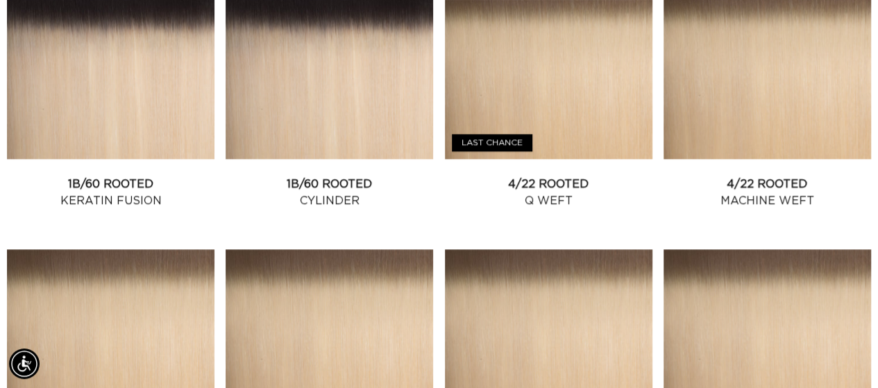
scroll to position [0, 778]
click at [765, 176] on link "4/22 Rooted Machine Weft" at bounding box center [766, 192] width 207 height 33
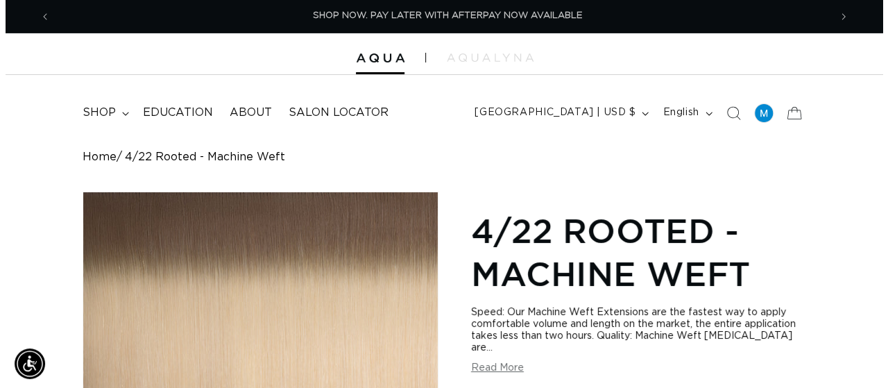
scroll to position [0, 1557]
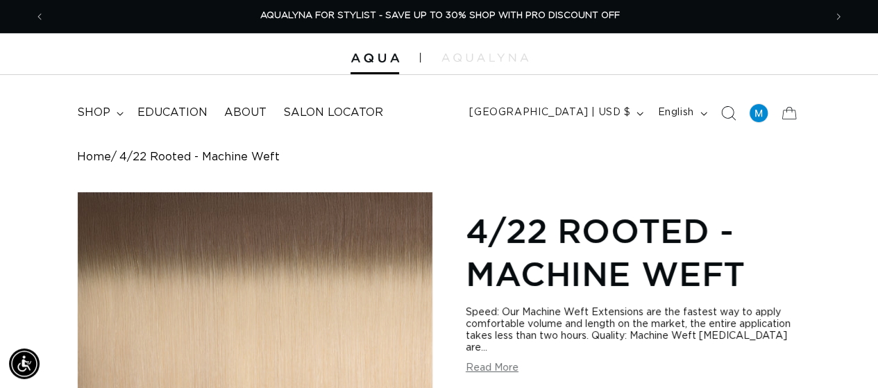
click at [728, 110] on icon "Search" at bounding box center [727, 112] width 15 height 15
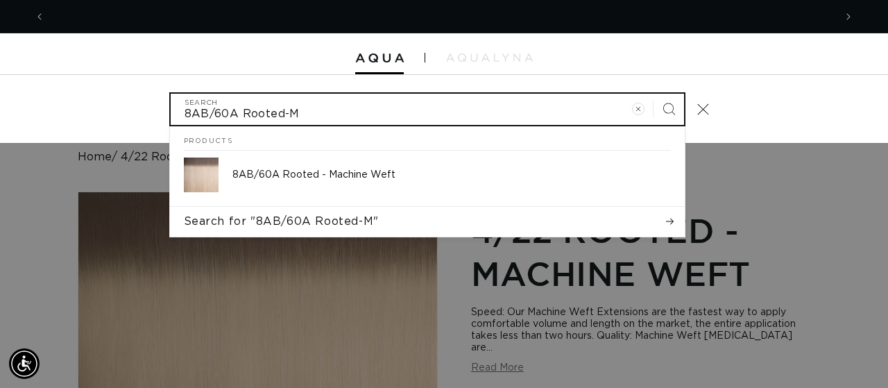
scroll to position [0, 789]
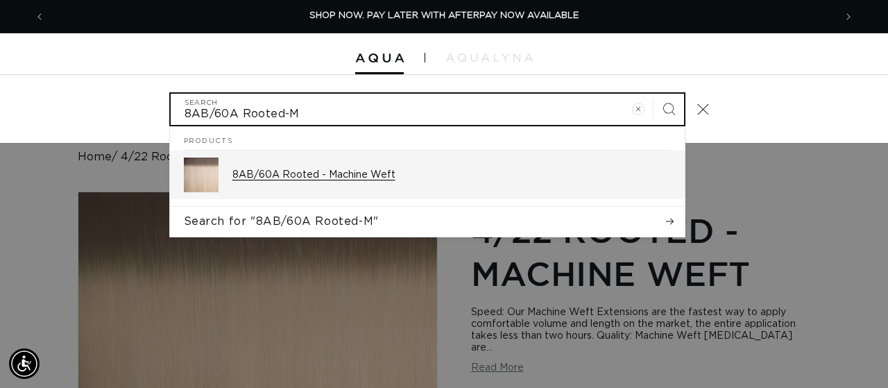
type input "8AB/60A Rooted-M"
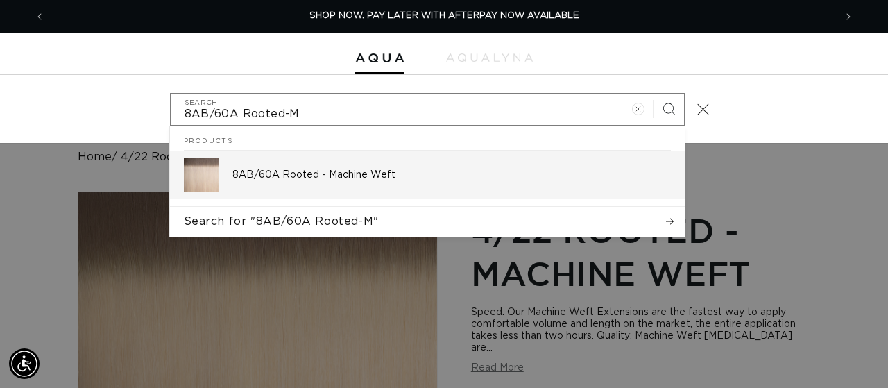
click at [263, 166] on div "8AB/60A Rooted - Machine Weft" at bounding box center [451, 174] width 438 height 35
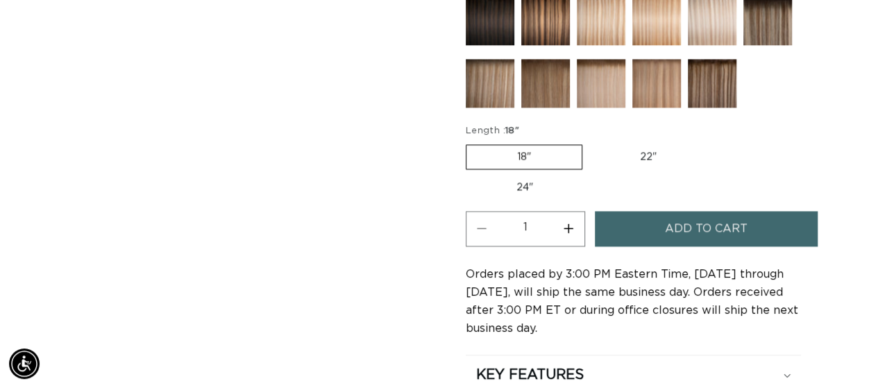
scroll to position [0, 778]
click at [579, 153] on label "18" Variant sold out or unavailable" at bounding box center [523, 156] width 117 height 25
click at [470, 142] on input "18" Variant sold out or unavailable" at bounding box center [469, 142] width 1 height 1
click at [741, 218] on span "Add to cart" at bounding box center [706, 228] width 83 height 35
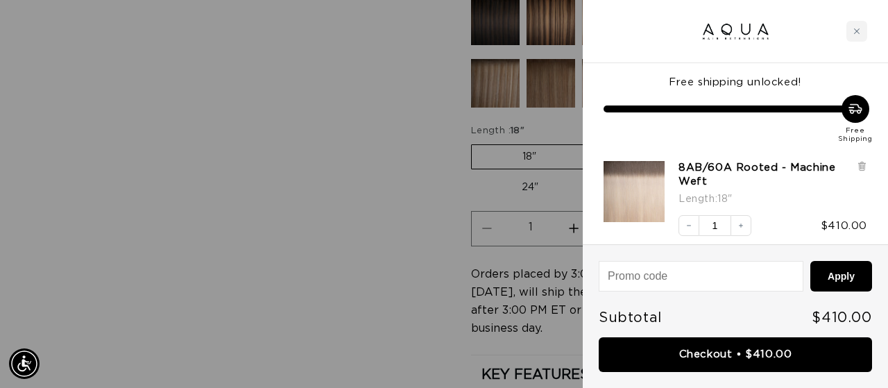
scroll to position [0, 789]
click at [843, 273] on button "Apply" at bounding box center [841, 276] width 62 height 31
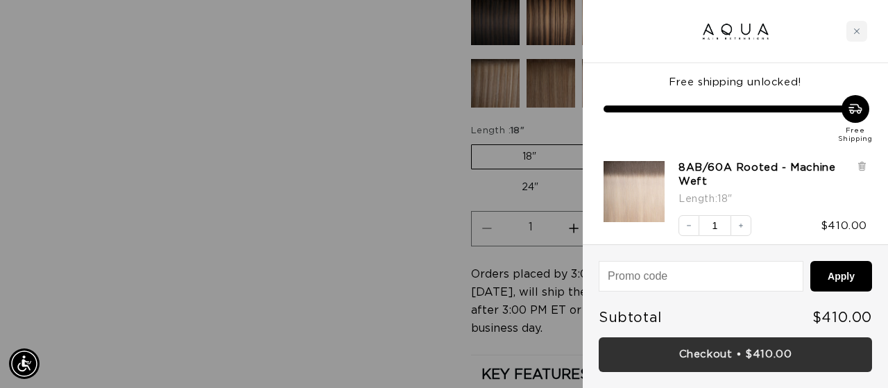
click at [803, 346] on link "Checkout • $410.00" at bounding box center [735, 354] width 273 height 35
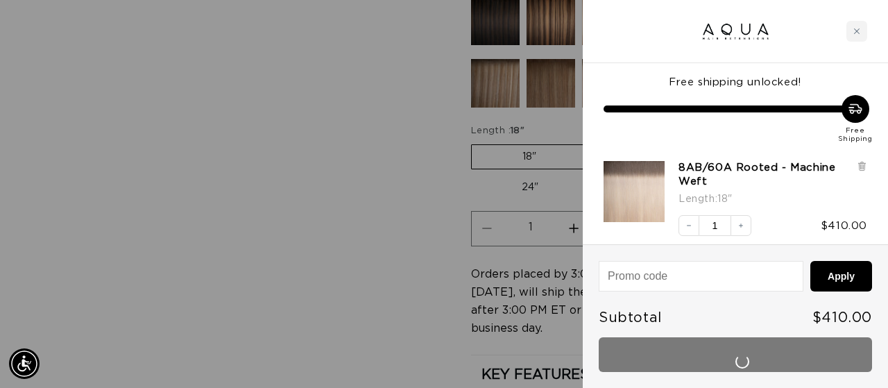
scroll to position [0, 789]
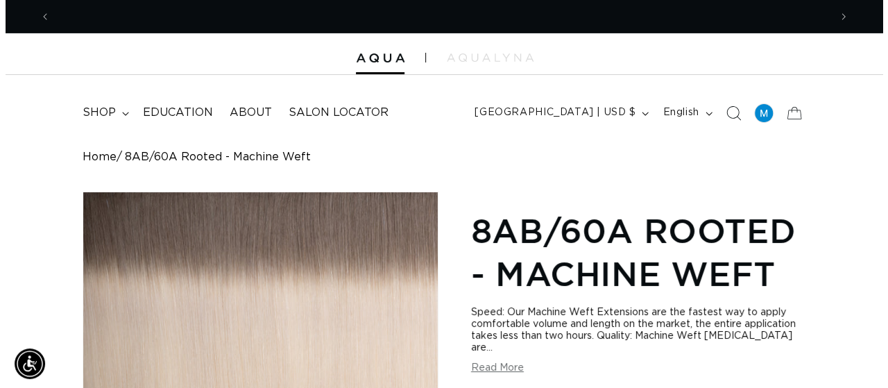
scroll to position [0, 1557]
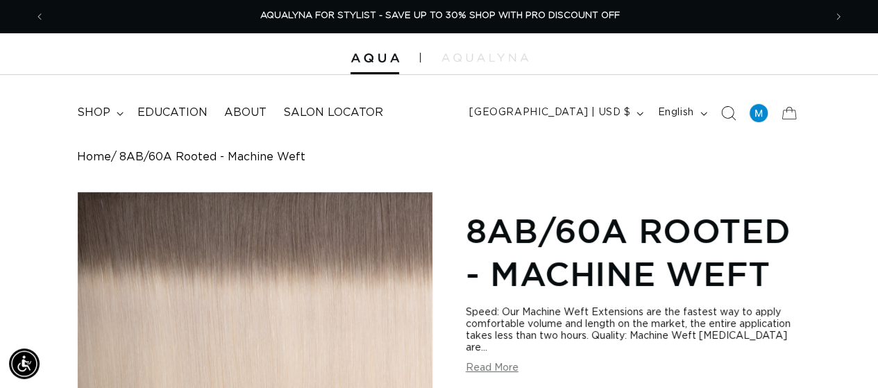
click at [727, 111] on icon "Search" at bounding box center [727, 112] width 15 height 15
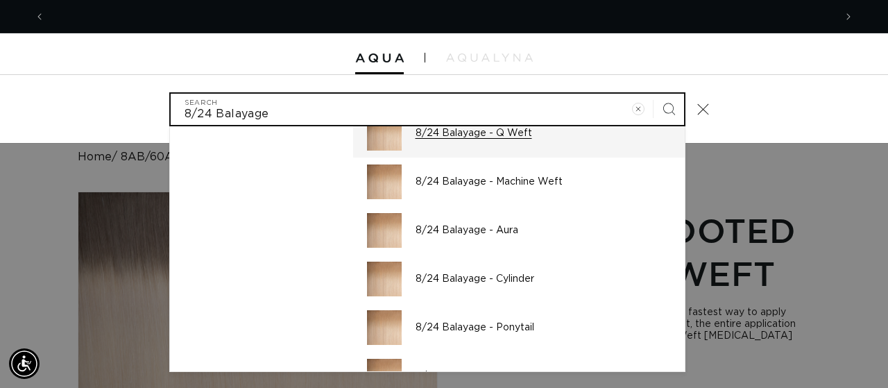
scroll to position [0, 0]
type input "8/24 Balayage"
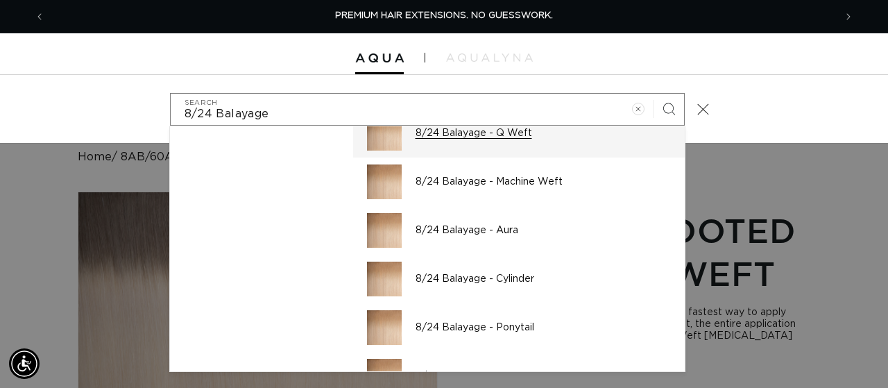
click at [470, 136] on p "8/24 Balayage - Q Weft" at bounding box center [543, 133] width 255 height 12
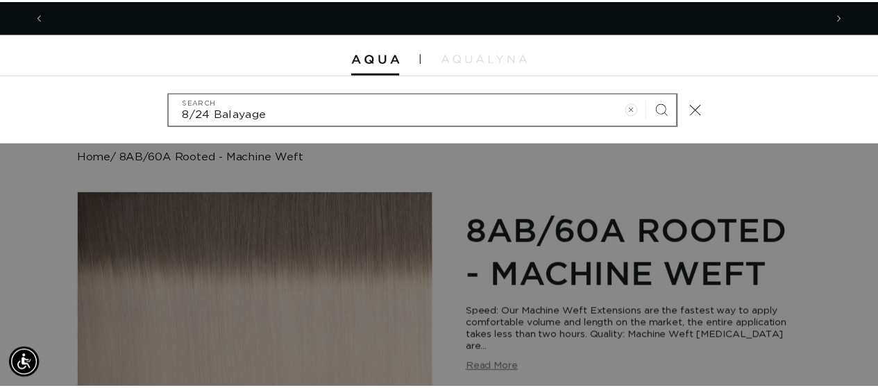
scroll to position [0, 1579]
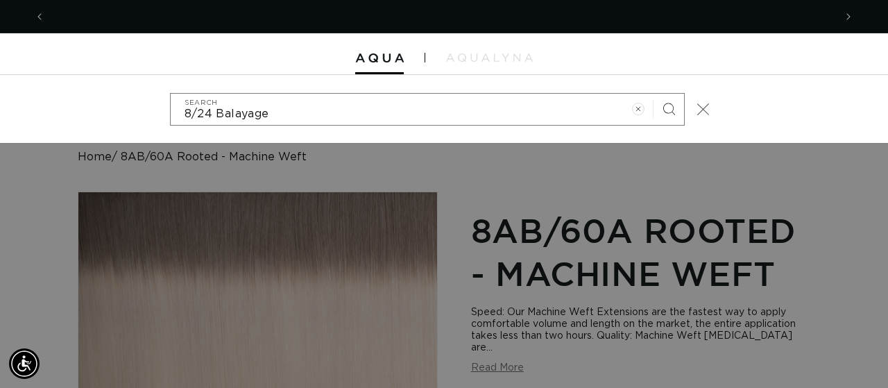
click at [701, 103] on icon "Close" at bounding box center [702, 109] width 12 height 12
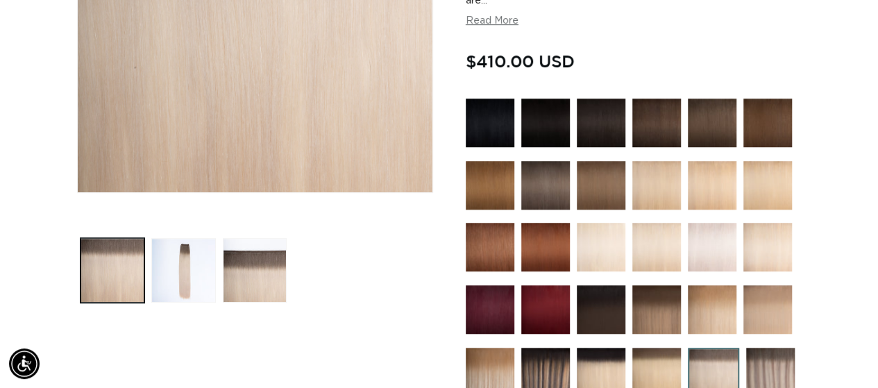
scroll to position [0, 0]
click at [754, 195] on img at bounding box center [767, 185] width 49 height 49
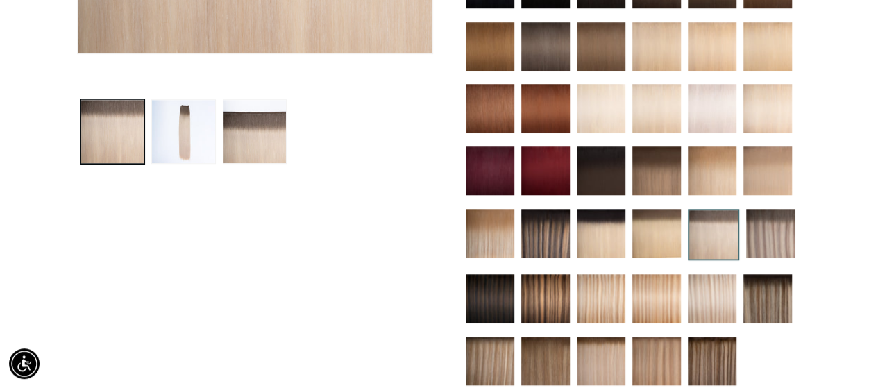
click at [656, 231] on img at bounding box center [656, 233] width 49 height 49
click at [655, 174] on img at bounding box center [656, 170] width 49 height 49
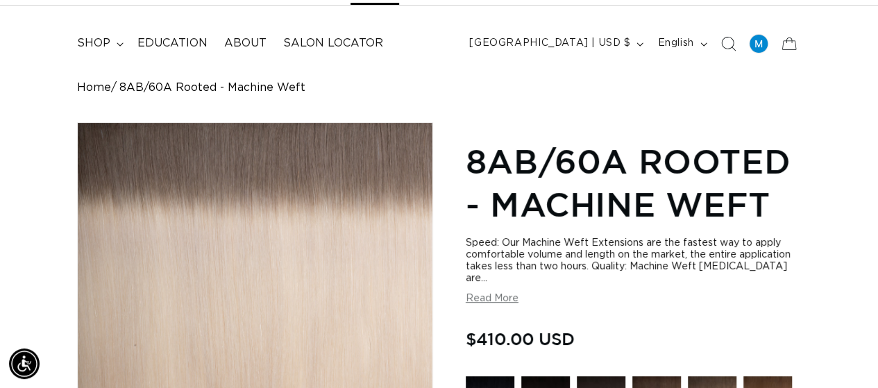
scroll to position [0, 0]
click at [722, 44] on icon "Search" at bounding box center [727, 43] width 15 height 15
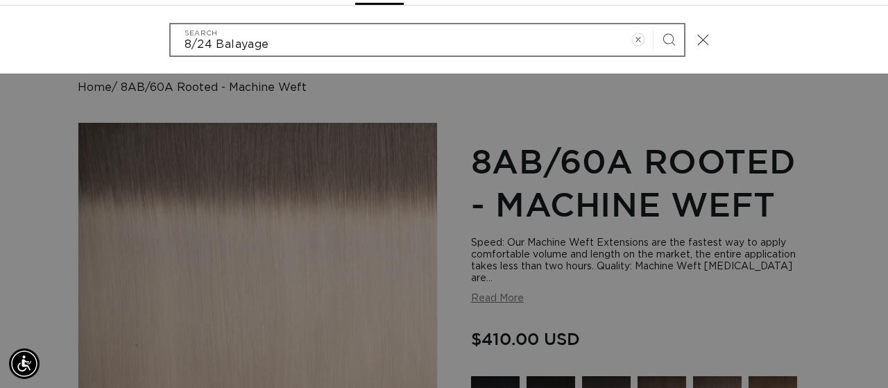
click at [638, 36] on icon "Clear search term" at bounding box center [637, 39] width 13 height 13
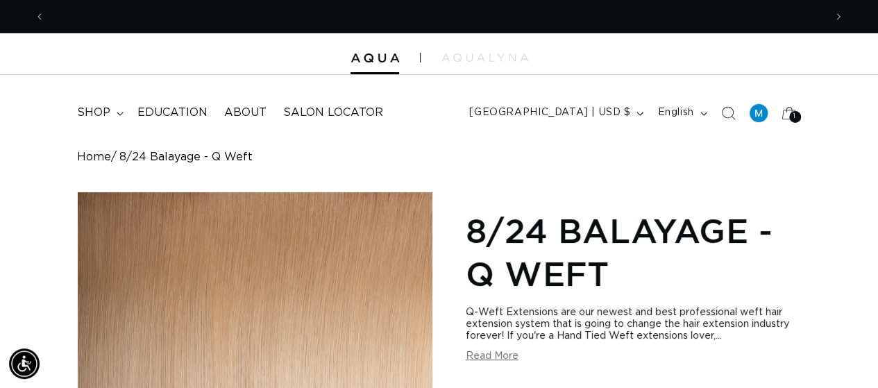
scroll to position [0, 1557]
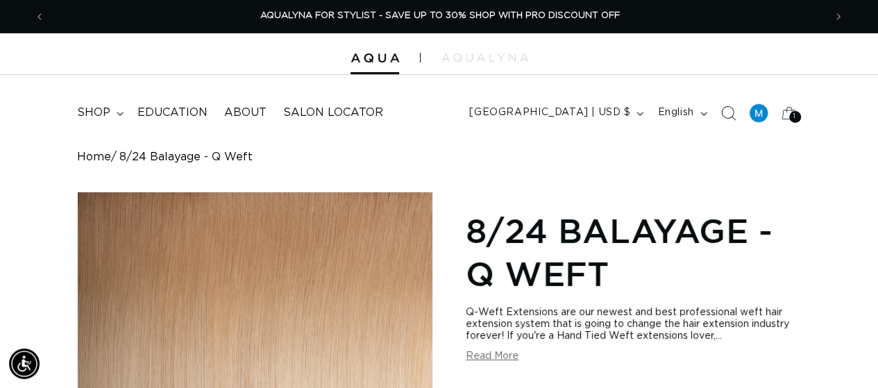
click at [720, 112] on icon "Search" at bounding box center [727, 112] width 15 height 15
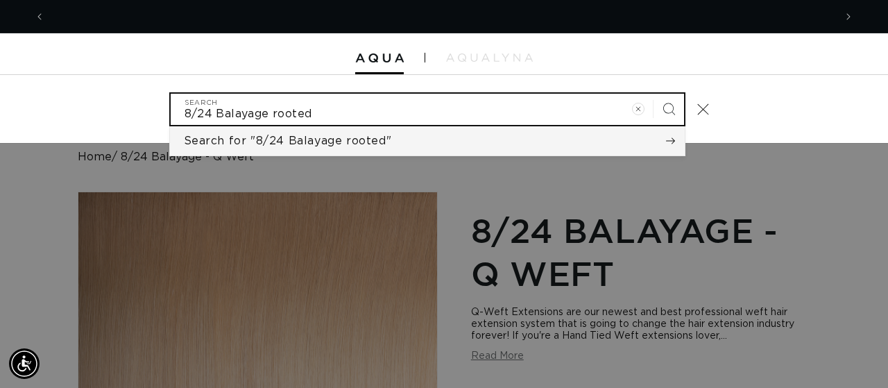
scroll to position [0, 1579]
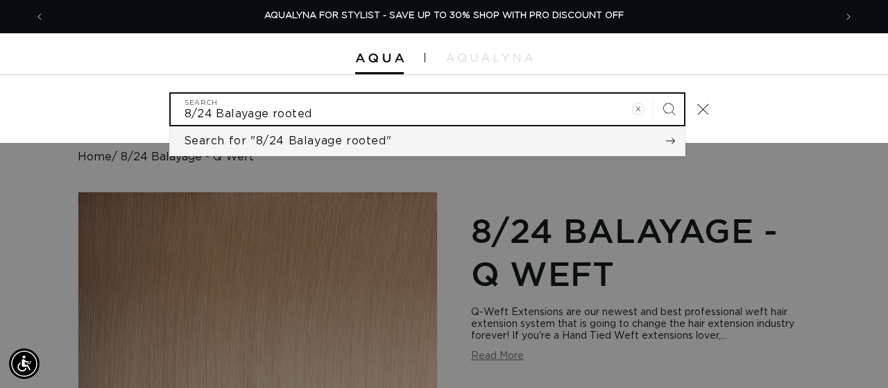
type input "8/24 Balayage rooted"
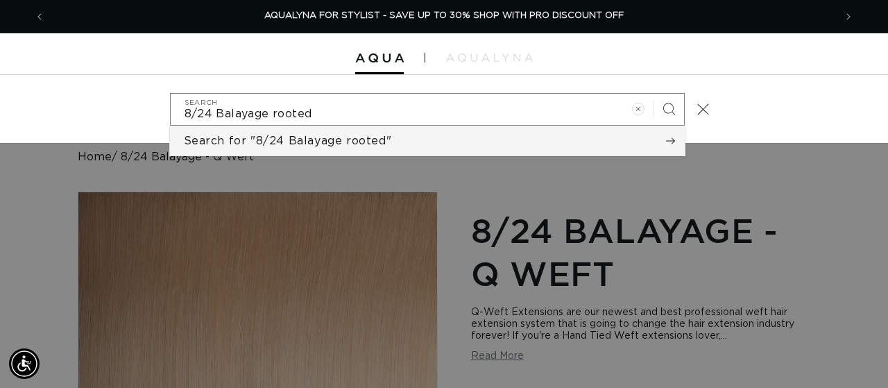
click at [667, 144] on icon "Search" at bounding box center [671, 141] width 10 height 10
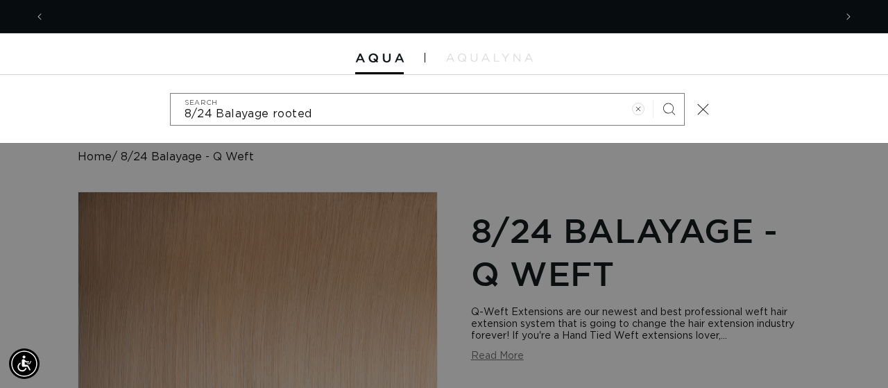
scroll to position [0, 0]
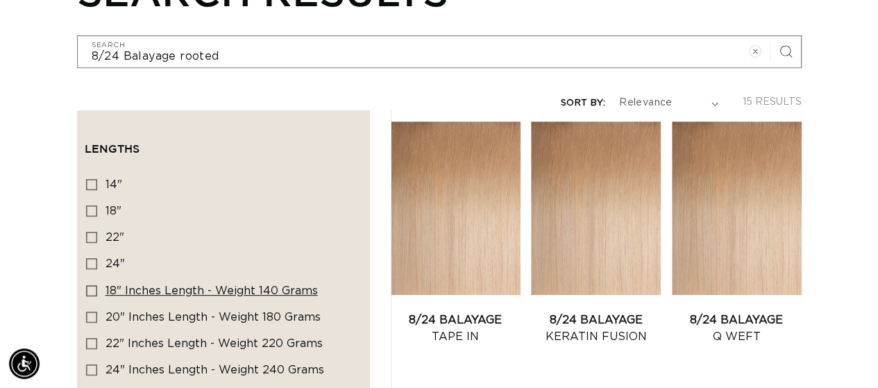
scroll to position [0, 1557]
click at [94, 285] on icon at bounding box center [91, 290] width 11 height 11
click at [94, 285] on input "18" Inches length - Weight 140 grams 18" Inches length - Weight 140 grams (1 pr…" at bounding box center [91, 290] width 11 height 11
checkbox input "true"
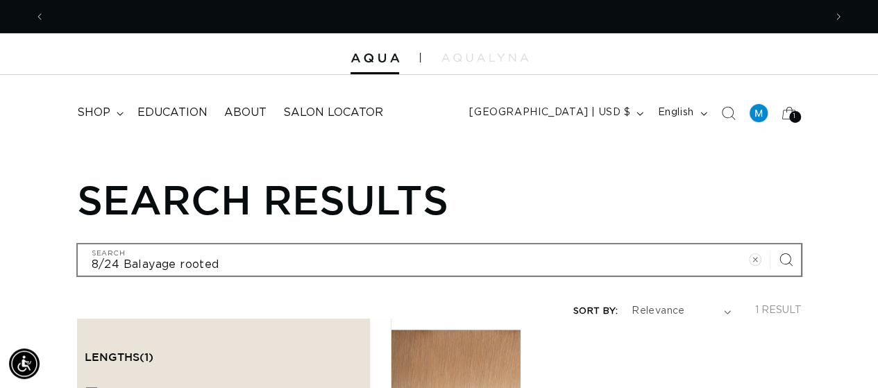
scroll to position [0, 1557]
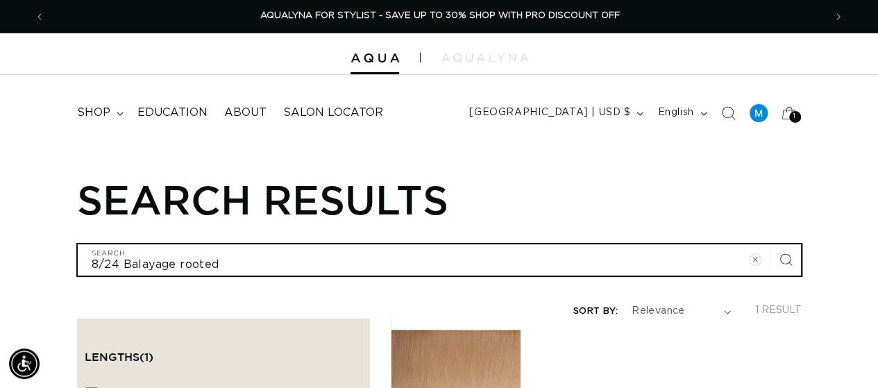
click at [273, 255] on input "8/24 Balayage rooted" at bounding box center [439, 259] width 723 height 31
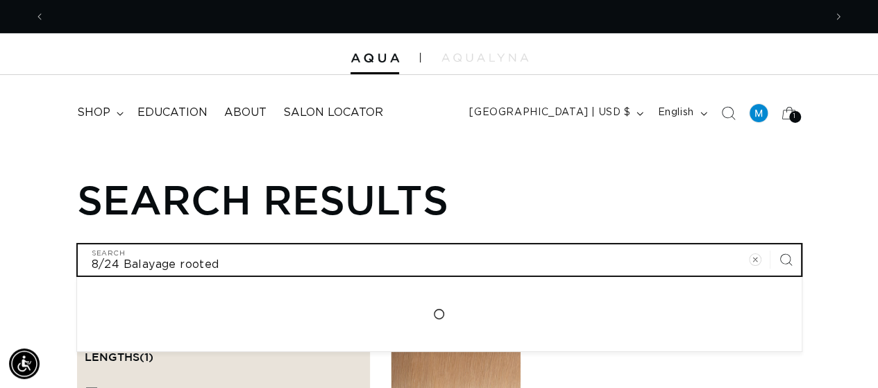
scroll to position [0, 0]
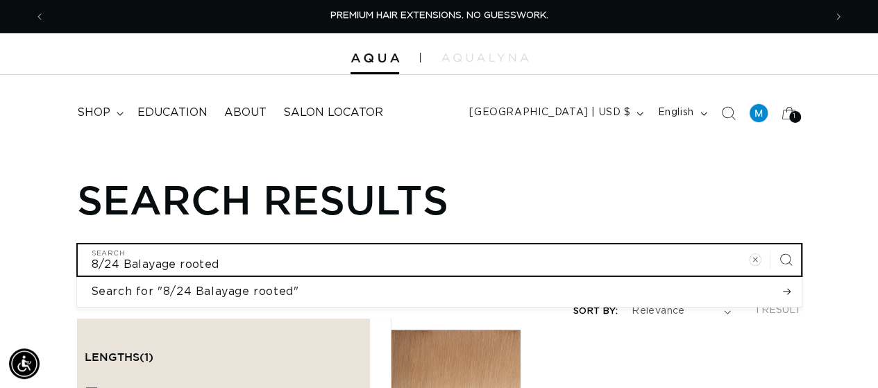
type input "8/24 Balayage rooted"
type input "8/24 Balayage rooted W"
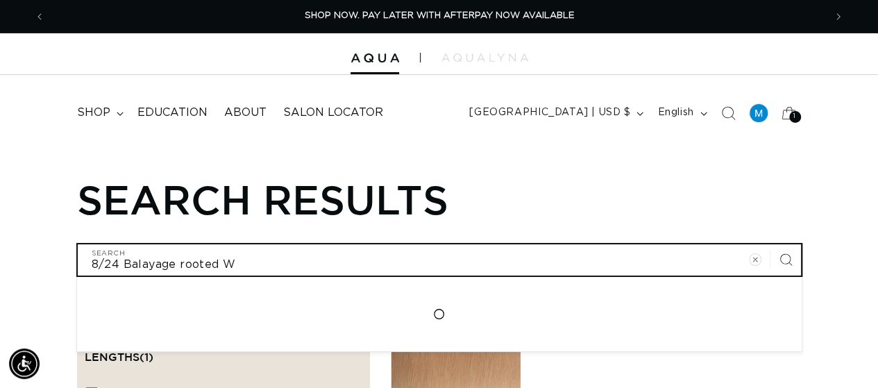
type input "8/24 Balayage rooted We"
type input "8/24 Balayage rooted Wef"
type input "8/24 Balayage rooted Weft"
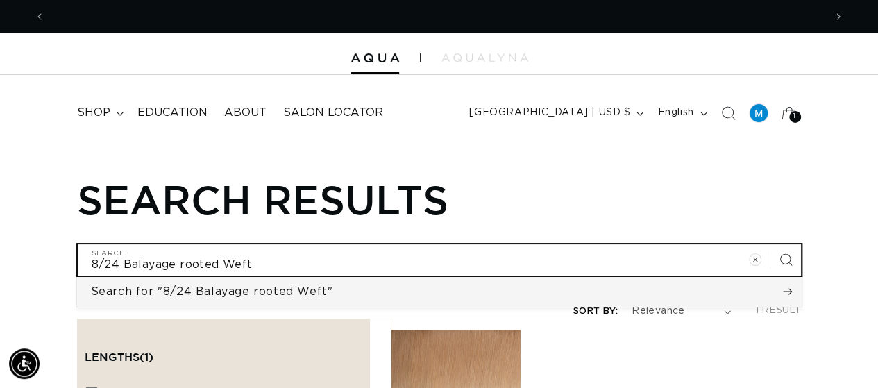
scroll to position [0, 0]
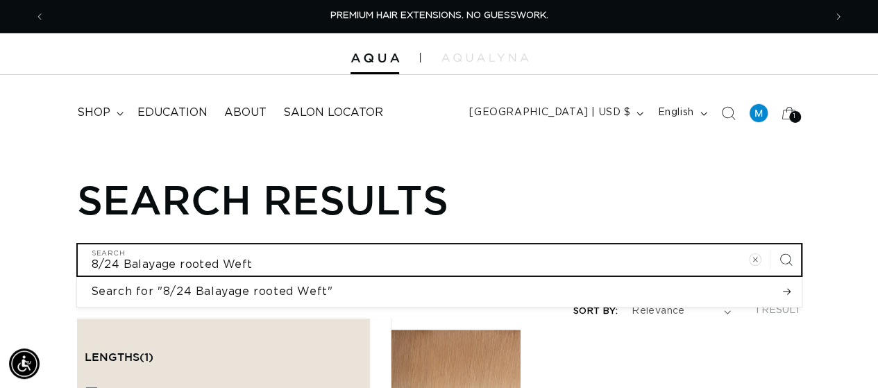
click at [384, 266] on input "8/24 Balayage rooted Weft" at bounding box center [439, 259] width 723 height 31
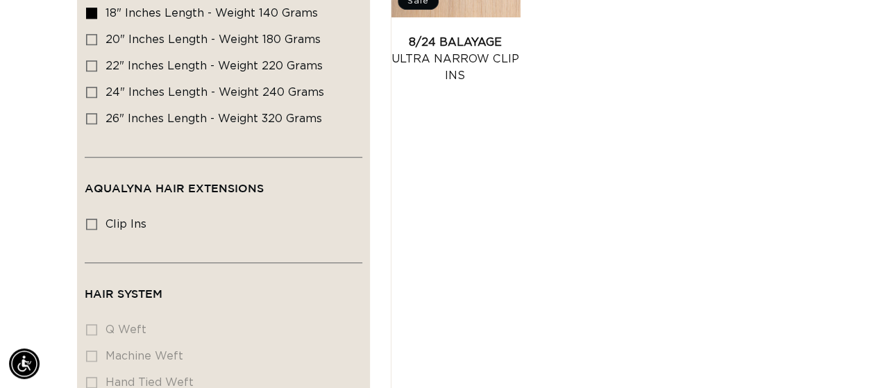
type input "8/24 Balayage rooted Weft"
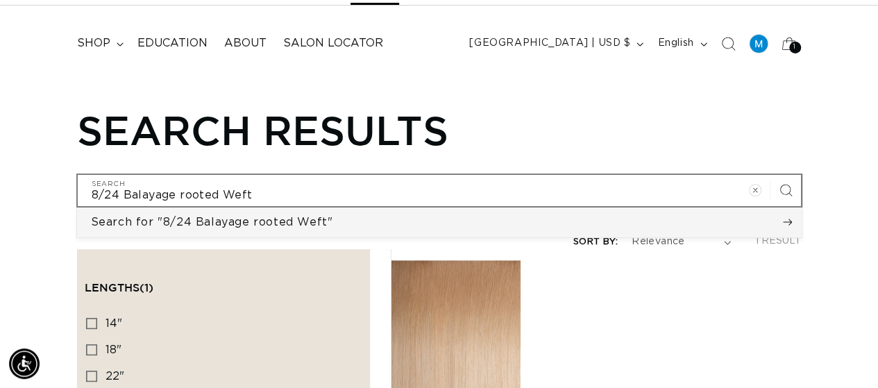
click at [788, 223] on button "Search for "8/24 Balayage rooted Weft"" at bounding box center [439, 221] width 724 height 29
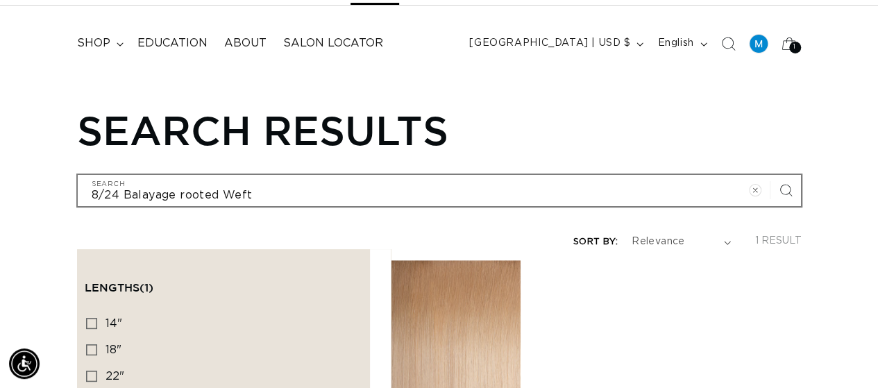
scroll to position [0, 1557]
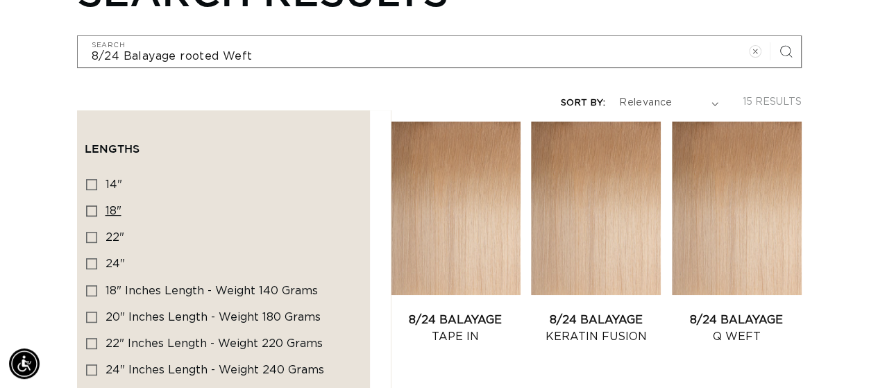
scroll to position [0, 1557]
click at [89, 205] on icon at bounding box center [91, 210] width 11 height 11
click at [89, 205] on input "18" 18" (9 products)" at bounding box center [91, 210] width 11 height 11
checkbox input "true"
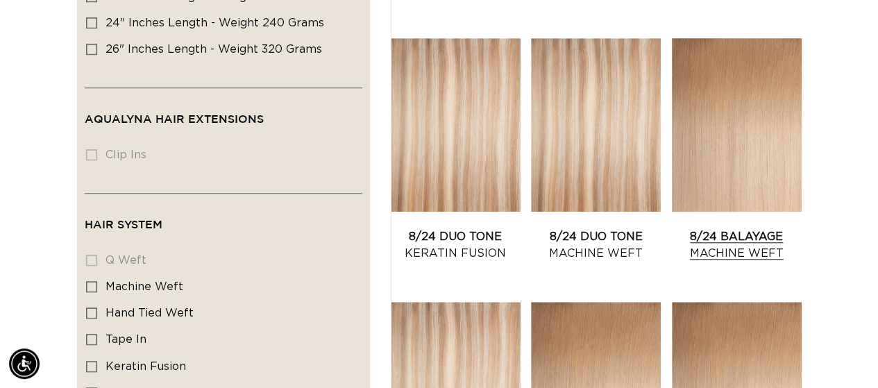
scroll to position [0, 1557]
click at [762, 228] on link "8/24 Balayage Machine Weft" at bounding box center [737, 244] width 130 height 33
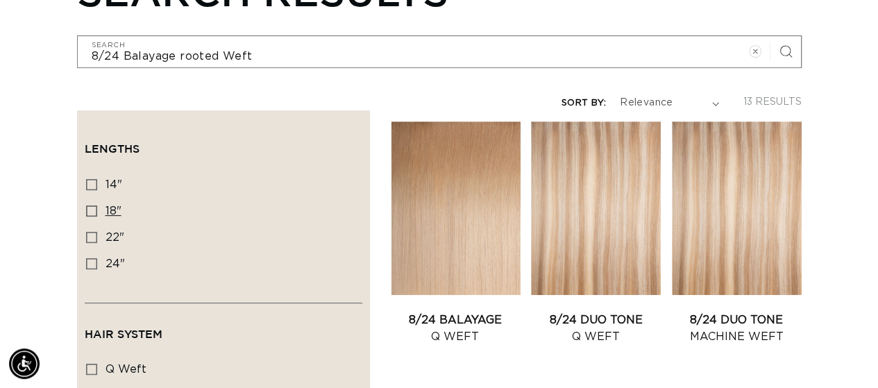
scroll to position [0, 778]
click at [91, 205] on icon at bounding box center [91, 210] width 11 height 11
click at [91, 205] on input "18" 18" (7 products)" at bounding box center [91, 210] width 11 height 11
checkbox input "true"
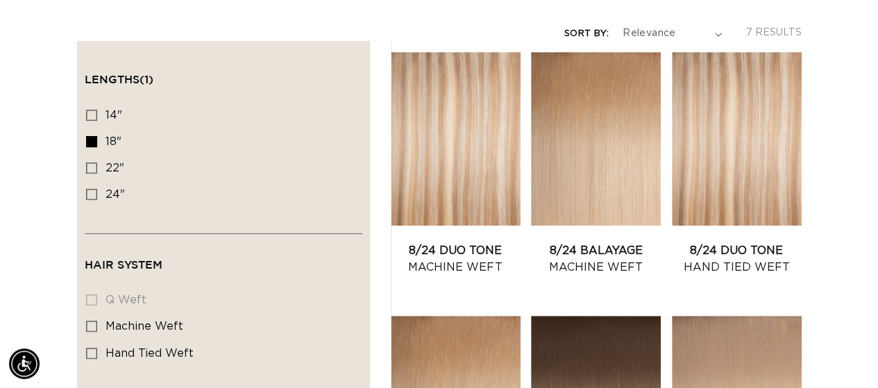
scroll to position [0, 778]
click at [86, 290] on div "Hair System q weft q weft (0 products) machine weft machine weft (5 products) h…" at bounding box center [223, 338] width 277 height 108
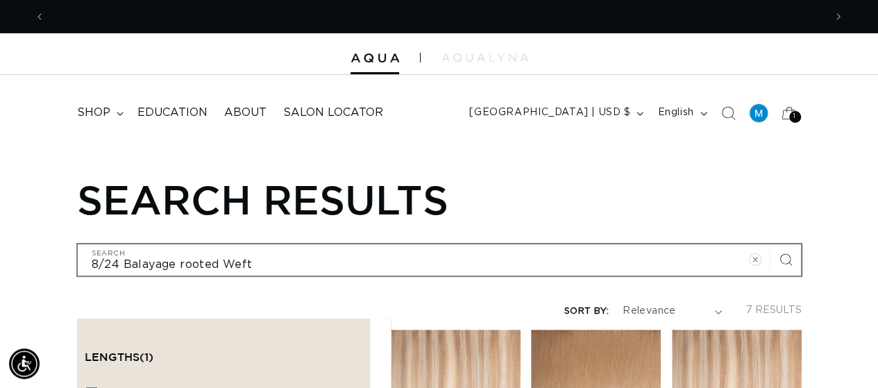
scroll to position [0, 0]
click at [42, 17] on span "Previous announcement" at bounding box center [40, 17] width 14 height 14
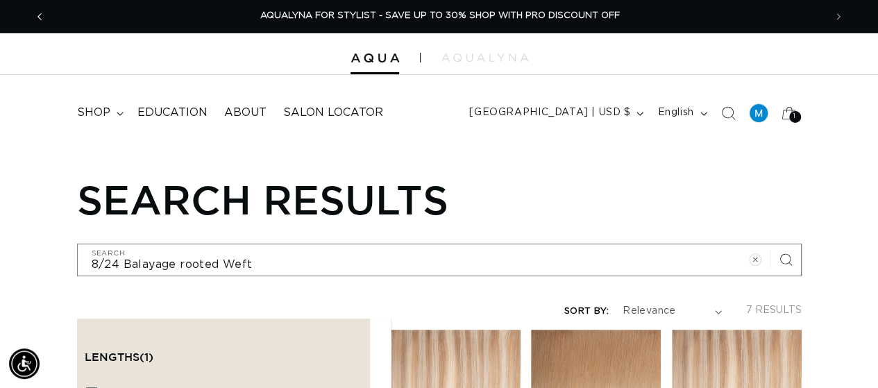
click at [37, 15] on icon "Previous announcement" at bounding box center [39, 16] width 5 height 15
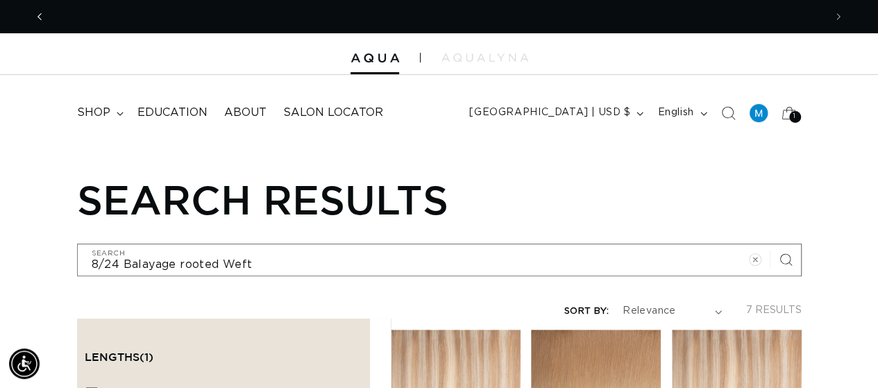
scroll to position [0, 778]
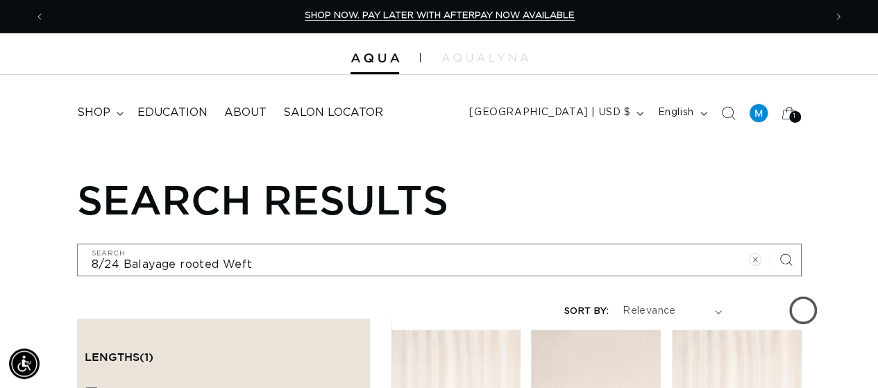
scroll to position [208, 0]
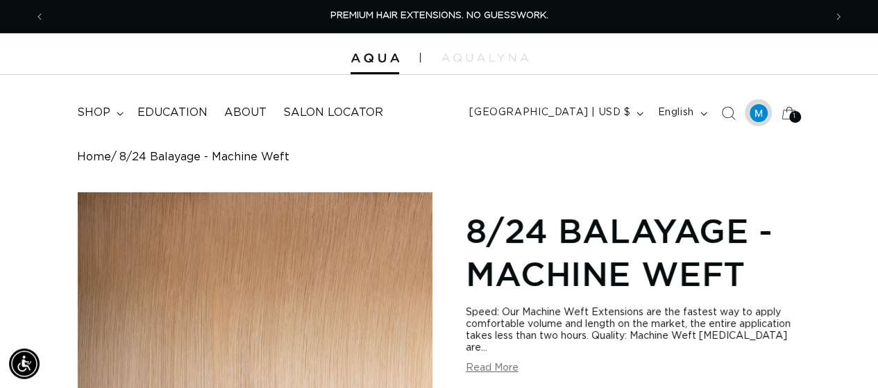
click at [756, 113] on div at bounding box center [758, 112] width 19 height 19
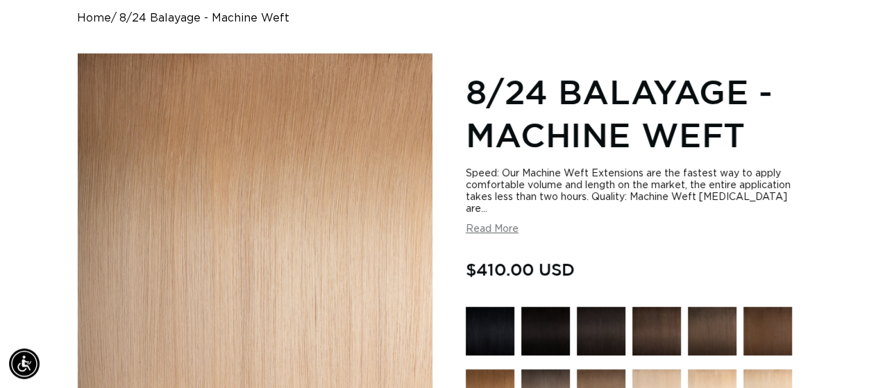
scroll to position [0, 778]
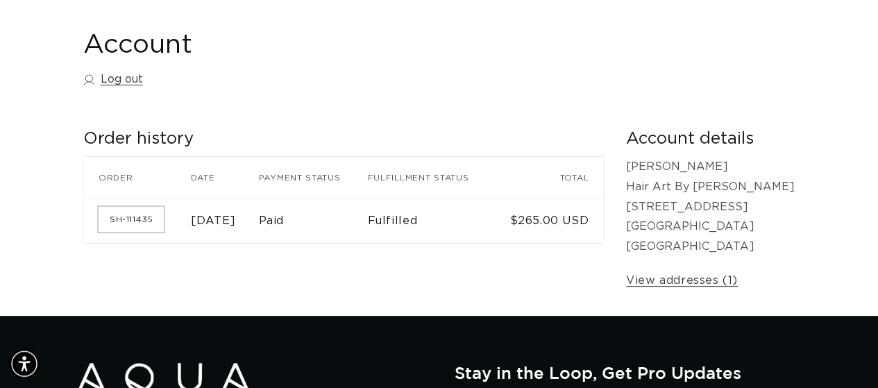
scroll to position [0, 778]
click at [137, 228] on link "SH-111435" at bounding box center [131, 219] width 65 height 25
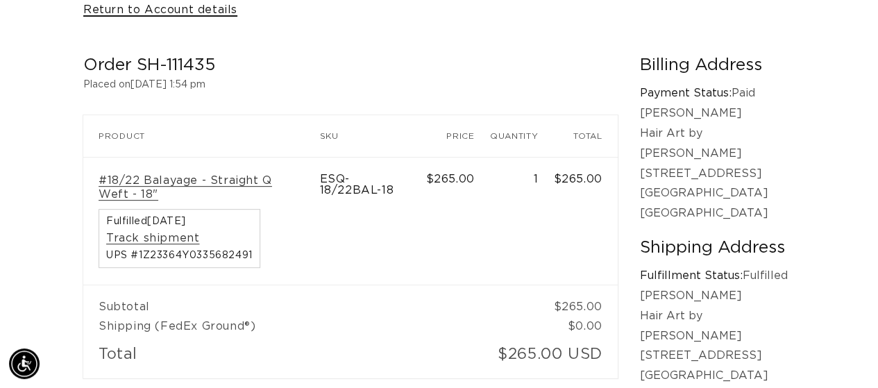
scroll to position [0, 1557]
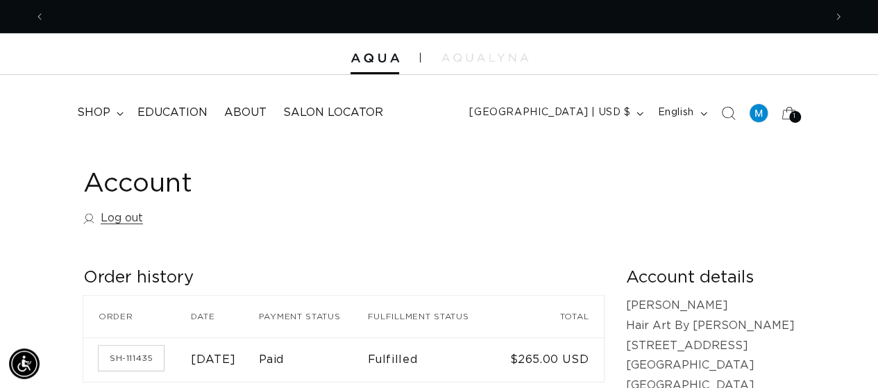
scroll to position [0, 778]
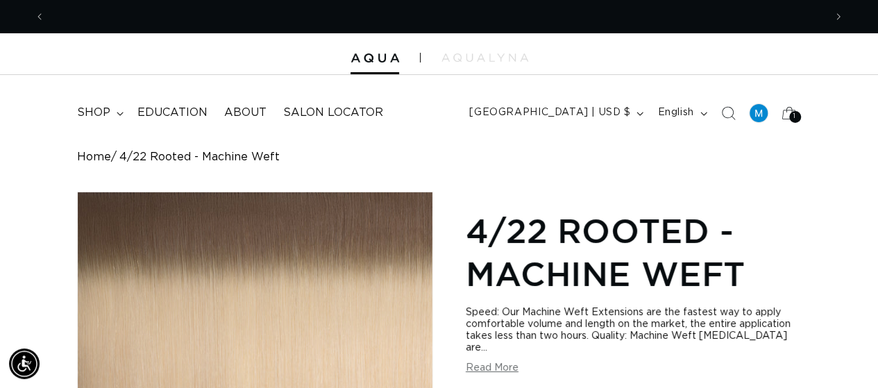
scroll to position [0, 778]
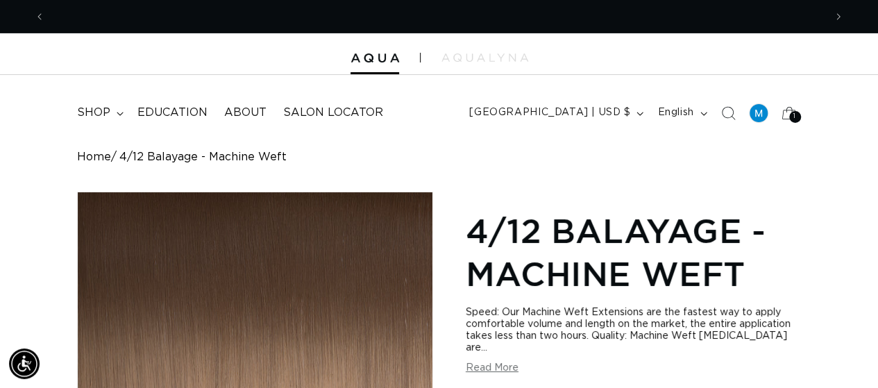
scroll to position [0, 1557]
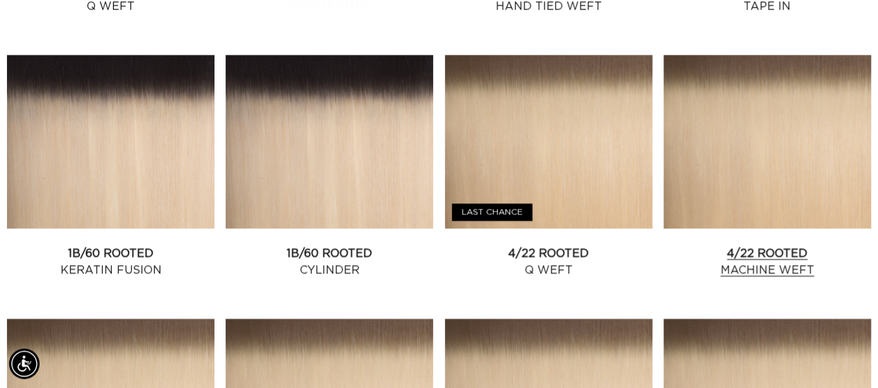
scroll to position [0, 1557]
click at [759, 245] on link "4/22 Rooted Machine Weft" at bounding box center [766, 261] width 207 height 33
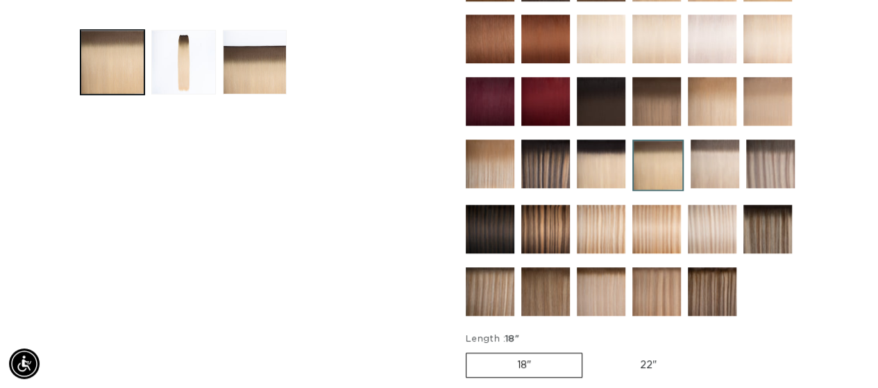
scroll to position [0, 1557]
click at [502, 352] on label "18" Variant sold out or unavailable" at bounding box center [523, 364] width 117 height 25
click at [470, 350] on input "18" Variant sold out or unavailable" at bounding box center [469, 350] width 1 height 1
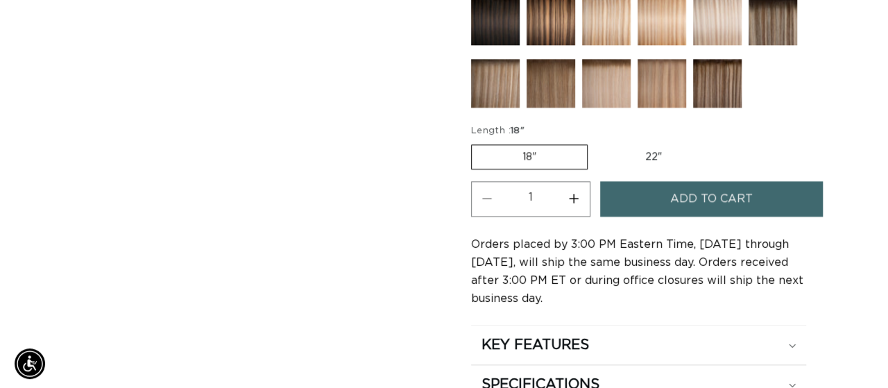
scroll to position [0, 778]
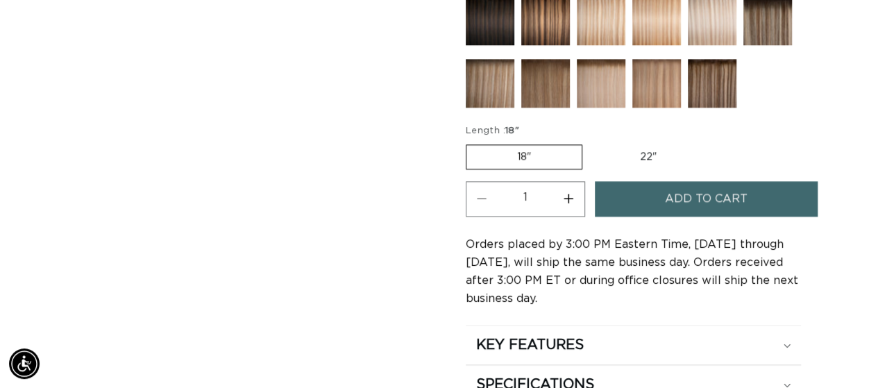
drag, startPoint x: 721, startPoint y: 195, endPoint x: 743, endPoint y: 190, distance: 22.7
click at [721, 195] on span "Add to cart" at bounding box center [706, 198] width 83 height 35
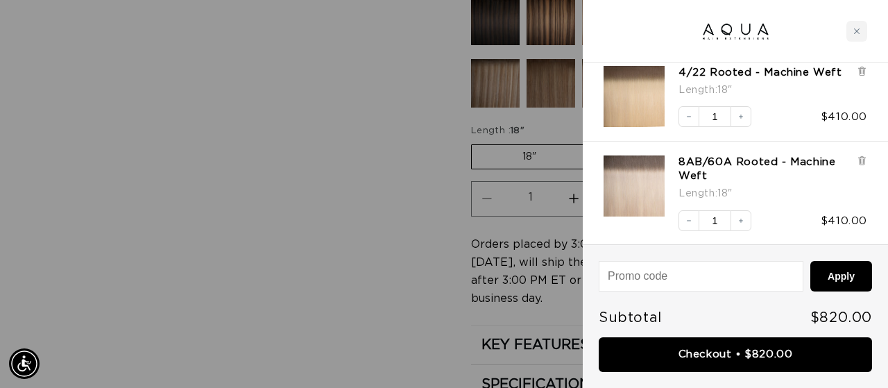
scroll to position [0, 1579]
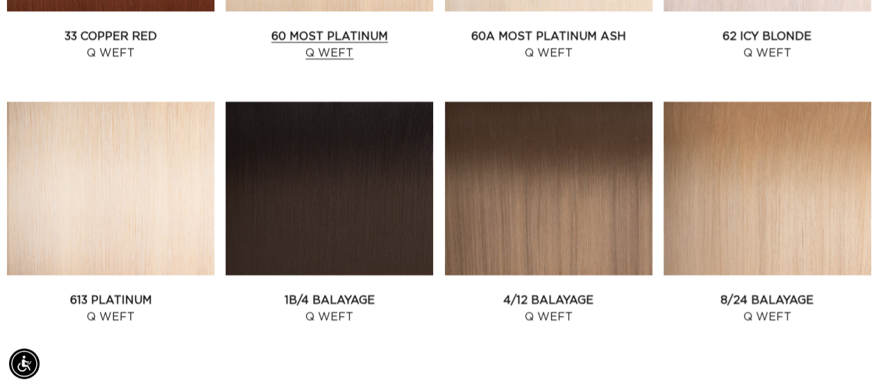
scroll to position [0, 778]
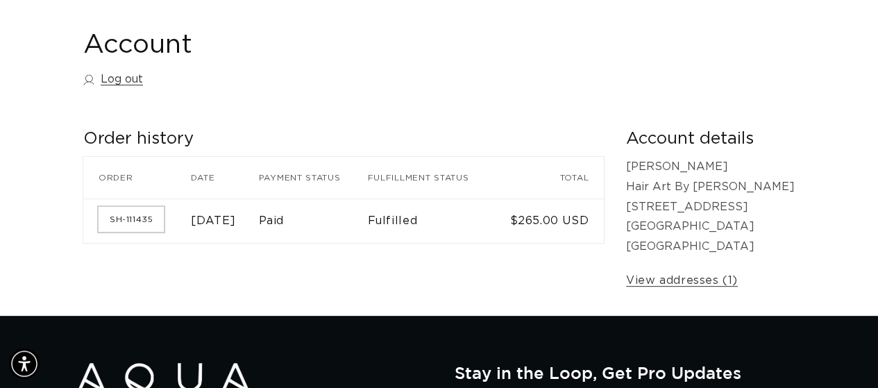
click at [121, 214] on link "SH-111435" at bounding box center [131, 219] width 65 height 25
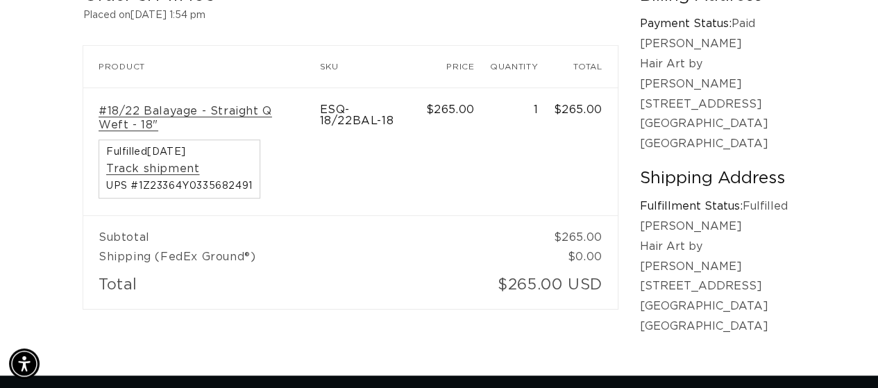
drag, startPoint x: 403, startPoint y: 305, endPoint x: 341, endPoint y: 357, distance: 81.2
click at [377, 314] on div "Order SH-111435 Placed on [DATE] 1:54 pm Order SH-111435 Product SKU Price Quan…" at bounding box center [361, 167] width 556 height 365
click at [347, 364] on div "Account Return to Account details Order SH-111435 Placed on February 21, 2025 a…" at bounding box center [439, 120] width 878 height 511
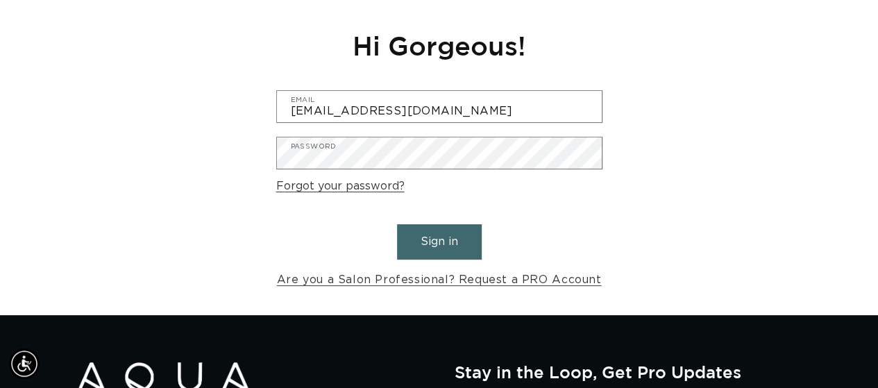
scroll to position [0, 1557]
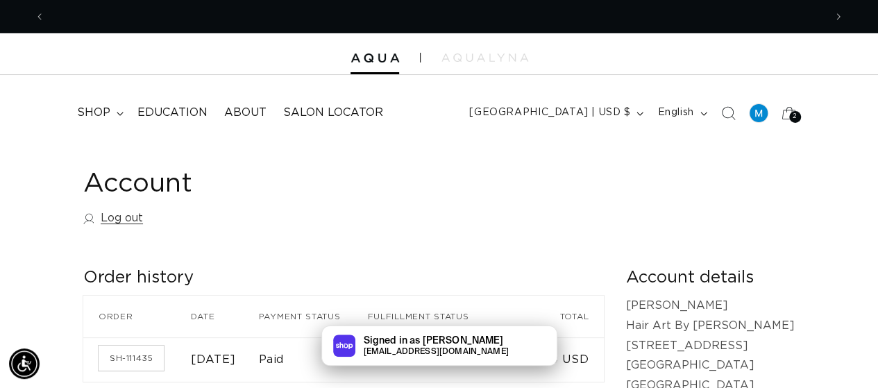
scroll to position [0, 778]
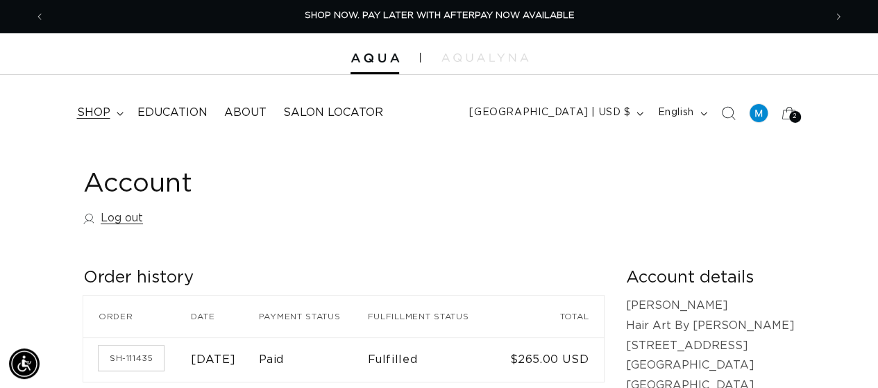
click at [121, 107] on summary "shop" at bounding box center [99, 112] width 60 height 31
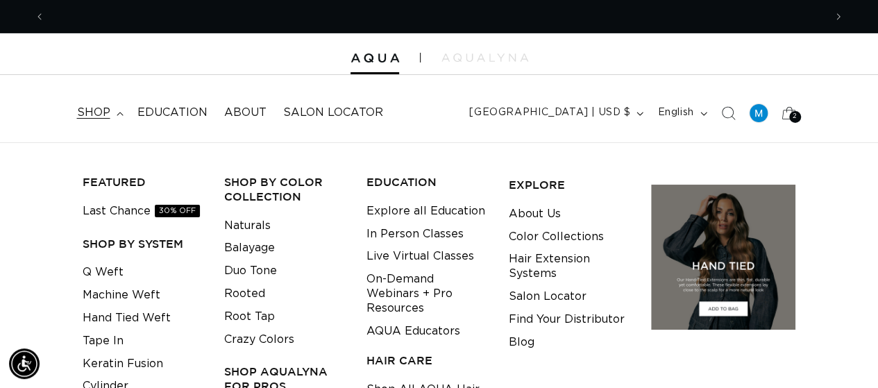
scroll to position [0, 1557]
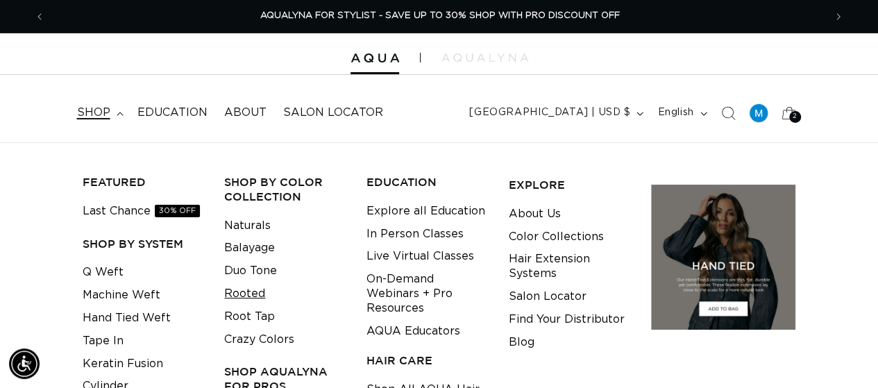
click at [259, 289] on link "Rooted" at bounding box center [244, 293] width 41 height 23
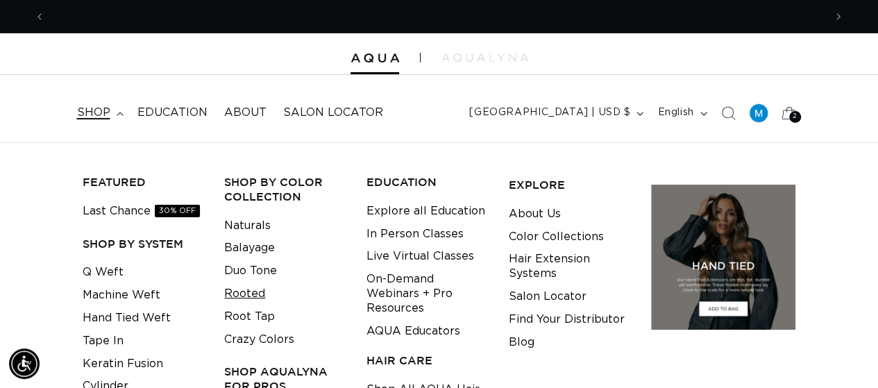
scroll to position [0, 0]
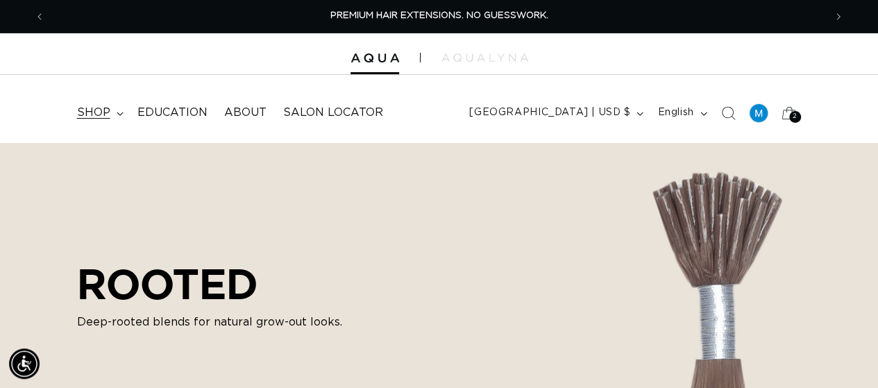
click at [120, 109] on summary "shop" at bounding box center [99, 112] width 60 height 31
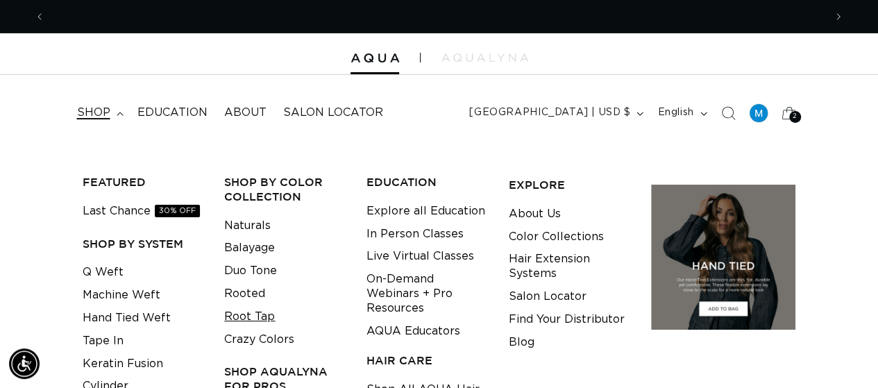
scroll to position [0, 778]
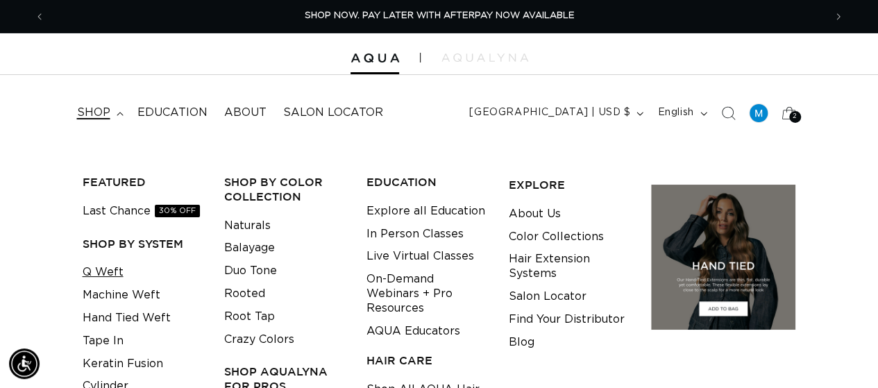
click at [120, 273] on link "Q Weft" at bounding box center [103, 272] width 41 height 23
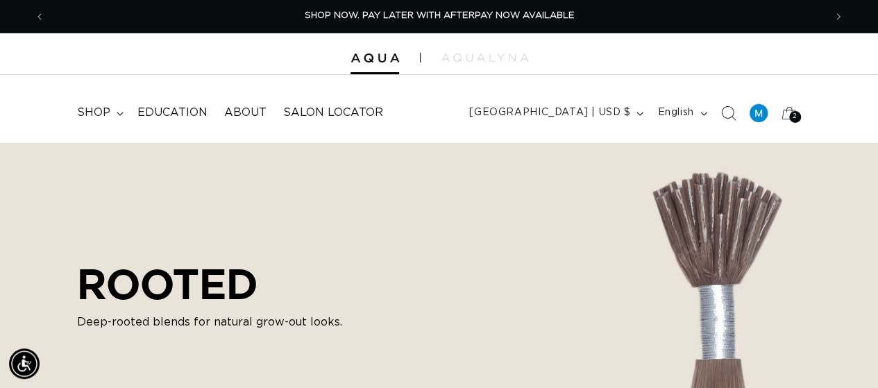
click at [727, 114] on icon "Search" at bounding box center [727, 112] width 15 height 15
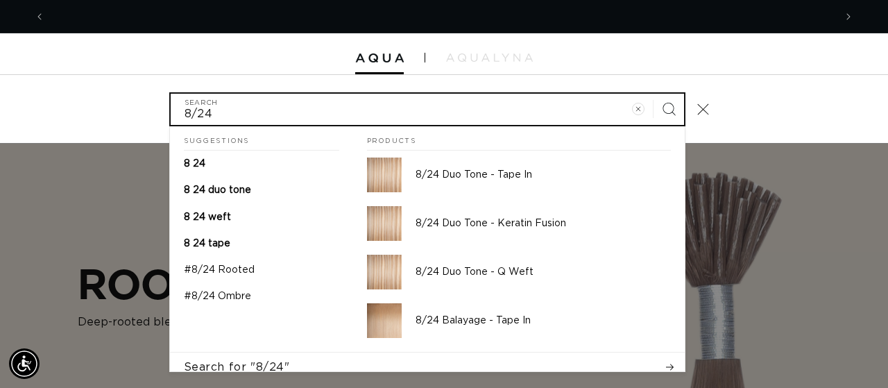
scroll to position [0, 789]
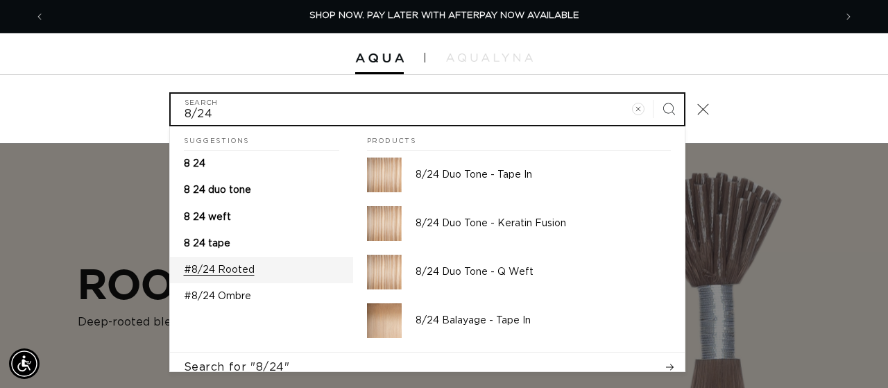
type input "8/24"
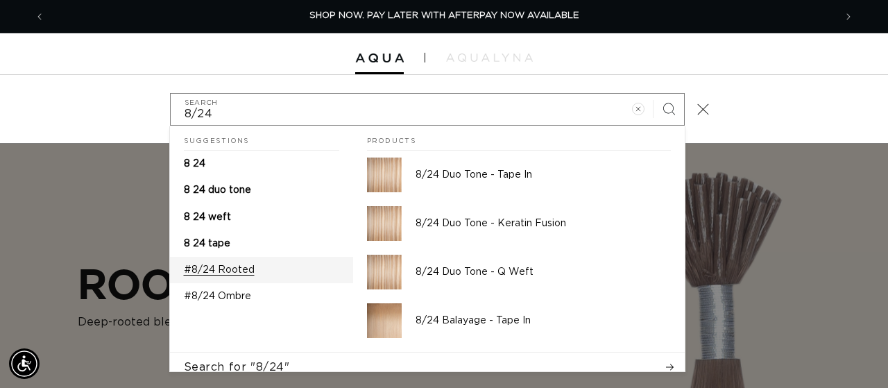
click at [200, 268] on p "#8/24 Rooted" at bounding box center [219, 270] width 71 height 12
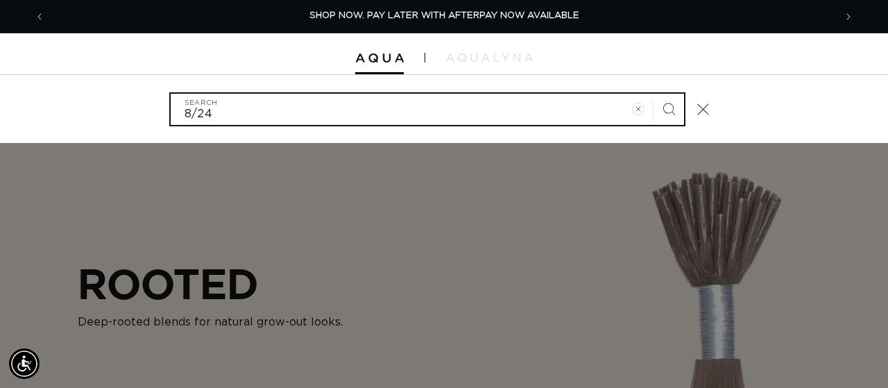
click at [542, 110] on input "8/24" at bounding box center [427, 109] width 513 height 31
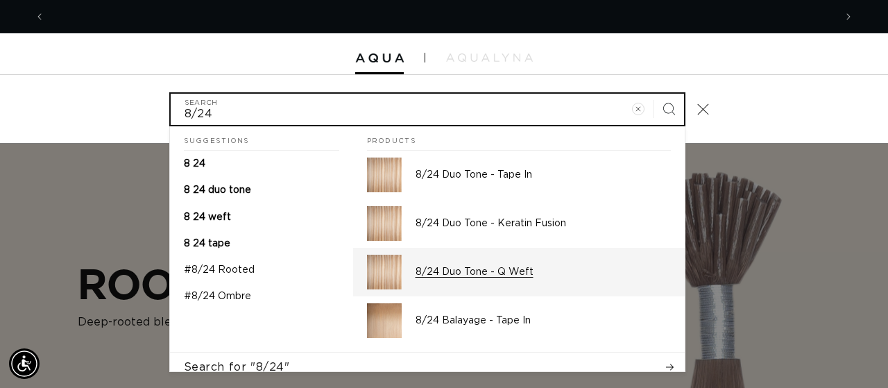
scroll to position [0, 0]
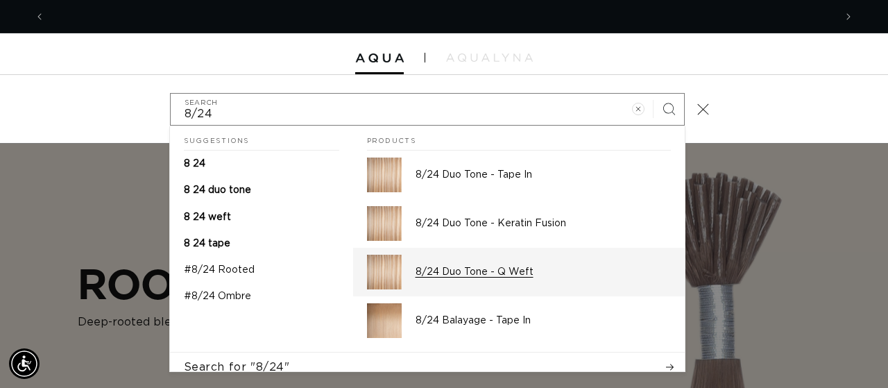
click at [408, 271] on link "8/24 Duo Tone - Q Weft" at bounding box center [519, 272] width 332 height 49
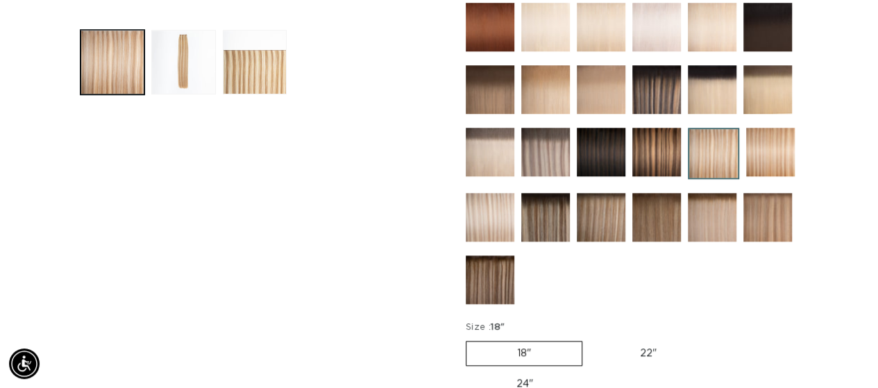
scroll to position [0, 778]
click at [541, 350] on label "18" Variant sold out or unavailable" at bounding box center [523, 353] width 117 height 25
click at [470, 339] on input "18" Variant sold out or unavailable" at bounding box center [469, 338] width 1 height 1
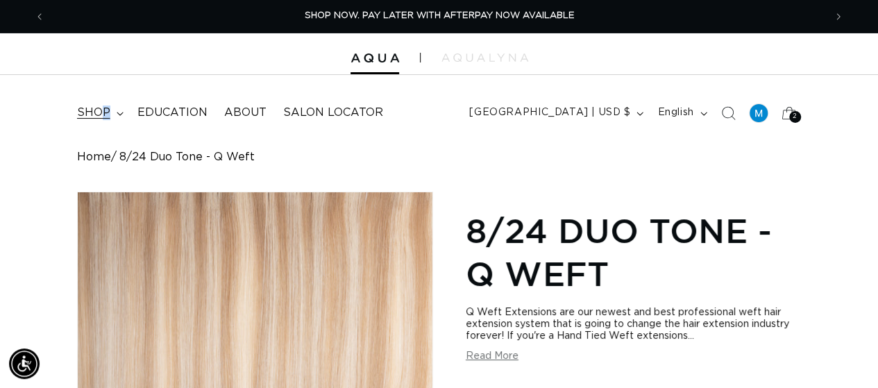
click at [108, 108] on span "shop" at bounding box center [93, 112] width 33 height 15
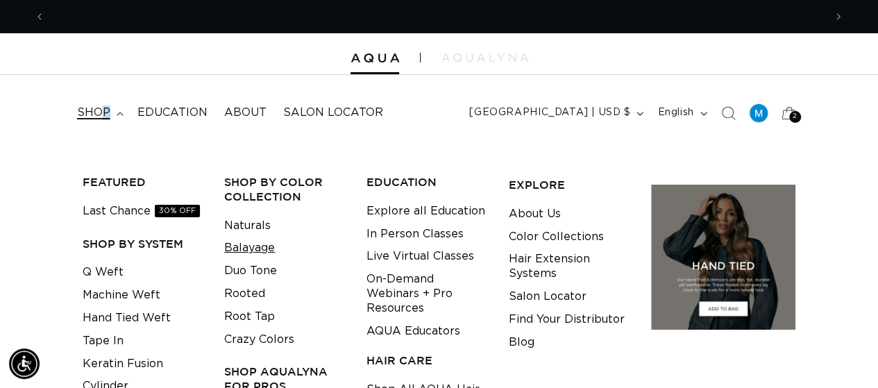
scroll to position [0, 0]
click at [240, 241] on link "Balayage" at bounding box center [249, 248] width 51 height 23
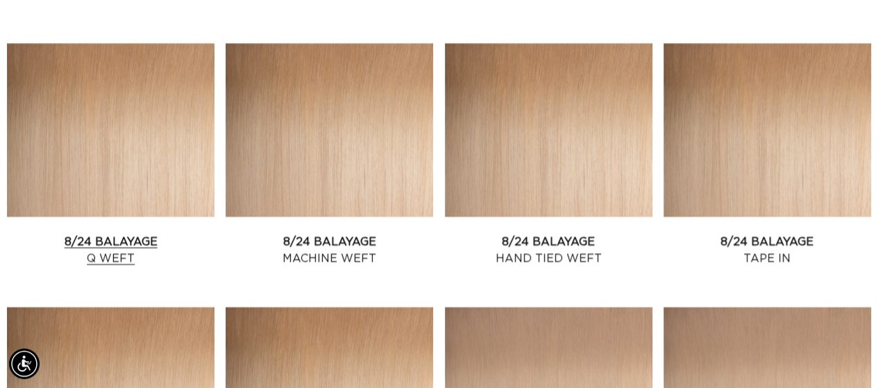
click at [164, 234] on link "8/24 Balayage Q Weft" at bounding box center [110, 250] width 207 height 33
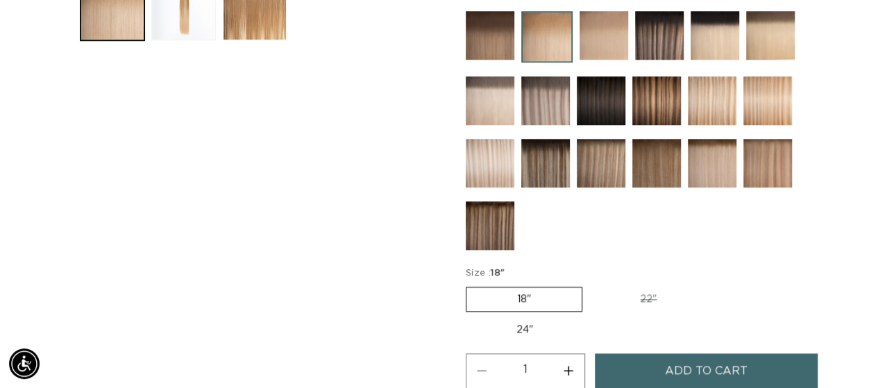
scroll to position [624, 0]
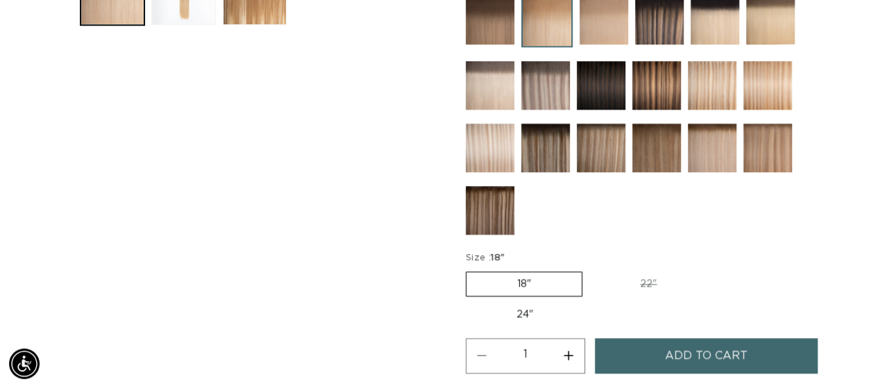
click at [556, 279] on label "18" Variant sold out or unavailable" at bounding box center [523, 283] width 117 height 25
click at [470, 269] on input "18" Variant sold out or unavailable" at bounding box center [469, 268] width 1 height 1
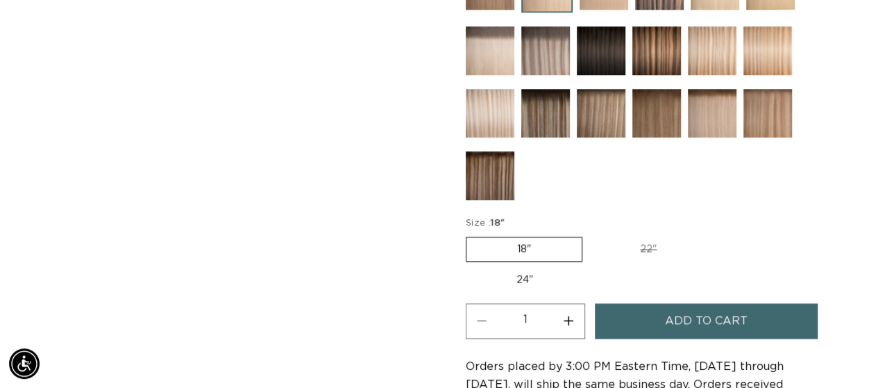
scroll to position [763, 0]
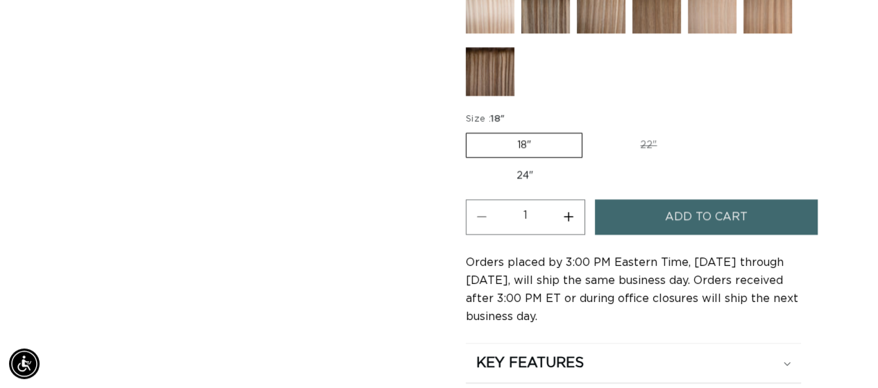
click at [730, 208] on span "Add to cart" at bounding box center [706, 216] width 83 height 35
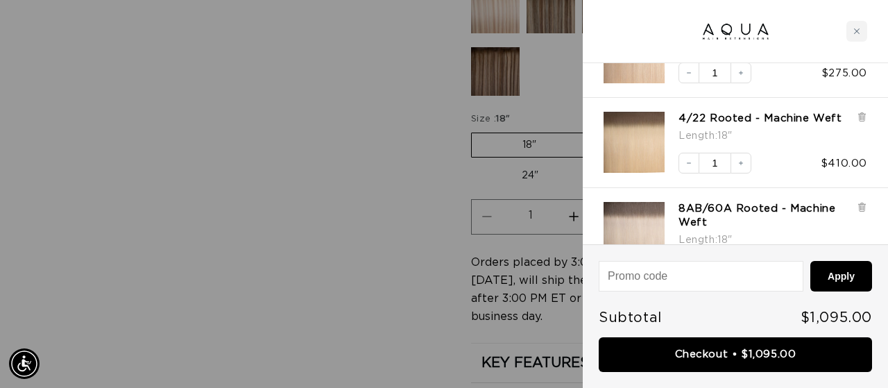
scroll to position [0, 0]
click at [695, 170] on button "Decrease quantity" at bounding box center [688, 163] width 21 height 21
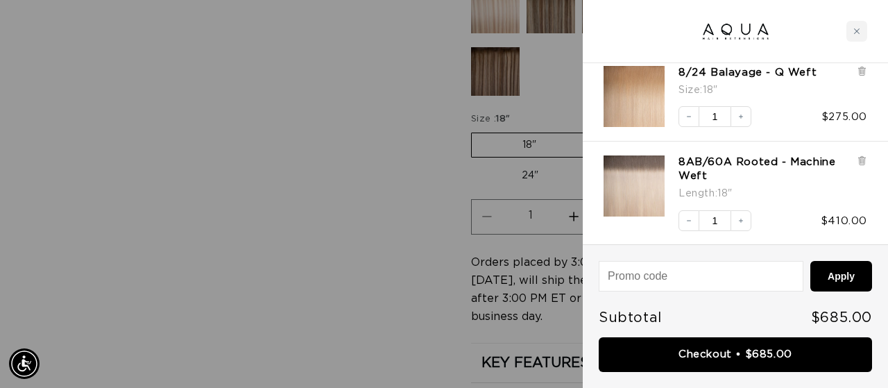
scroll to position [0, 1579]
click at [864, 163] on icon at bounding box center [862, 160] width 10 height 10
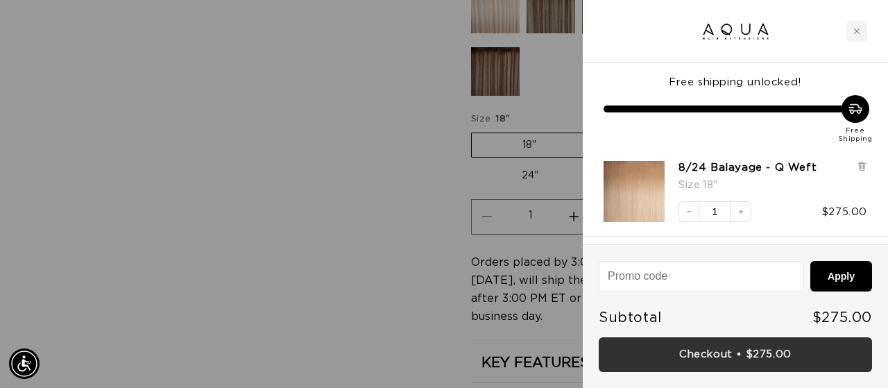
click at [777, 357] on link "Checkout • $275.00" at bounding box center [735, 354] width 273 height 35
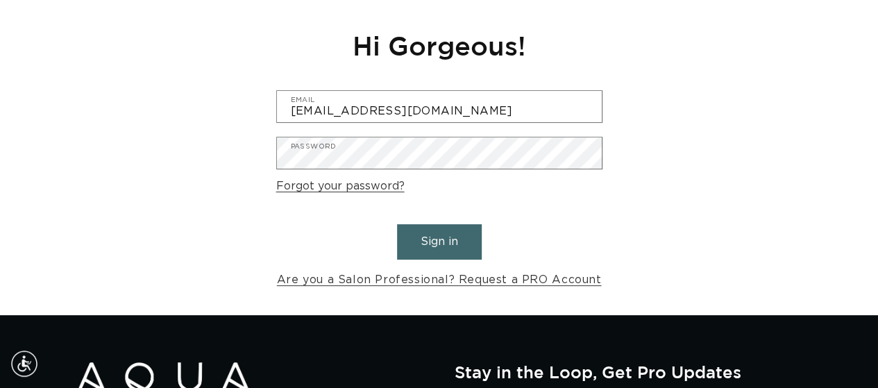
click at [413, 219] on form "hairartbymartina@gmail.com Email Password Forgot your password? Sign in Are you…" at bounding box center [439, 190] width 326 height 200
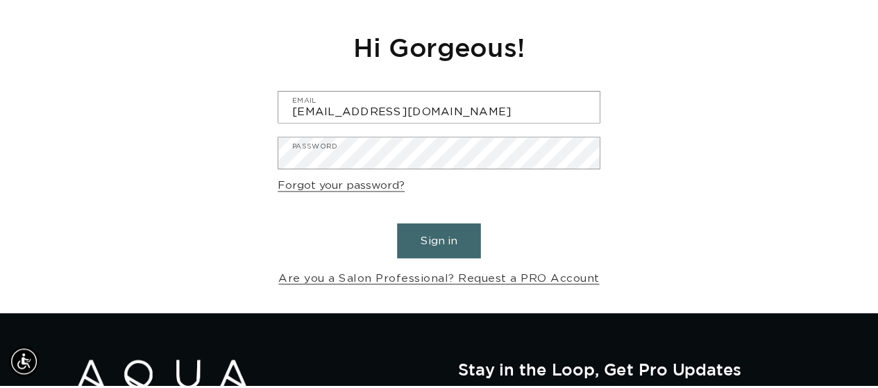
scroll to position [0, 778]
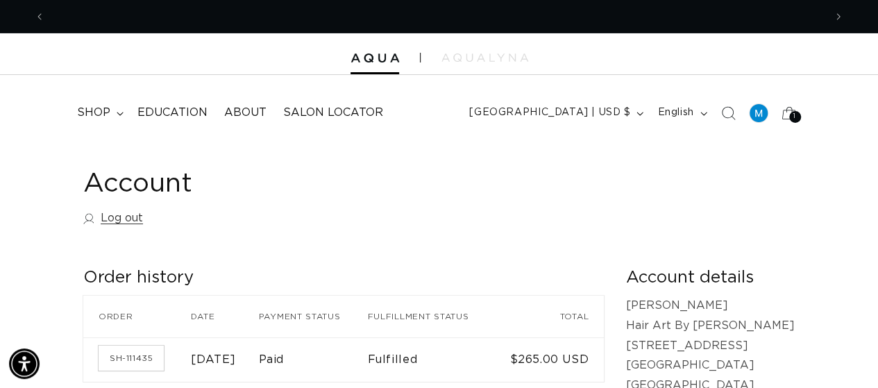
scroll to position [0, 778]
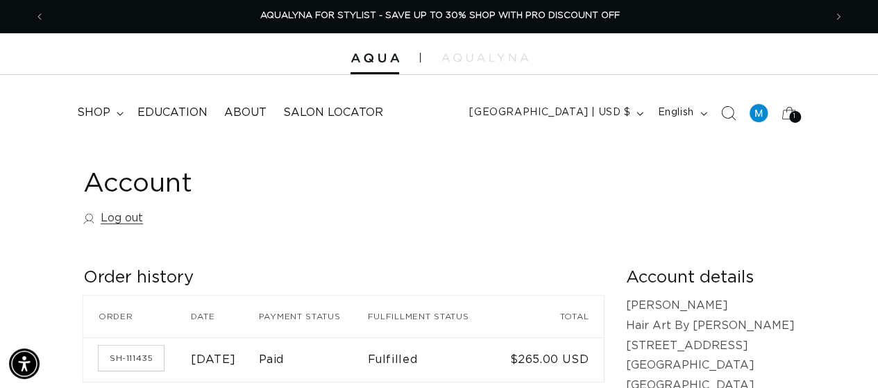
click at [726, 112] on icon "Search" at bounding box center [727, 112] width 15 height 15
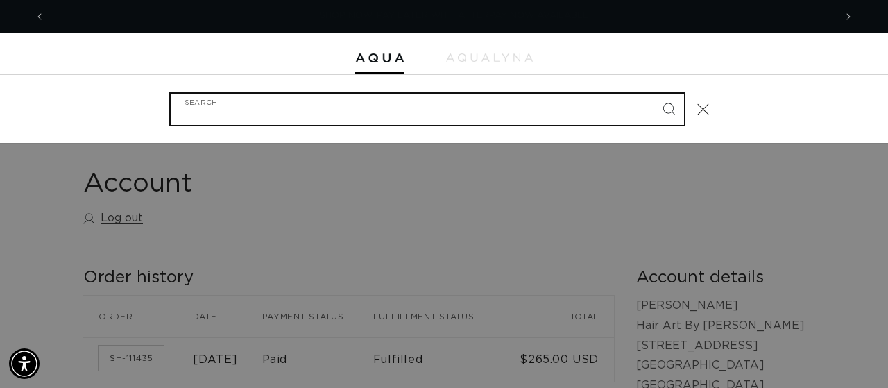
scroll to position [0, 1579]
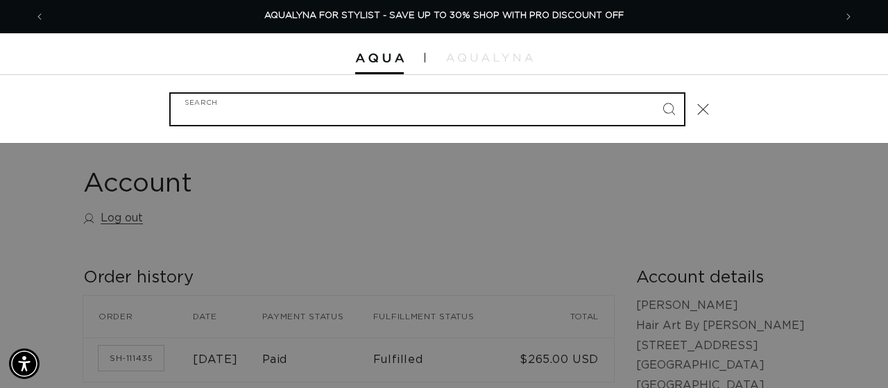
click at [601, 102] on input "Search" at bounding box center [427, 109] width 513 height 31
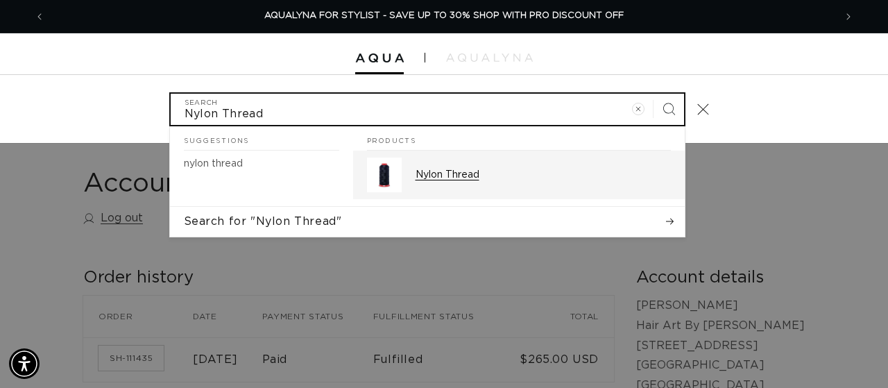
type input "Nylon Thread"
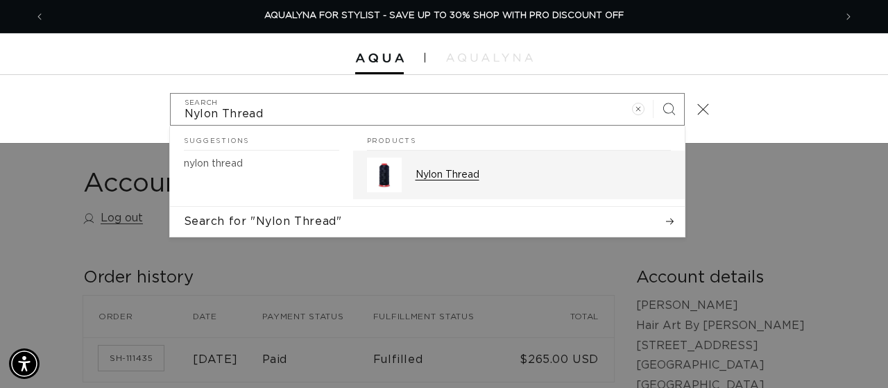
click at [427, 171] on p "Nylon Thread" at bounding box center [543, 175] width 255 height 12
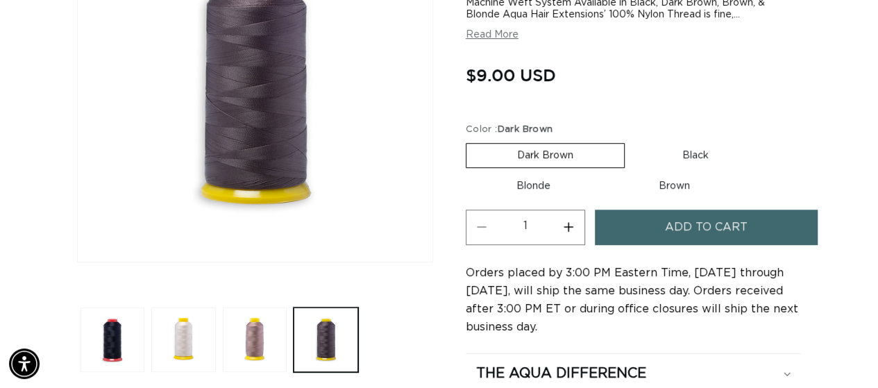
click at [701, 219] on span "Add to cart" at bounding box center [706, 227] width 83 height 35
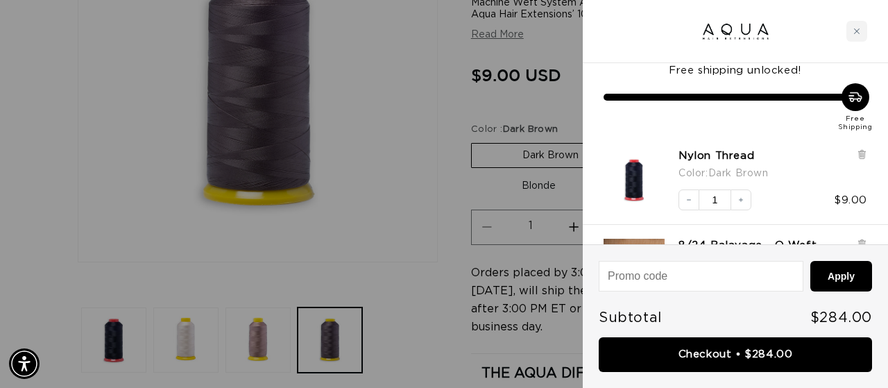
click at [416, 141] on div at bounding box center [444, 194] width 888 height 388
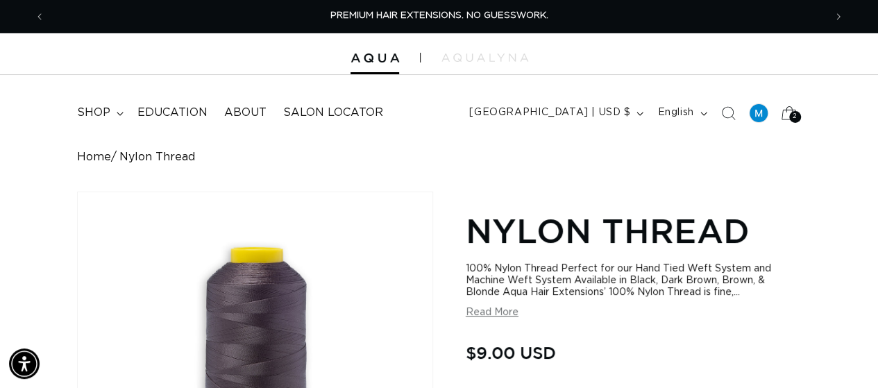
click at [789, 117] on div "2 2" at bounding box center [795, 117] width 12 height 12
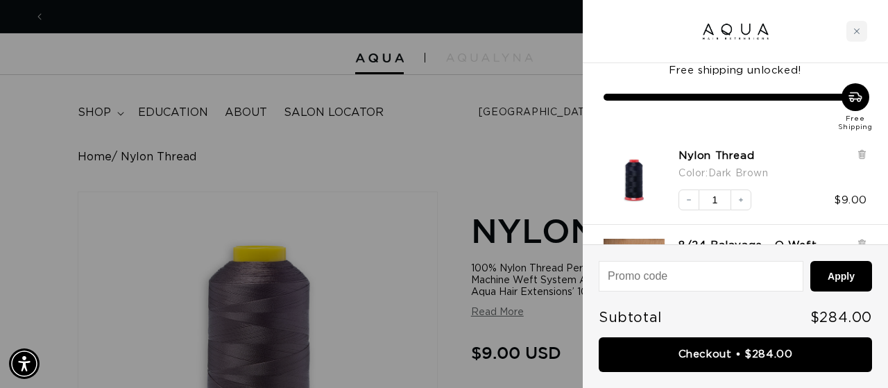
scroll to position [0, 789]
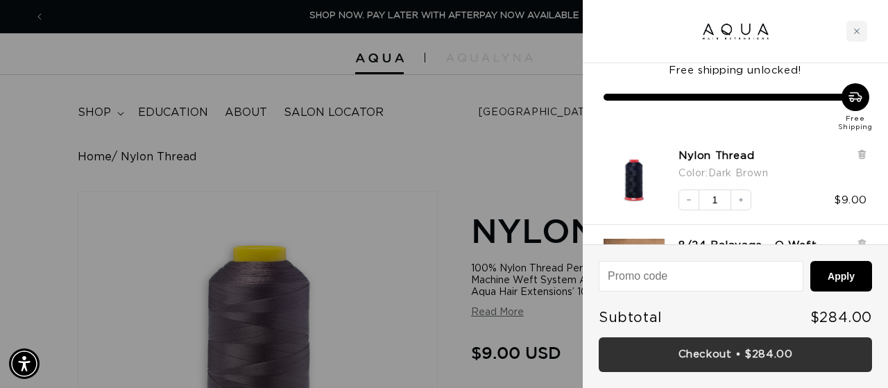
click at [762, 351] on link "Checkout • $284.00" at bounding box center [735, 354] width 273 height 35
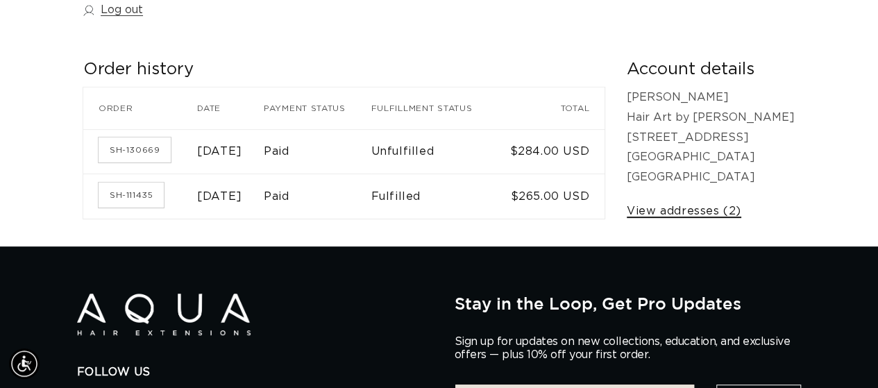
scroll to position [0, 778]
click at [741, 212] on link "View addresses (2)" at bounding box center [683, 211] width 114 height 20
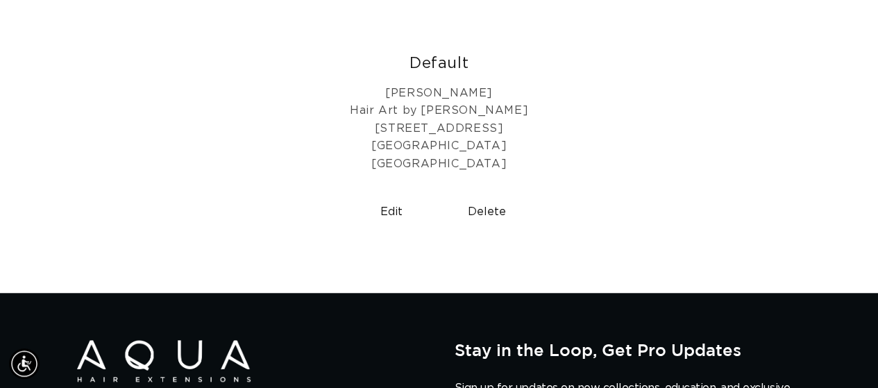
scroll to position [486, 0]
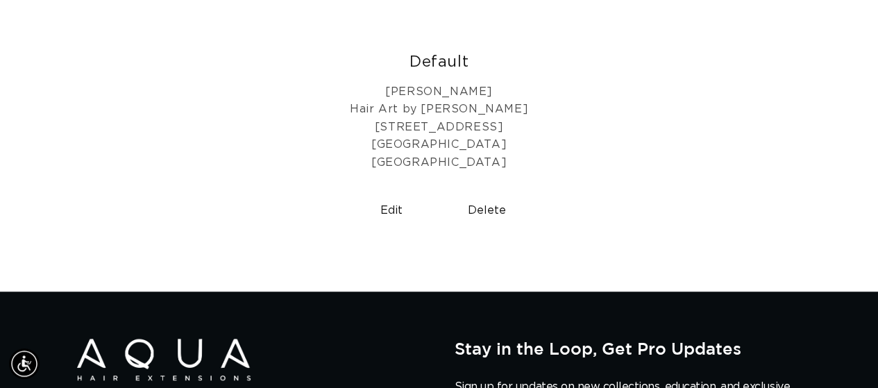
click at [481, 205] on button "Delete" at bounding box center [486, 210] width 85 height 35
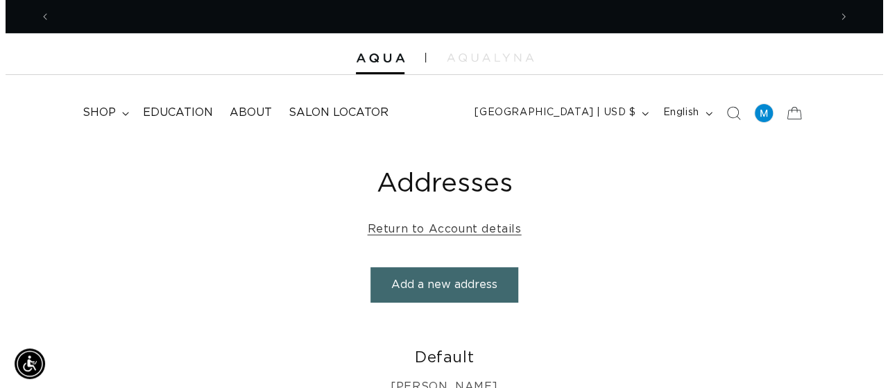
scroll to position [0, 1557]
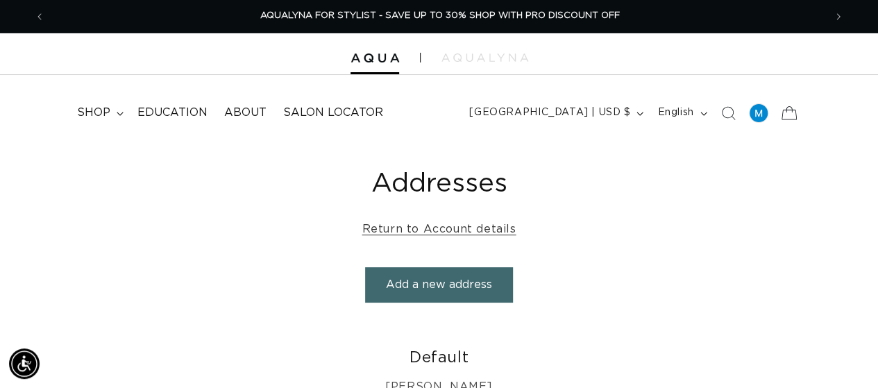
click at [787, 118] on icon at bounding box center [788, 112] width 33 height 33
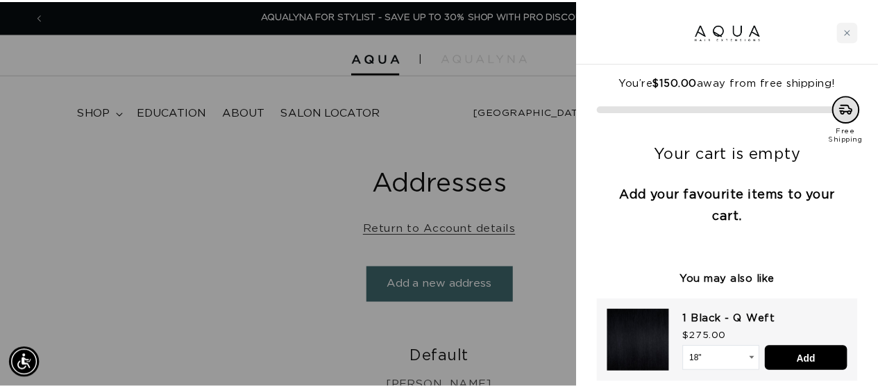
scroll to position [0, 0]
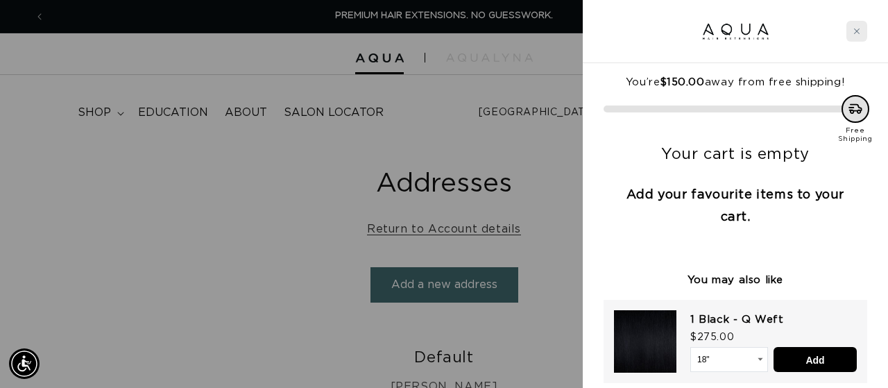
click at [862, 34] on div "Close cart" at bounding box center [856, 31] width 21 height 21
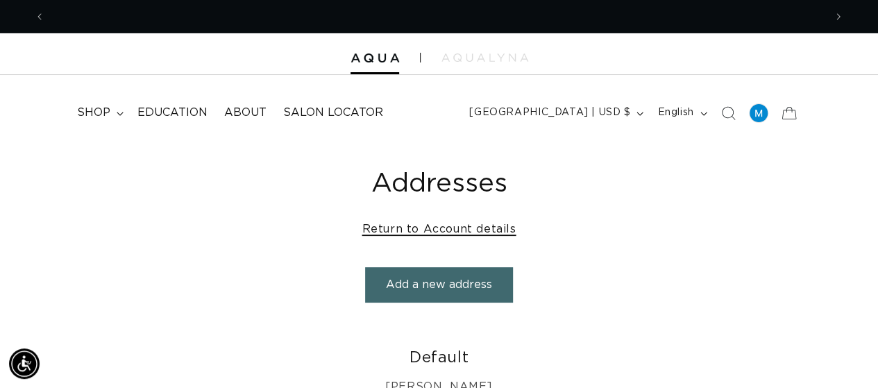
scroll to position [0, 1557]
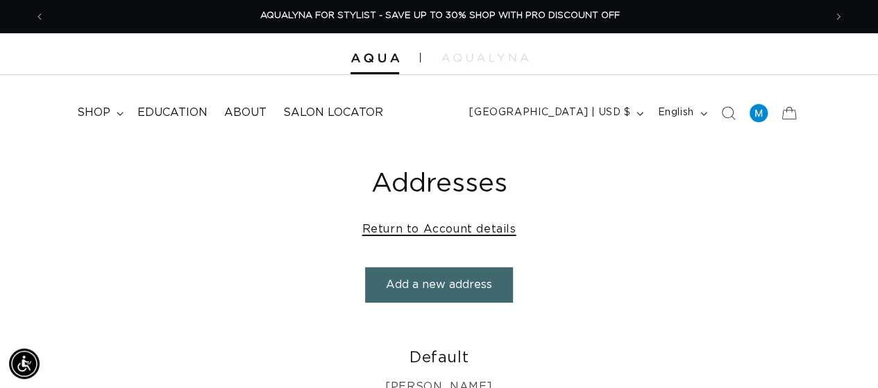
click at [475, 224] on link "Return to Account details" at bounding box center [439, 229] width 154 height 20
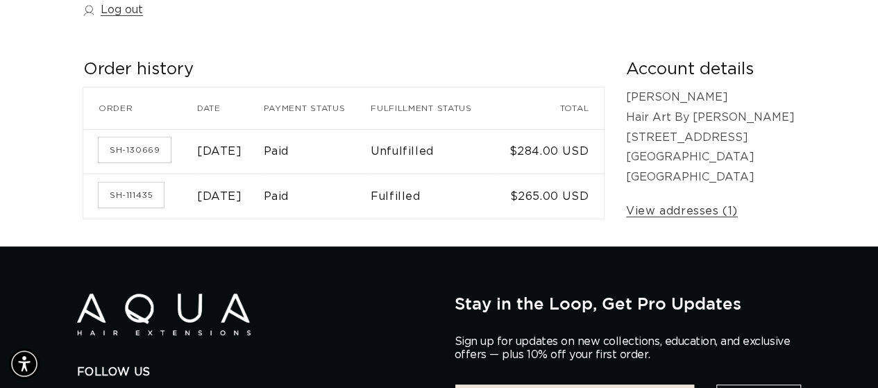
scroll to position [0, 778]
click at [702, 212] on link "View addresses (1)" at bounding box center [682, 211] width 112 height 20
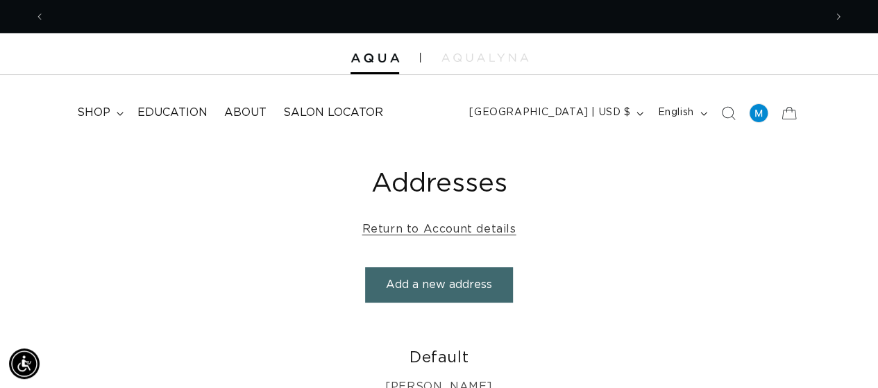
scroll to position [0, 1557]
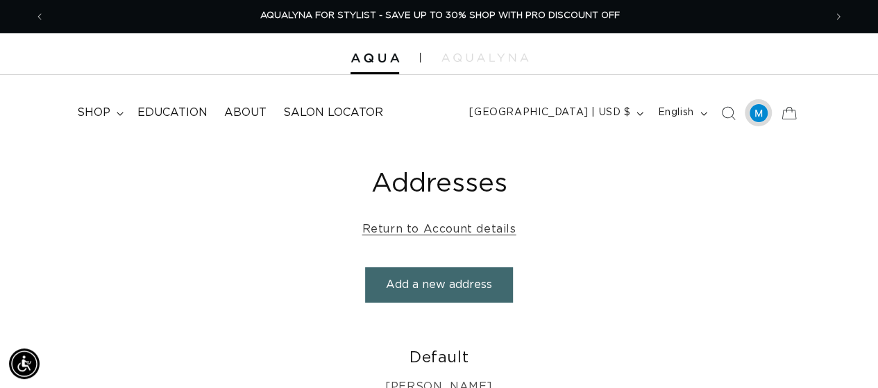
click at [760, 116] on div at bounding box center [758, 112] width 19 height 19
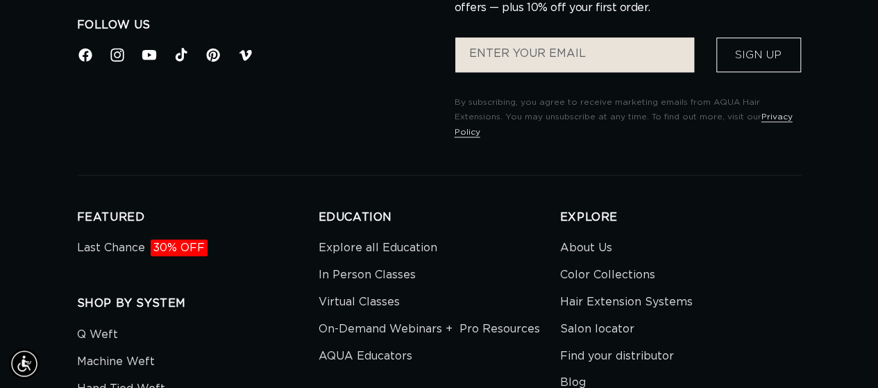
scroll to position [0, 1557]
click at [165, 239] on span "30% OFF" at bounding box center [179, 247] width 57 height 17
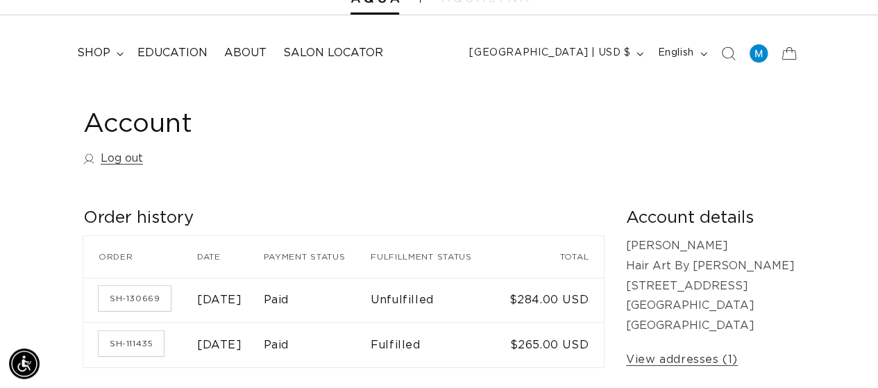
scroll to position [139, 0]
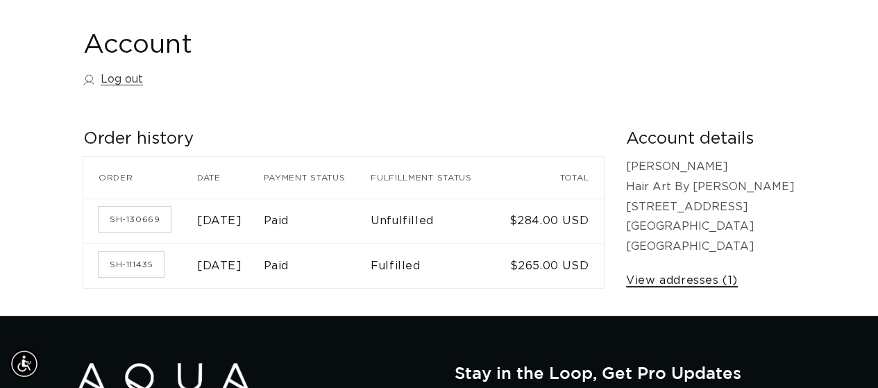
click at [701, 284] on link "View addresses (1)" at bounding box center [682, 281] width 112 height 20
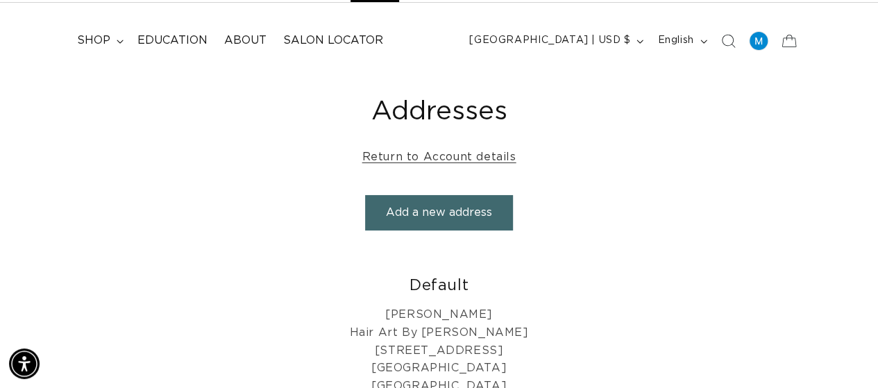
scroll to position [69, 0]
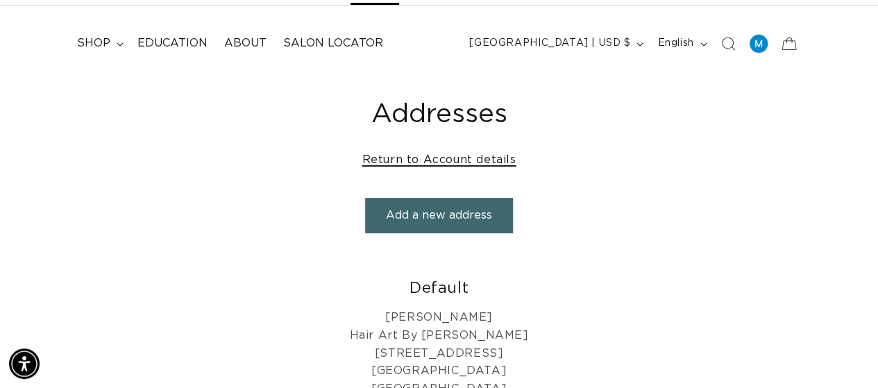
click at [447, 160] on link "Return to Account details" at bounding box center [439, 160] width 154 height 20
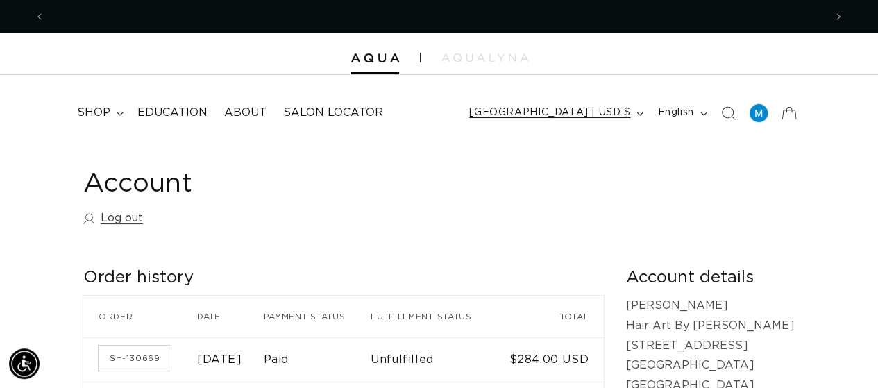
scroll to position [0, 778]
click at [540, 119] on span "[GEOGRAPHIC_DATA] | USD $" at bounding box center [549, 112] width 161 height 15
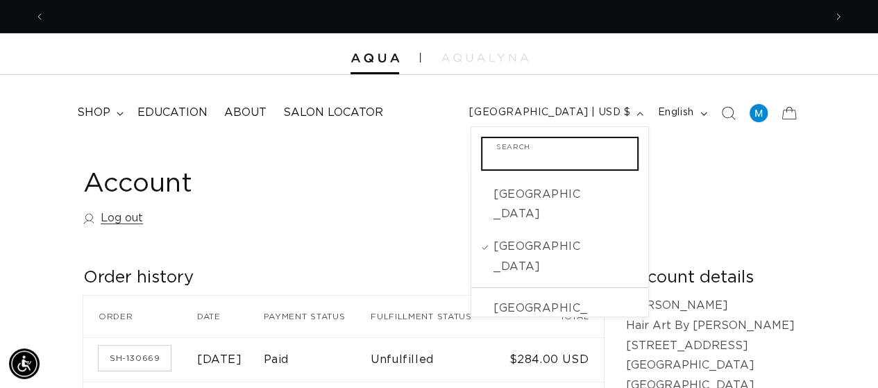
scroll to position [0, 1557]
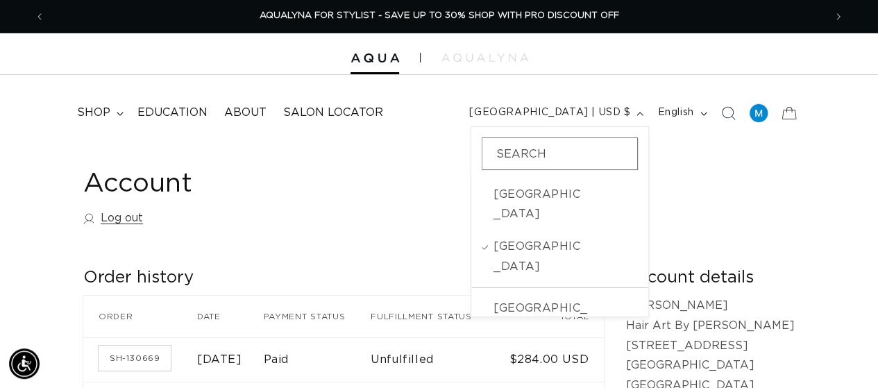
click at [359, 167] on h1 "Account" at bounding box center [438, 184] width 711 height 34
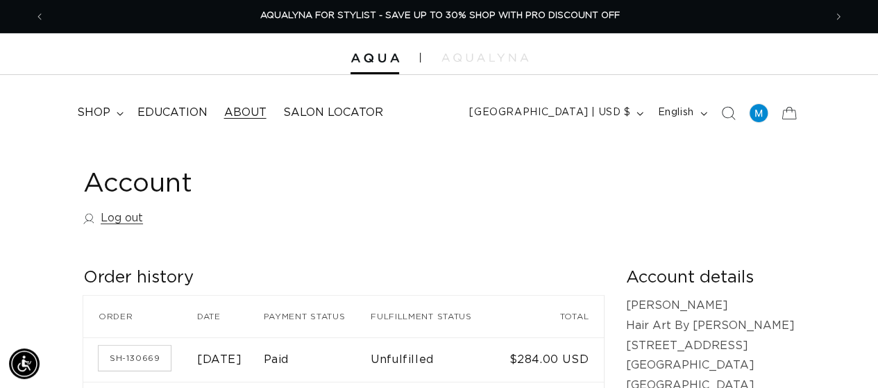
click at [246, 112] on span "About" at bounding box center [245, 112] width 42 height 15
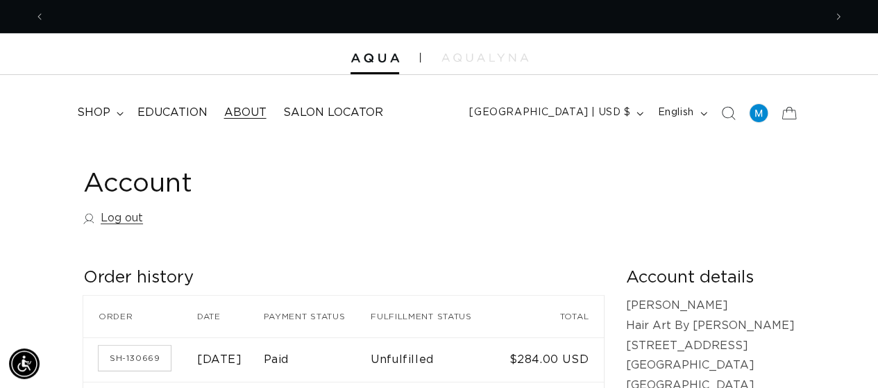
scroll to position [0, 0]
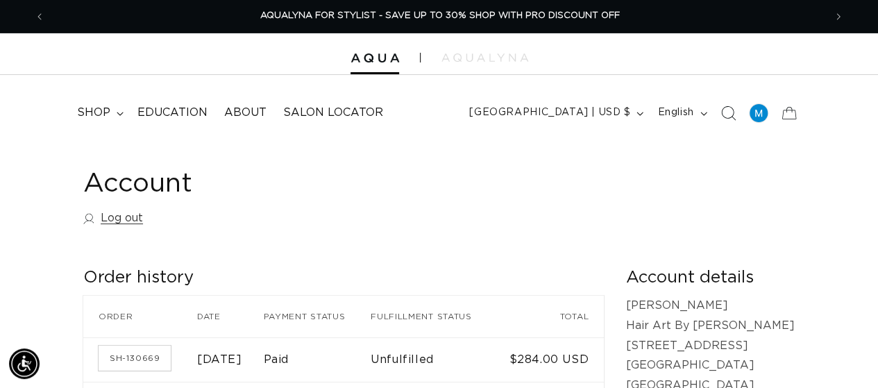
click at [729, 110] on icon "Search" at bounding box center [727, 112] width 15 height 15
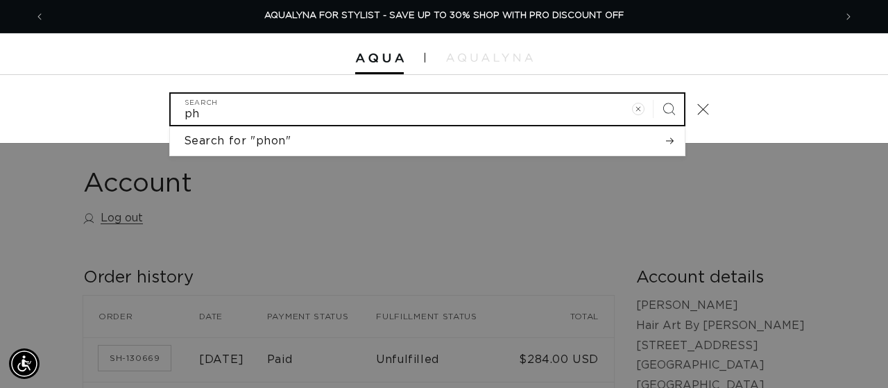
type input "p"
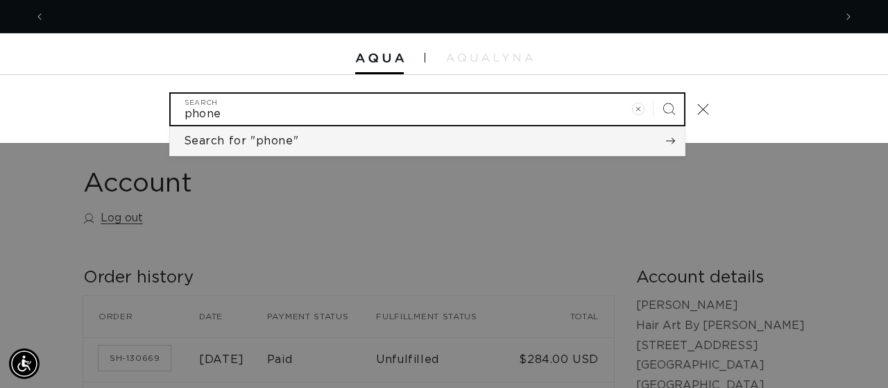
scroll to position [0, 789]
type input "phone"
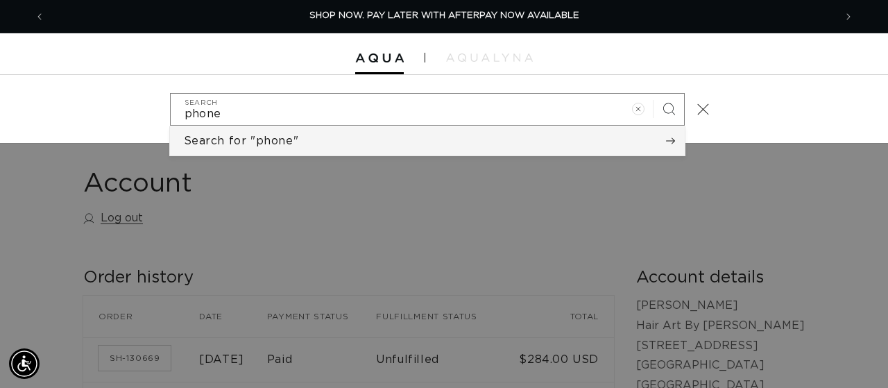
click at [649, 142] on button "Search for "phone"" at bounding box center [427, 140] width 515 height 29
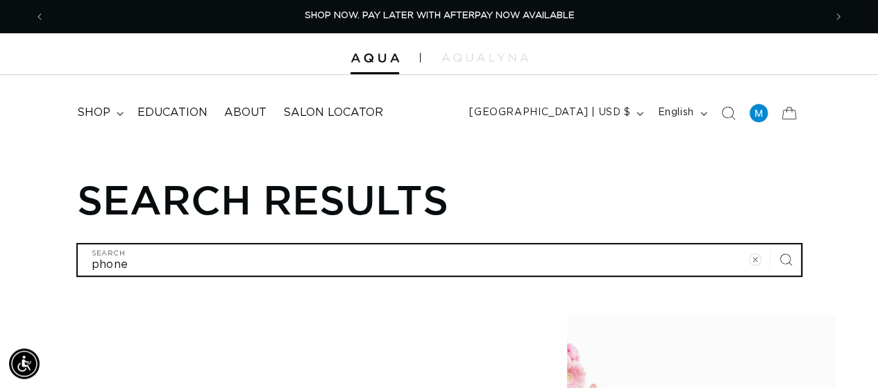
click at [92, 256] on input "phone" at bounding box center [439, 259] width 723 height 31
type input "Aphone"
type input "AQphone"
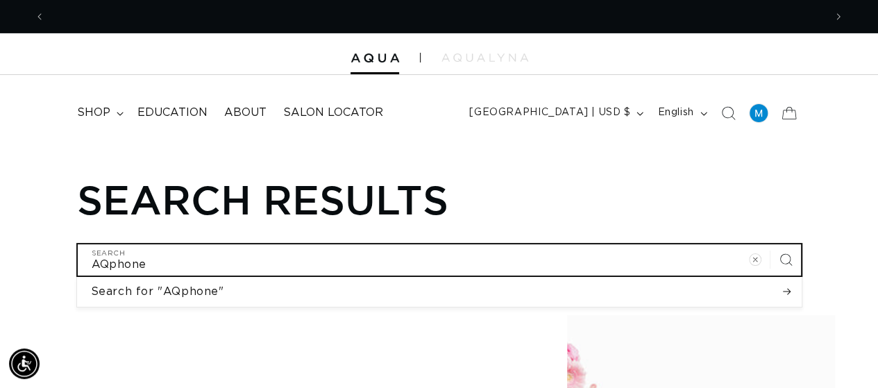
scroll to position [0, 778]
type input "AQUphone"
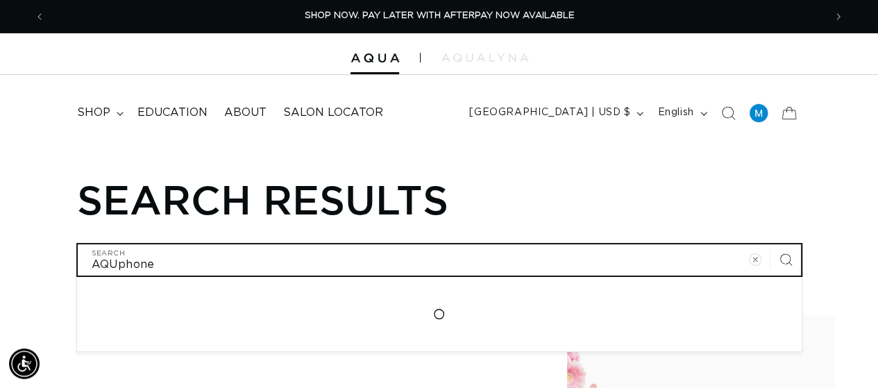
type input "AQUAphone"
type input "AQUA phone"
click at [175, 252] on input "AQUA phone" at bounding box center [439, 259] width 723 height 31
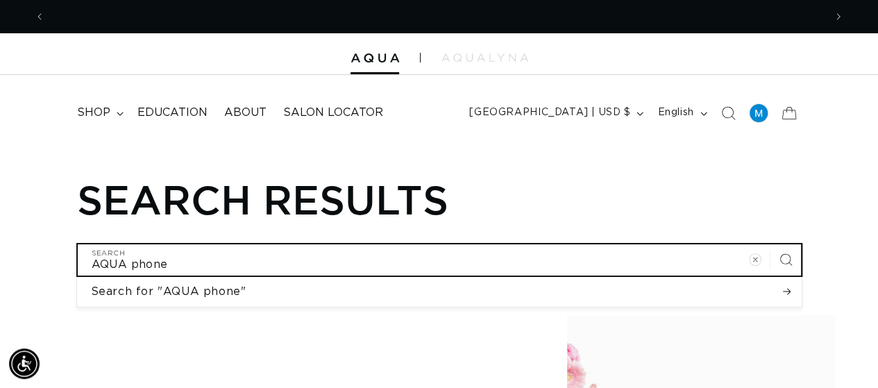
type input "AQUA phone"
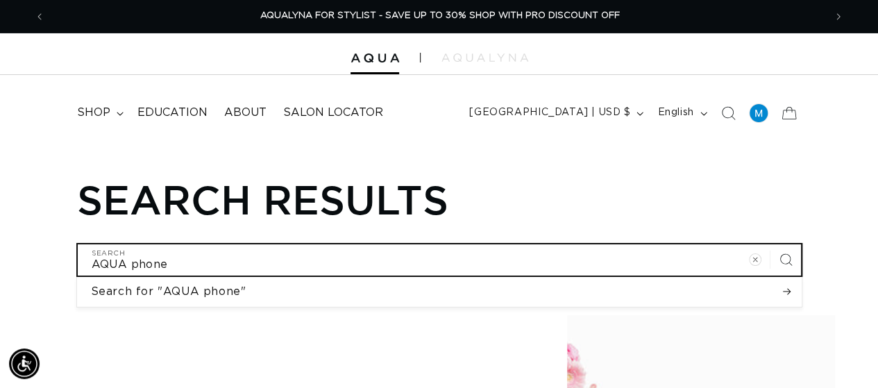
type input "AQUA phone N"
type input "AQUA phone NU"
type input "AQUA phone NUM"
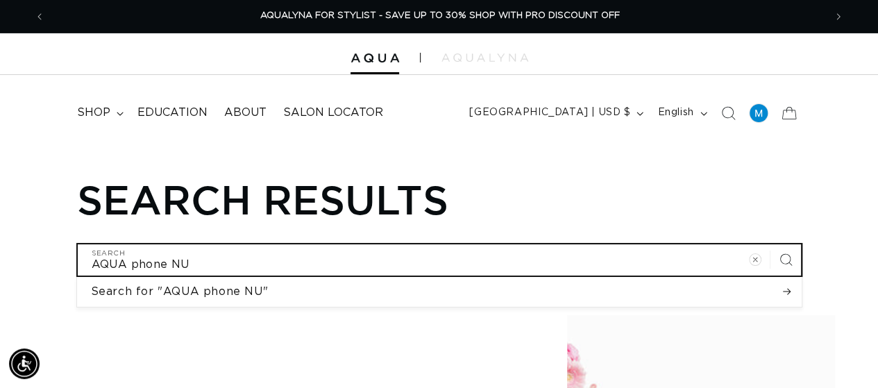
type input "AQUA phone NUM"
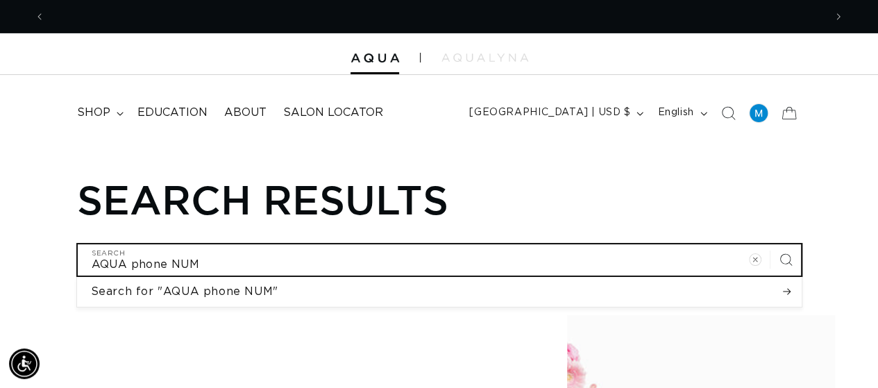
scroll to position [0, 0]
type input "AQUA phone NU"
type input "AQUA phone N"
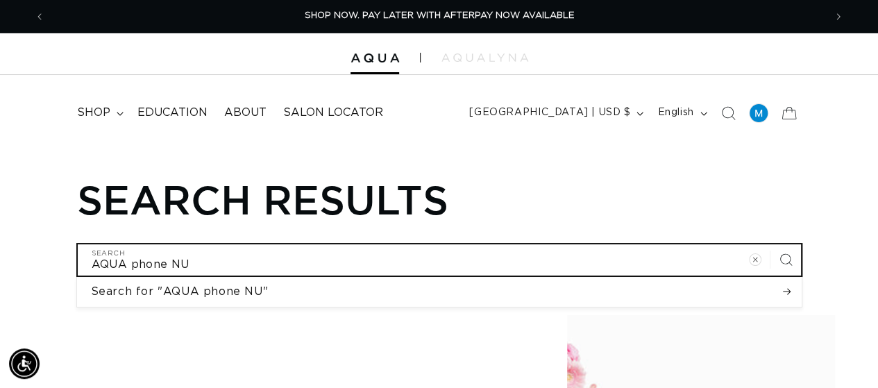
type input "AQUA phone N"
type input "AQUA phone"
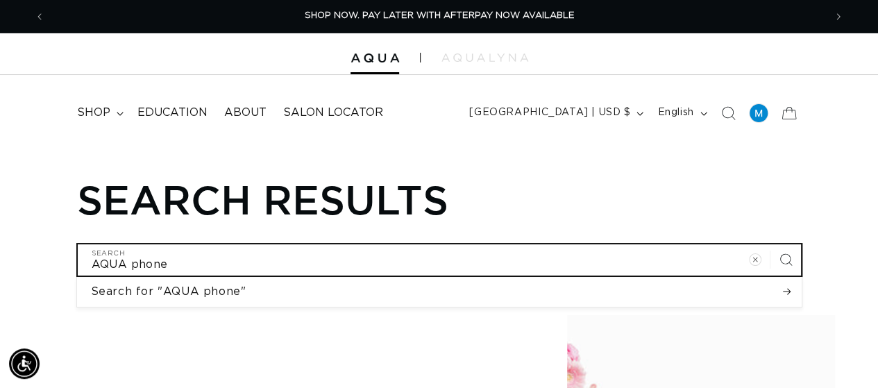
type input "AQUA phon"
type input "AQUA pho"
type input "AQUA ph"
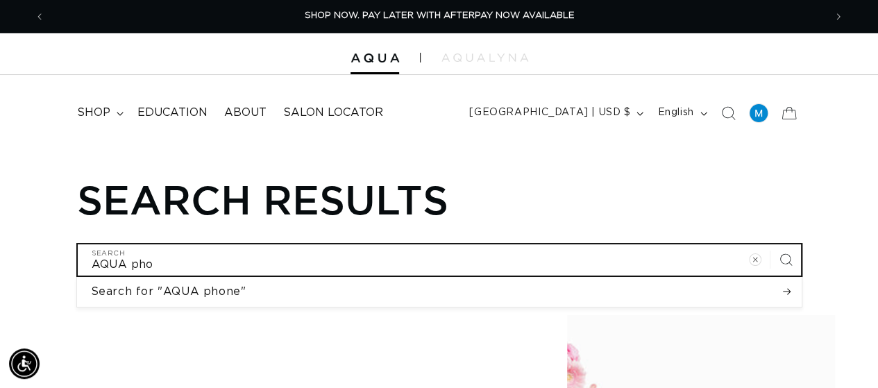
type input "AQUA ph"
type input "AQUA p"
type input "AQUA"
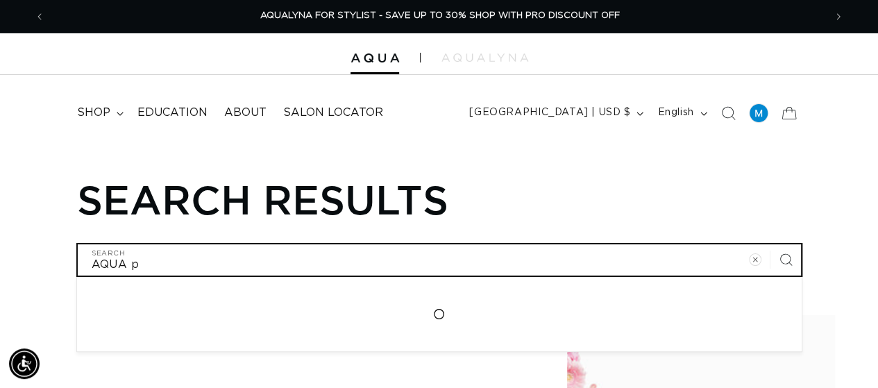
type input "AQUA"
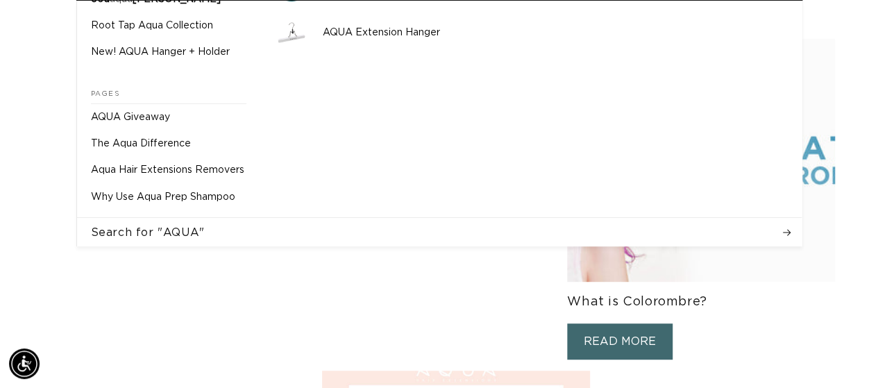
scroll to position [0, 0]
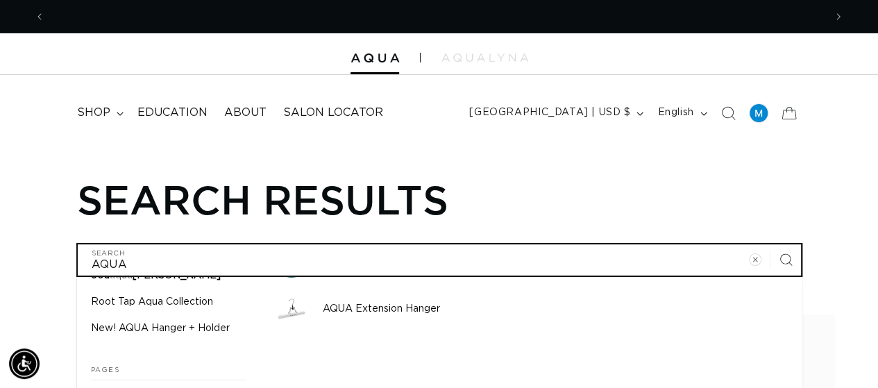
type input "AQUA P"
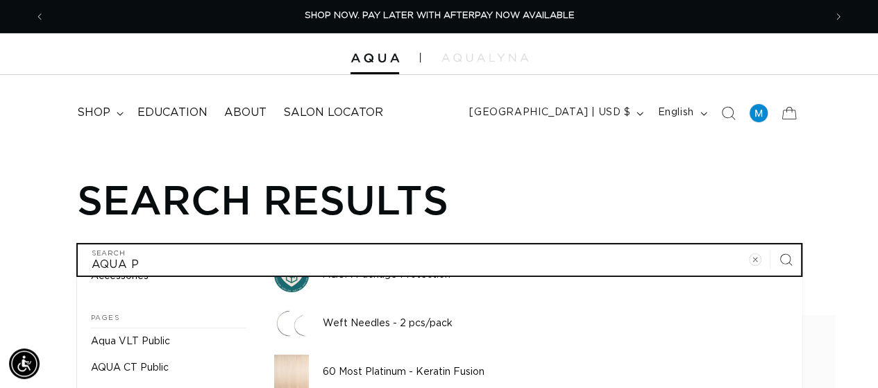
type input "AQUA PH"
type input "AQUA PHO"
type input "AQUA PHON"
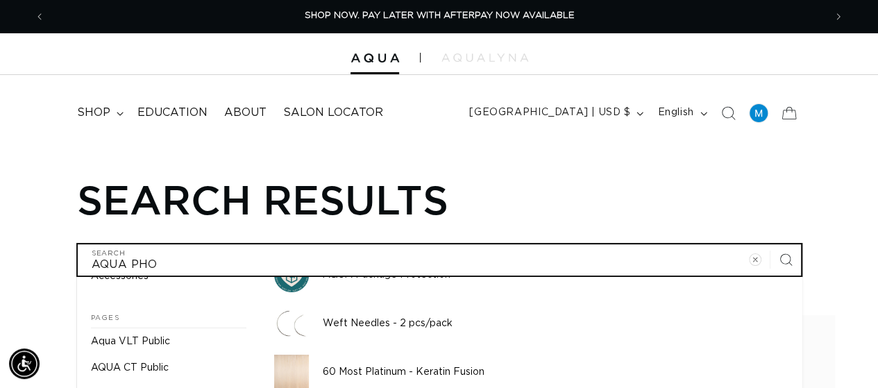
type input "AQUA PHON"
type input "AQUA PHONE"
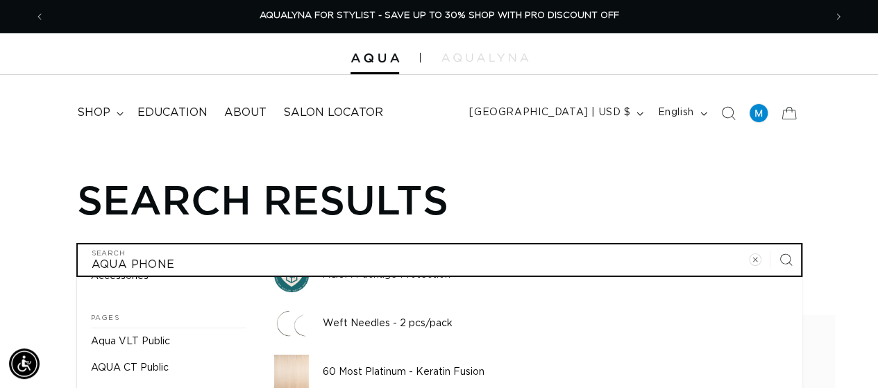
type input "AQUA PHONE"
type input "AQUA PHONE N"
type input "AQUA PHONE NU"
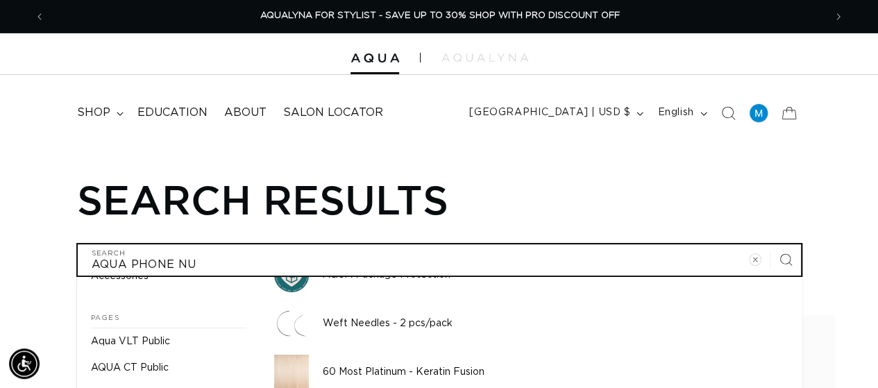
type input "AQUA PHONE NUM"
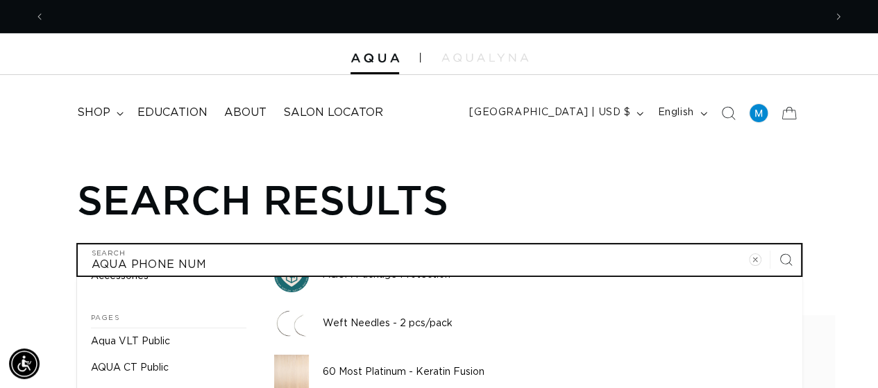
scroll to position [0, 0]
type input "AQUA PHONE NUMB"
type input "AQUA PHONE NUMBE"
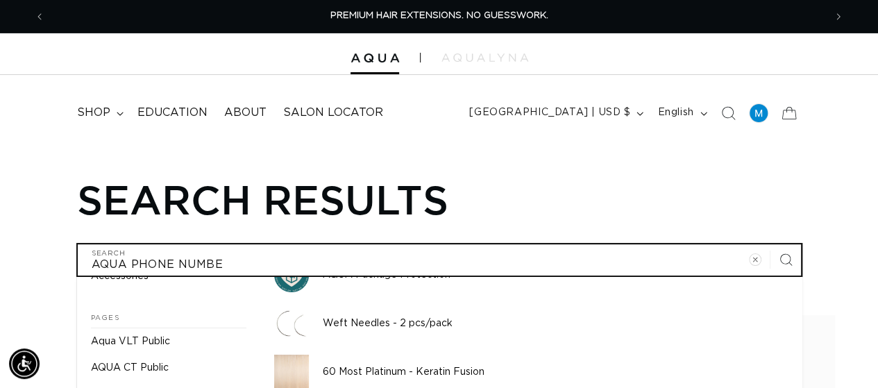
type input "AQUA PHONE NUMBER"
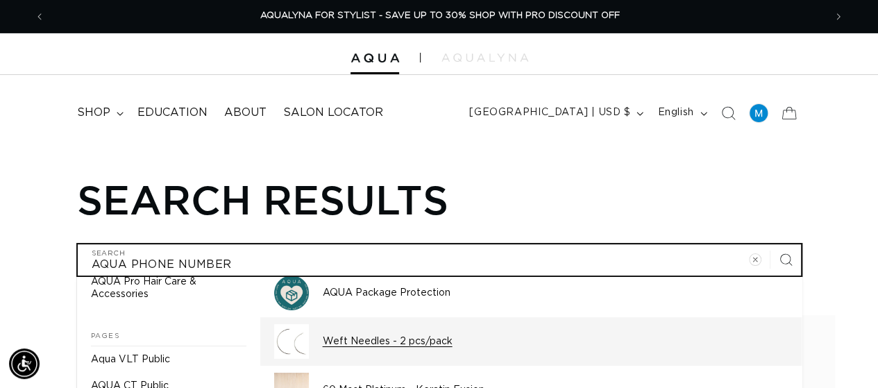
scroll to position [51, 0]
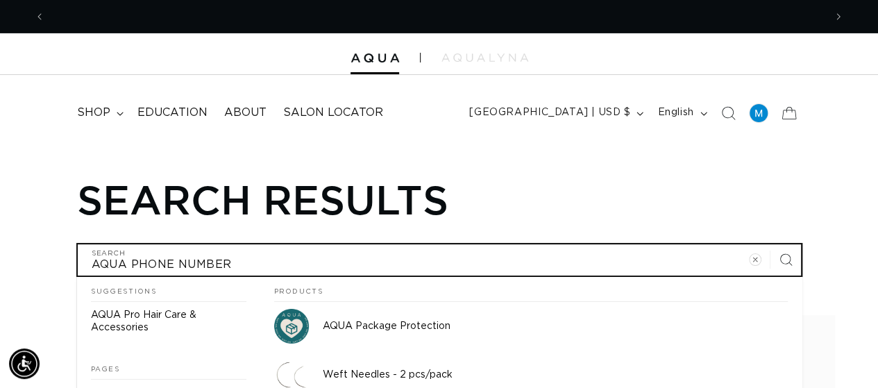
click at [606, 259] on input "AQUA PHONE NUMBER" at bounding box center [439, 259] width 723 height 31
type input "AQUA PHONE NUMBER"
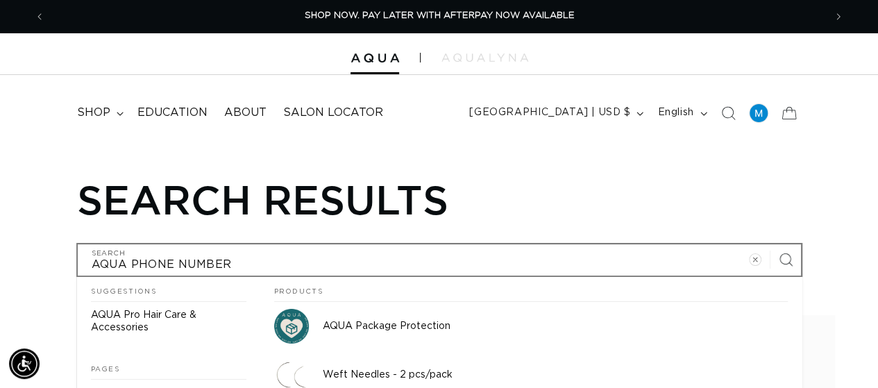
click at [781, 253] on icon "Search" at bounding box center [784, 259] width 13 height 13
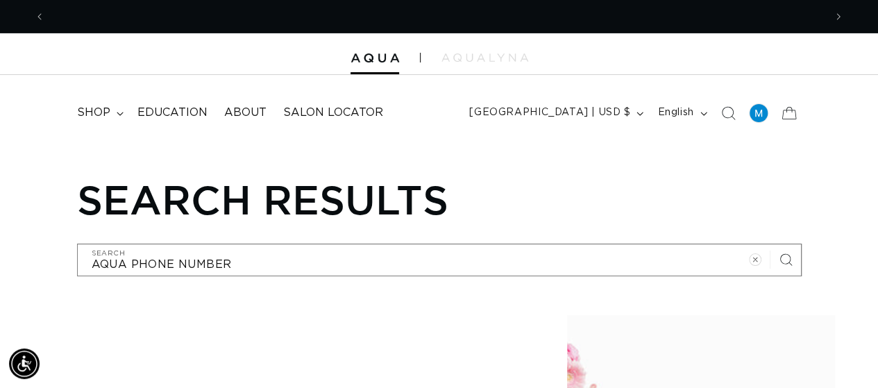
scroll to position [0, 778]
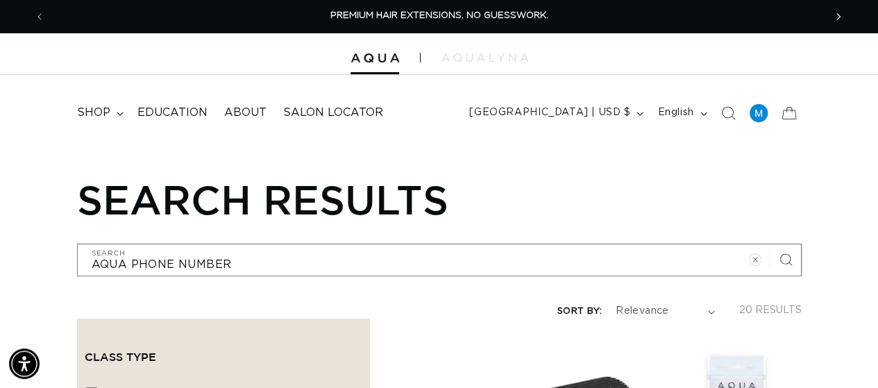
click at [841, 16] on span "Next announcement" at bounding box center [838, 17] width 14 height 14
click at [836, 18] on icon "Next announcement" at bounding box center [838, 16] width 5 height 15
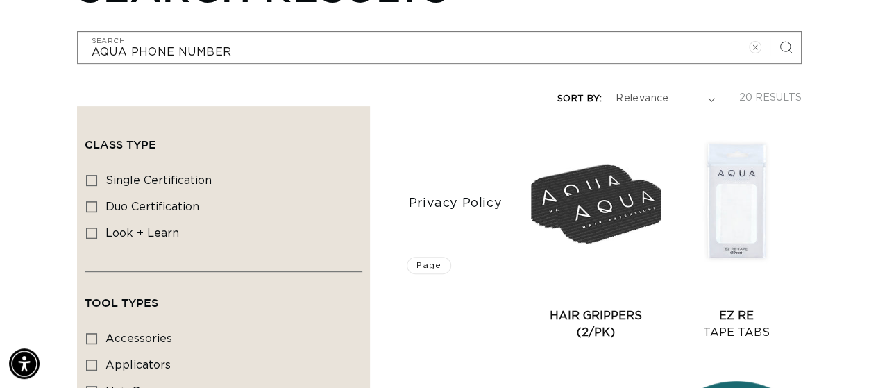
scroll to position [0, 0]
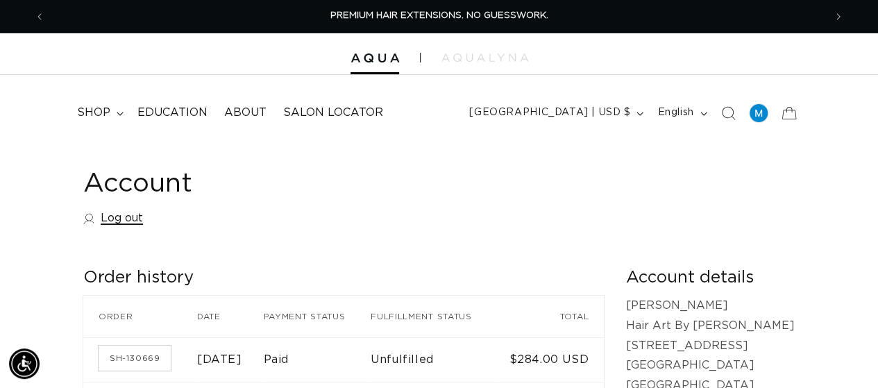
click at [89, 210] on link "Log out" at bounding box center [113, 218] width 60 height 20
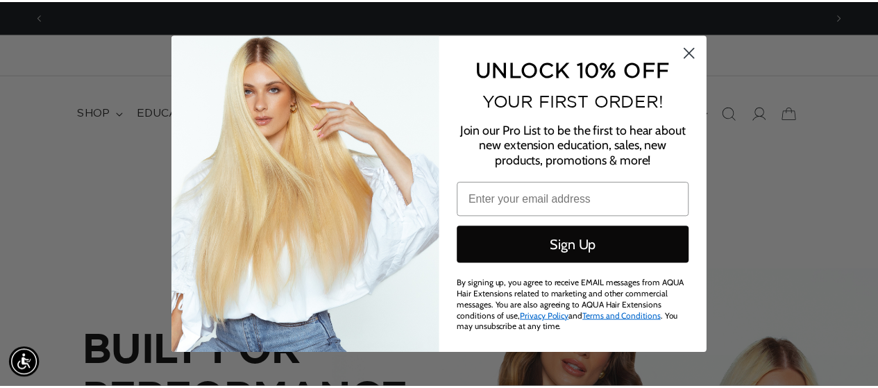
scroll to position [0, 789]
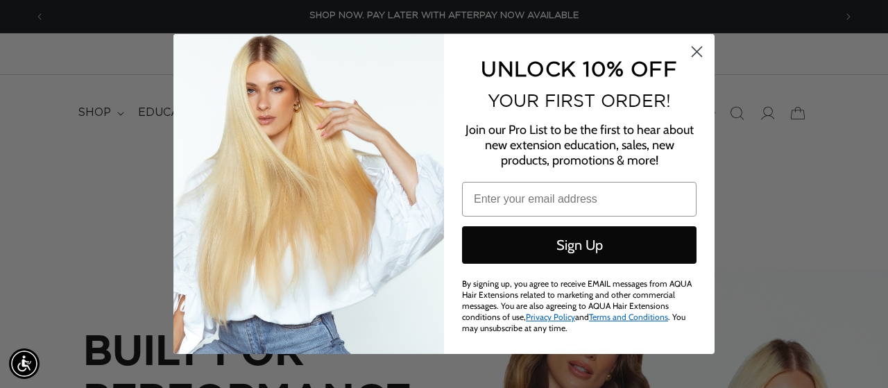
click at [702, 60] on circle "Close dialog" at bounding box center [696, 51] width 23 height 23
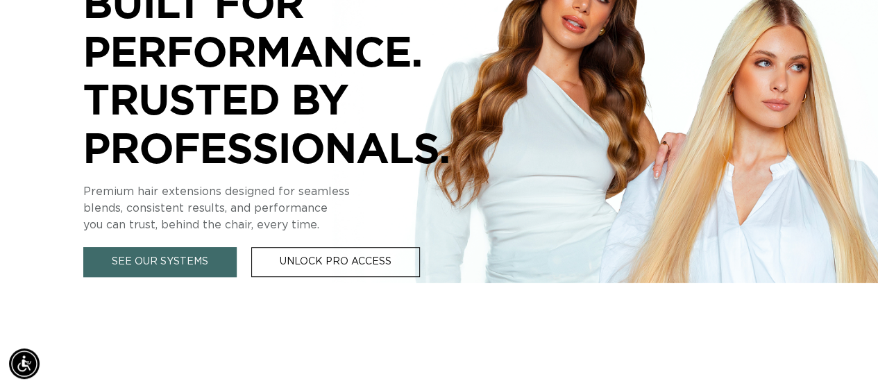
scroll to position [0, 0]
click at [130, 255] on link "See Our Systems" at bounding box center [159, 262] width 153 height 30
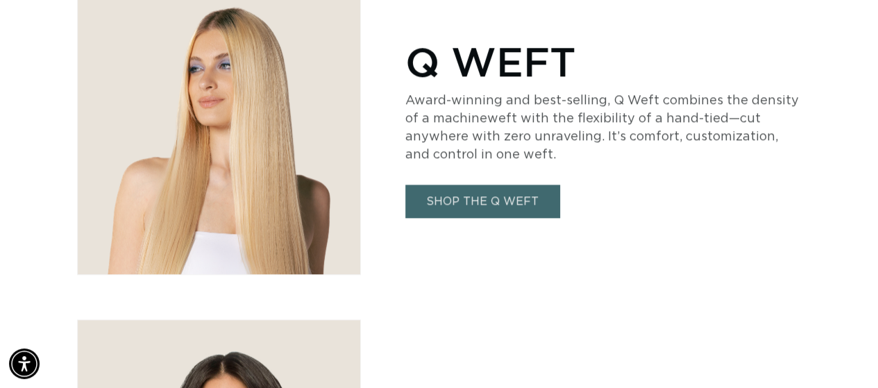
scroll to position [832, 0]
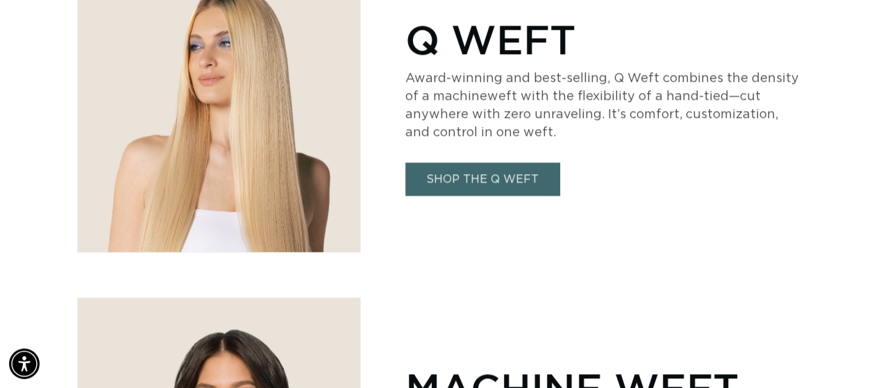
click at [516, 170] on link "SHOP THE Q WEFT" at bounding box center [482, 178] width 154 height 33
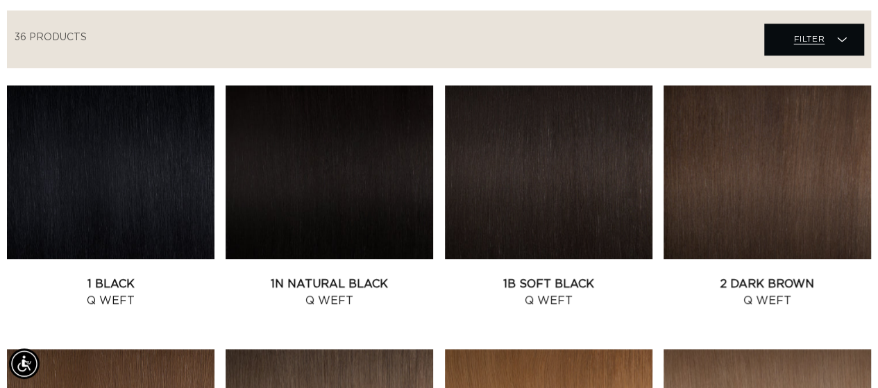
scroll to position [0, 778]
click at [844, 40] on icon at bounding box center [842, 40] width 10 height 14
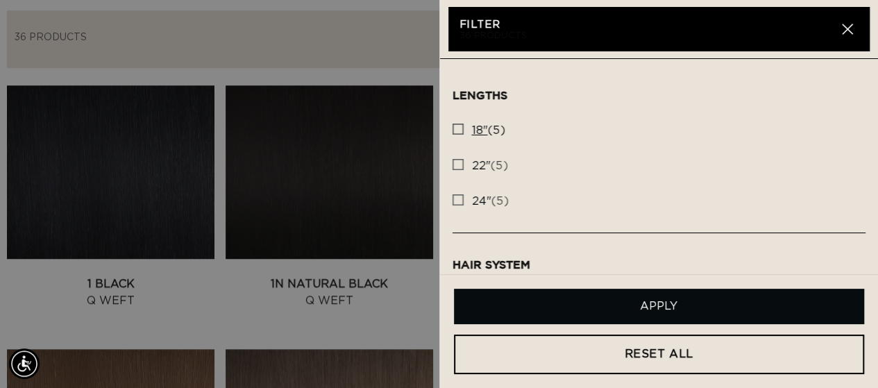
scroll to position [0, 1557]
click at [459, 130] on rect at bounding box center [458, 129] width 10 height 10
click at [459, 130] on input "18" (5) 18" (5 products)" at bounding box center [457, 125] width 11 height 11
checkbox input "true"
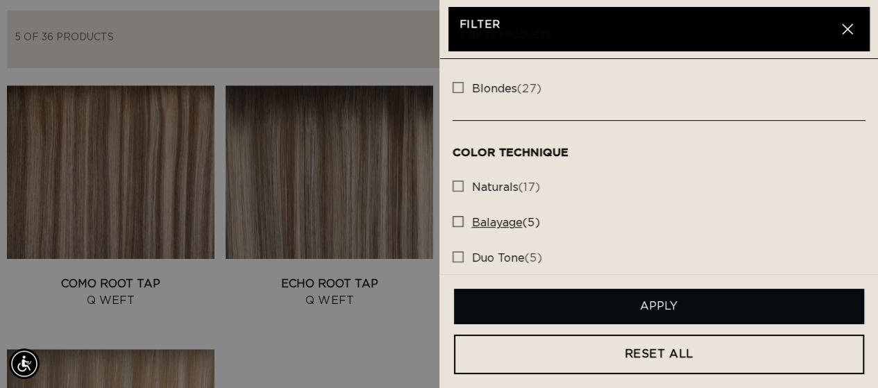
click at [454, 219] on rect at bounding box center [458, 221] width 10 height 10
click at [454, 219] on input "balayage (5) balayage (5 products)" at bounding box center [457, 217] width 11 height 11
checkbox input "true"
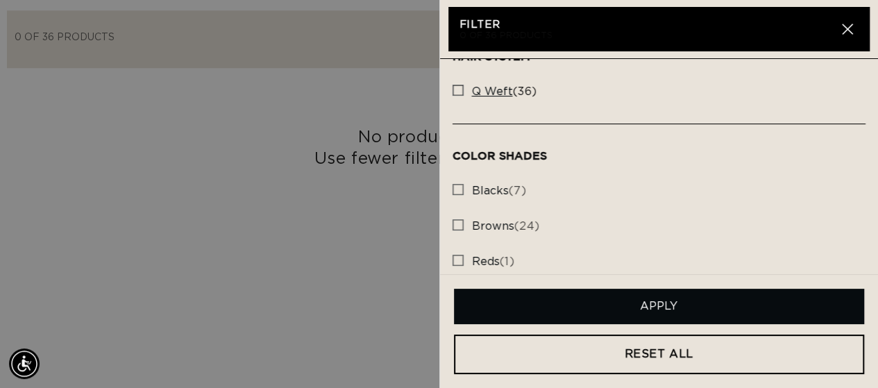
click at [456, 92] on rect at bounding box center [458, 90] width 10 height 10
click at [456, 92] on input "q weft (36) q weft (36 products)" at bounding box center [457, 86] width 11 height 11
checkbox input "true"
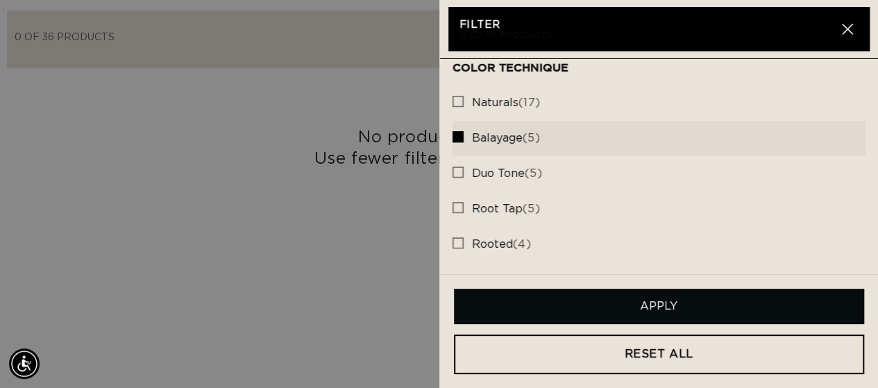
click at [739, 299] on button "Apply" at bounding box center [659, 306] width 411 height 35
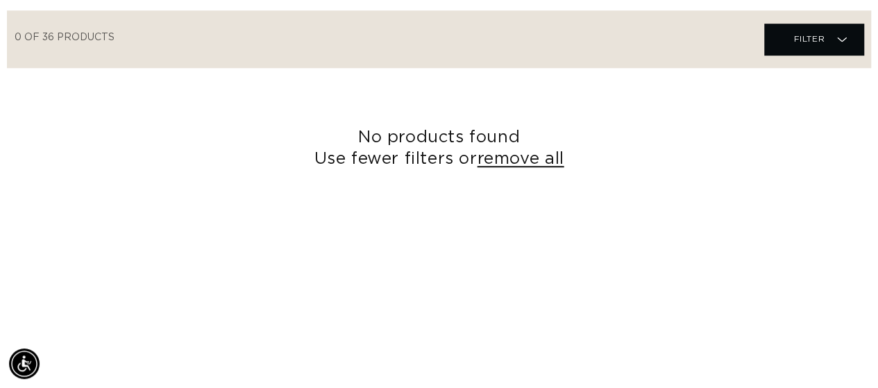
click at [552, 160] on link "remove all" at bounding box center [520, 159] width 87 height 22
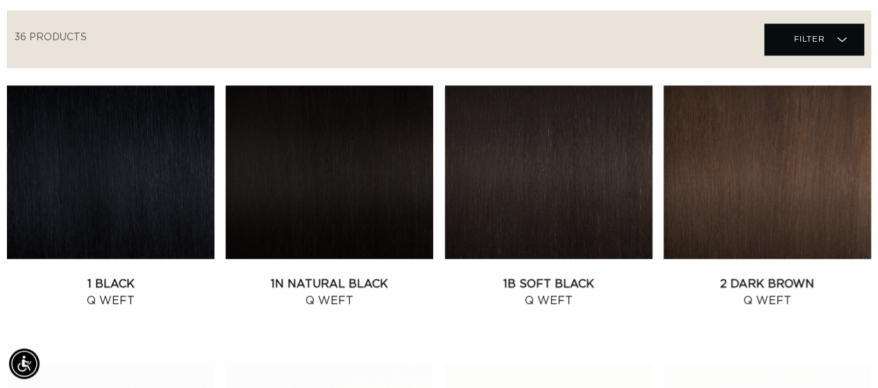
scroll to position [0, 778]
click at [848, 35] on span "Filter Filter" at bounding box center [813, 39] width 99 height 31
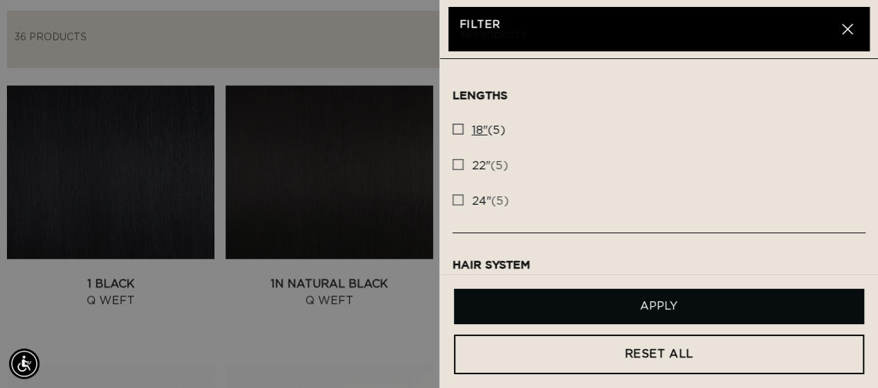
scroll to position [0, 1557]
click at [458, 127] on rect at bounding box center [458, 129] width 10 height 10
click at [458, 127] on input "18" (5) 18" (5 products)" at bounding box center [457, 125] width 11 height 11
checkbox input "true"
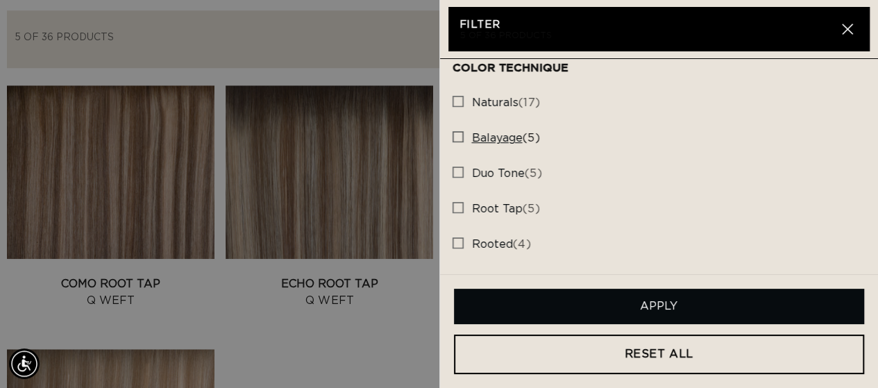
scroll to position [0, 1557]
click at [461, 132] on rect at bounding box center [458, 137] width 10 height 10
click at [461, 132] on input "balayage (5) balayage (5 products)" at bounding box center [457, 133] width 11 height 11
checkbox input "true"
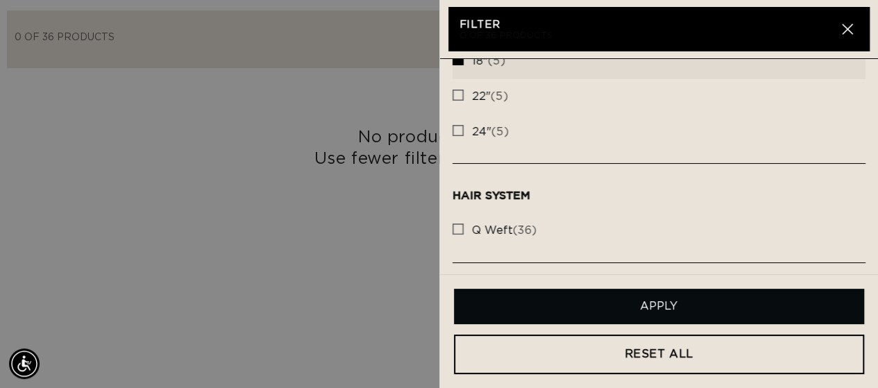
scroll to position [0, 1557]
click at [460, 224] on rect at bounding box center [458, 229] width 10 height 10
click at [460, 224] on input "q weft (36) q weft (36 products)" at bounding box center [457, 225] width 11 height 11
checkbox input "true"
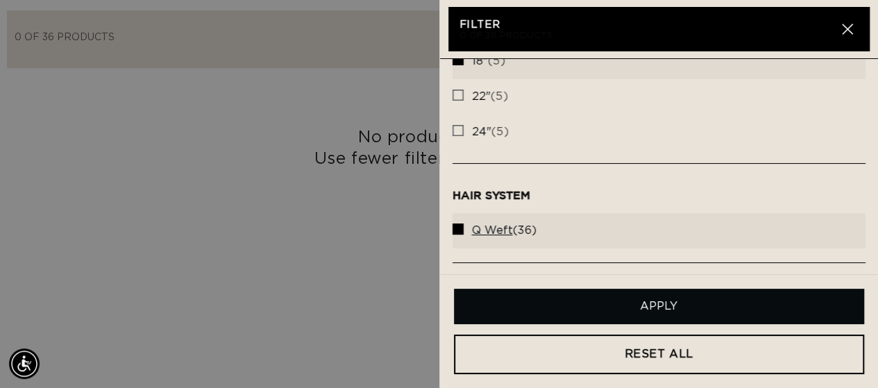
scroll to position [0, 0]
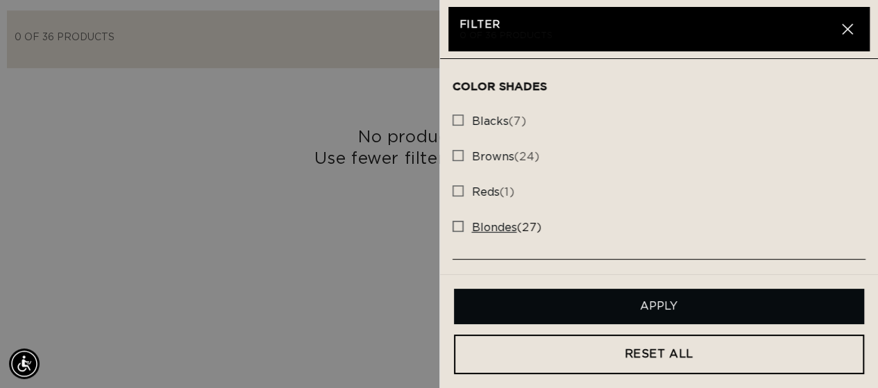
scroll to position [0, 1557]
click at [459, 225] on rect at bounding box center [458, 226] width 10 height 10
click at [459, 225] on input "blondes (27) blondes (27 products)" at bounding box center [457, 222] width 11 height 11
checkbox input "true"
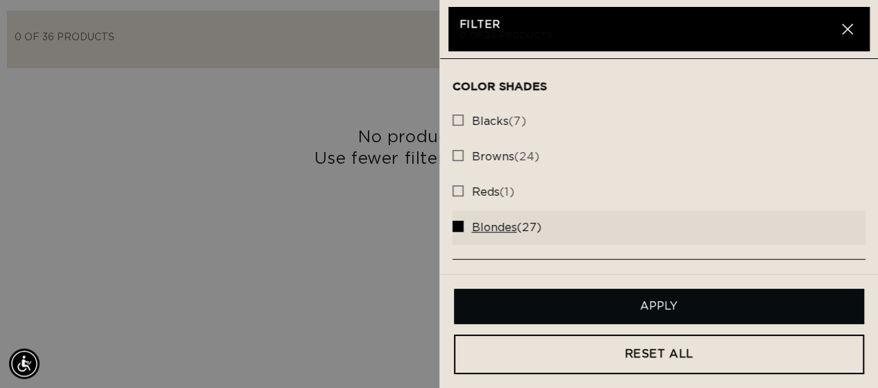
scroll to position [0, 0]
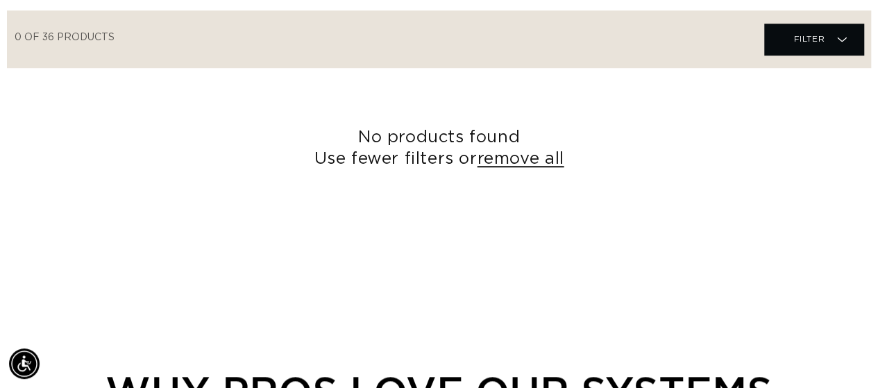
click at [544, 160] on link "remove all" at bounding box center [520, 159] width 87 height 22
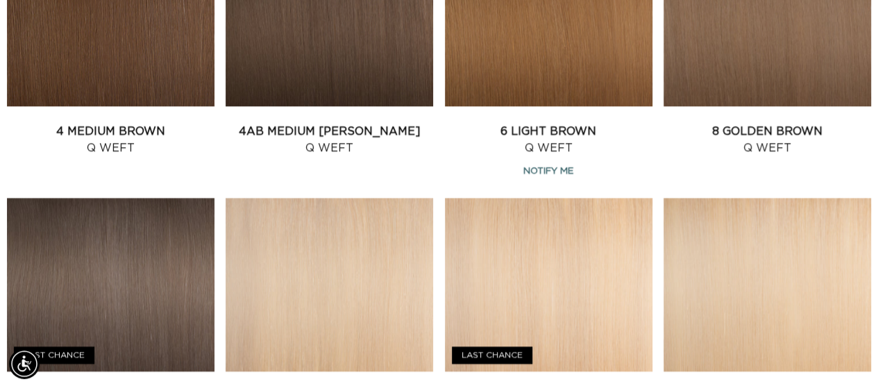
scroll to position [0, 1557]
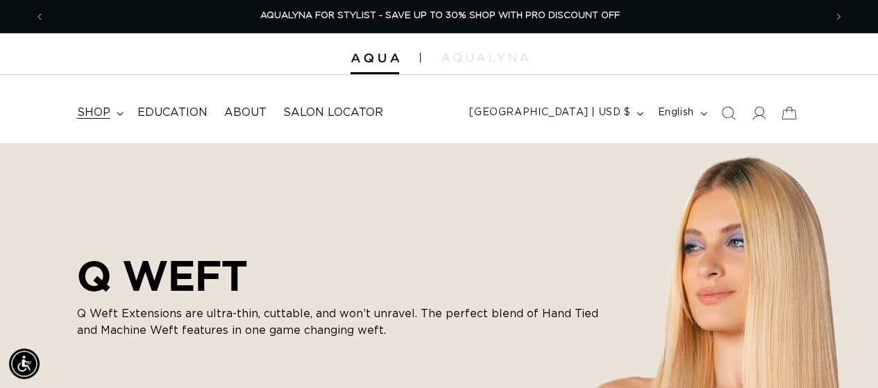
click at [114, 113] on summary "shop" at bounding box center [99, 112] width 60 height 31
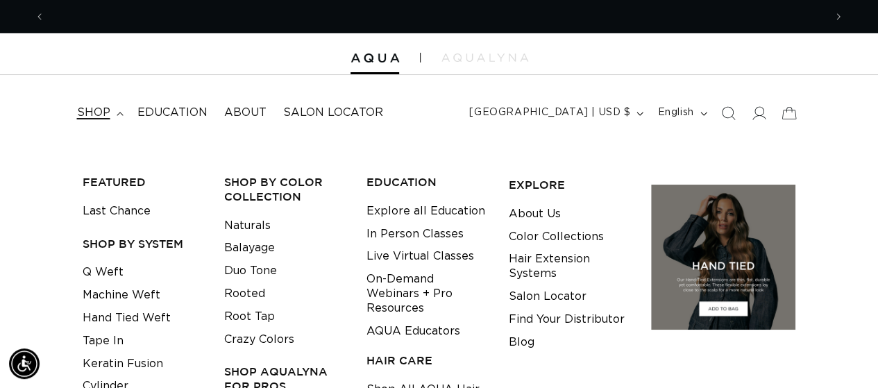
scroll to position [0, 0]
click at [239, 250] on link "Balayage" at bounding box center [249, 248] width 51 height 23
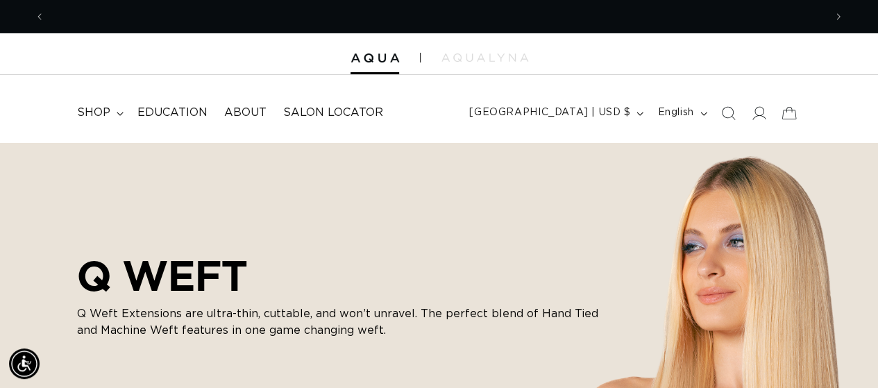
scroll to position [0, 778]
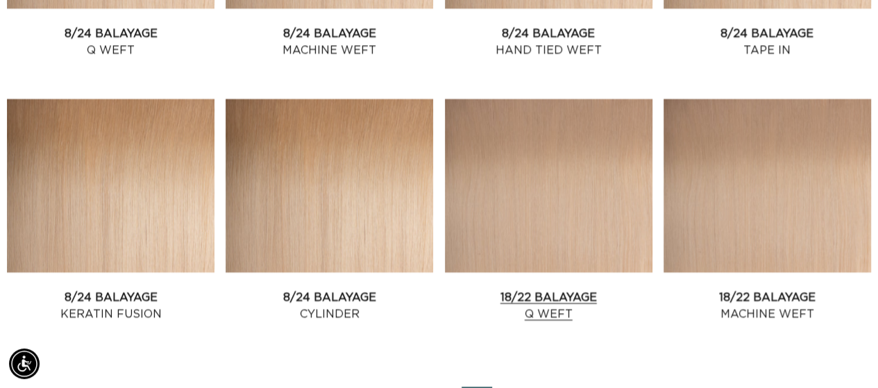
click at [542, 289] on link "18/22 Balayage Q Weft" at bounding box center [548, 305] width 207 height 33
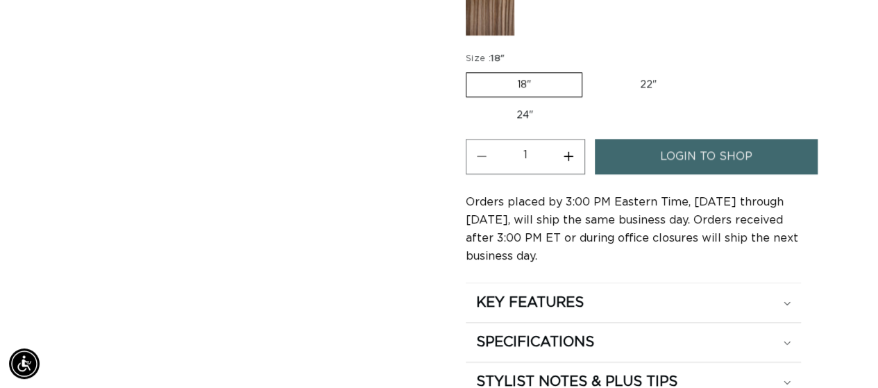
scroll to position [0, 1557]
click at [744, 153] on span "login to shop" at bounding box center [706, 156] width 92 height 35
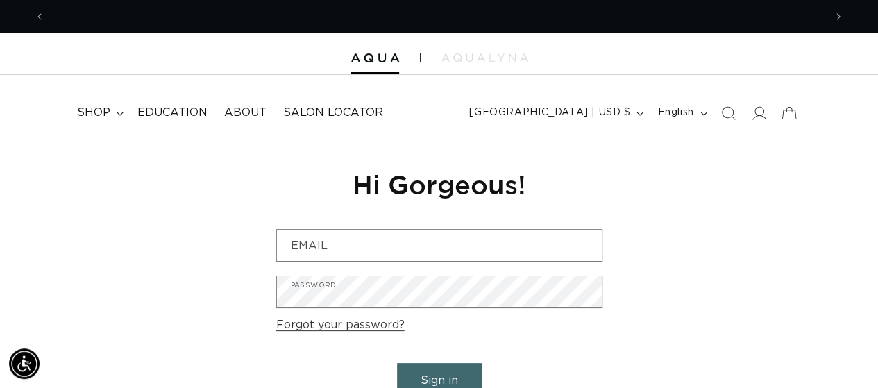
scroll to position [0, 778]
